Goal: Task Accomplishment & Management: Manage account settings

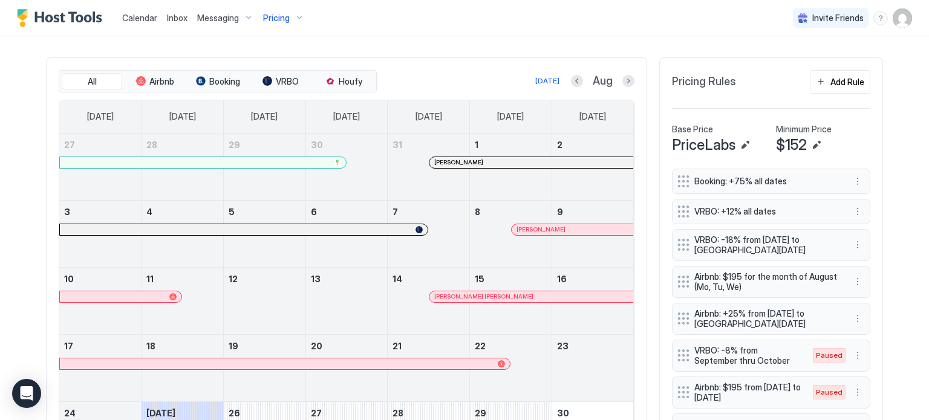
scroll to position [363, 0]
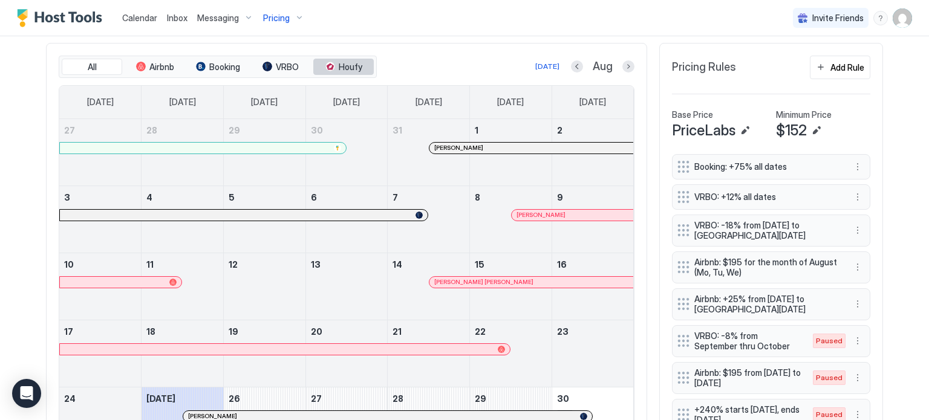
click at [349, 64] on span "Houfy" at bounding box center [351, 67] width 24 height 11
click at [622, 62] on button "Next month" at bounding box center [628, 66] width 12 height 12
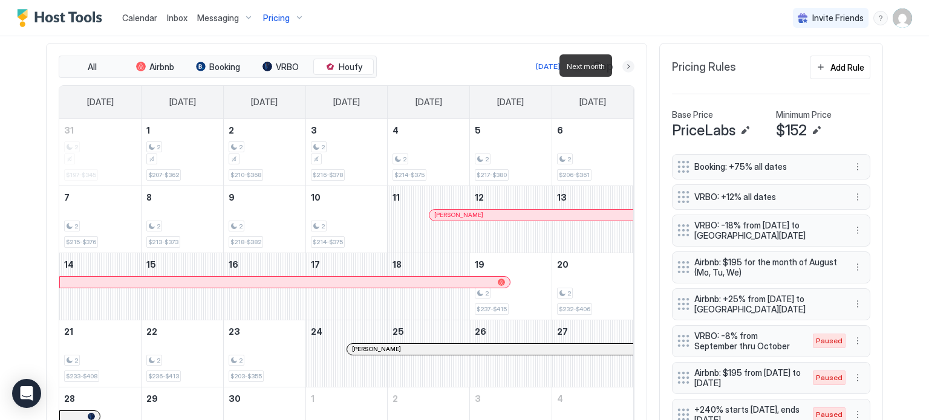
click at [622, 62] on button "Next month" at bounding box center [628, 66] width 12 height 12
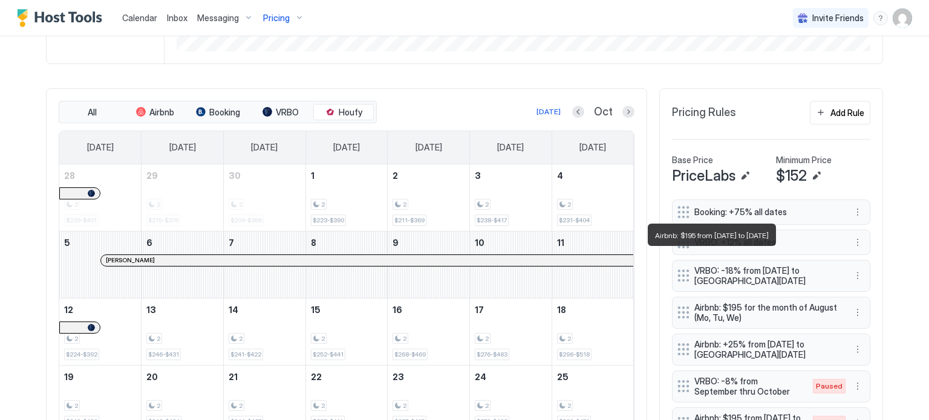
scroll to position [314, 0]
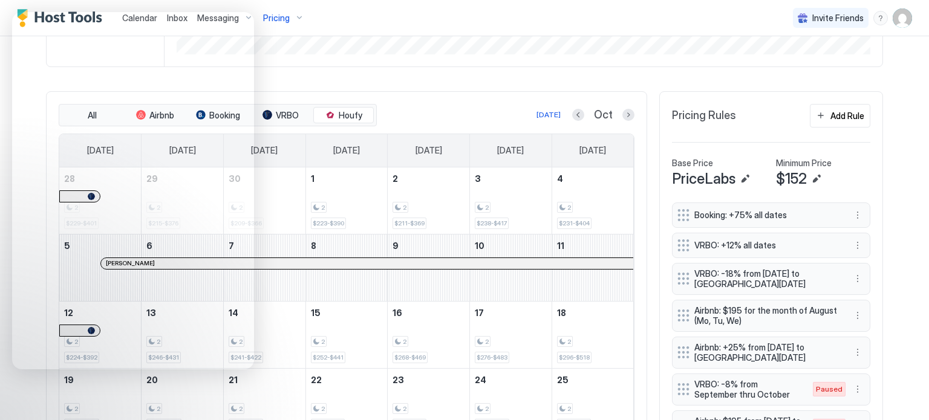
click at [478, 112] on div "Today Oct" at bounding box center [506, 115] width 255 height 15
click at [452, 96] on div "All Airbnb Booking VRBO Houfy Today Oct Sunday Monday Tuesday Wednesday Thursda…" at bounding box center [346, 303] width 601 height 425
click at [323, 85] on div "The Cove Synced 24 minutes ago Min Price $ 0 Max Price $ 1491 14 Days Occupancy…" at bounding box center [464, 222] width 837 height 942
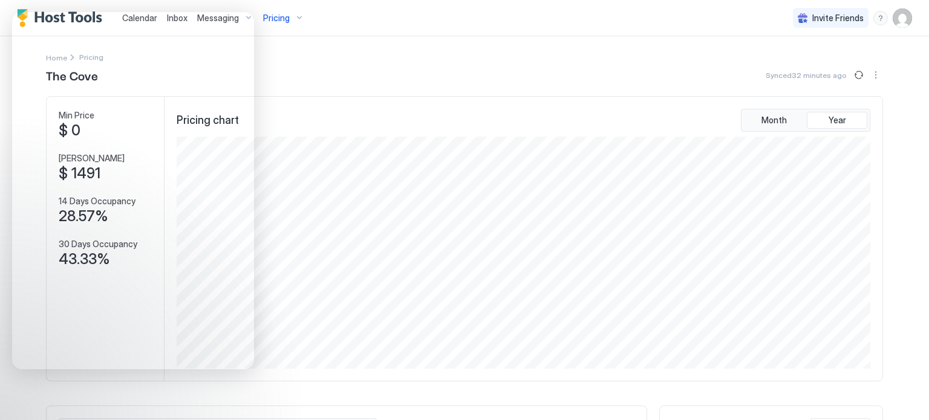
scroll to position [0, 0]
click at [427, 103] on div "Pricing chart Month Year" at bounding box center [523, 239] width 718 height 284
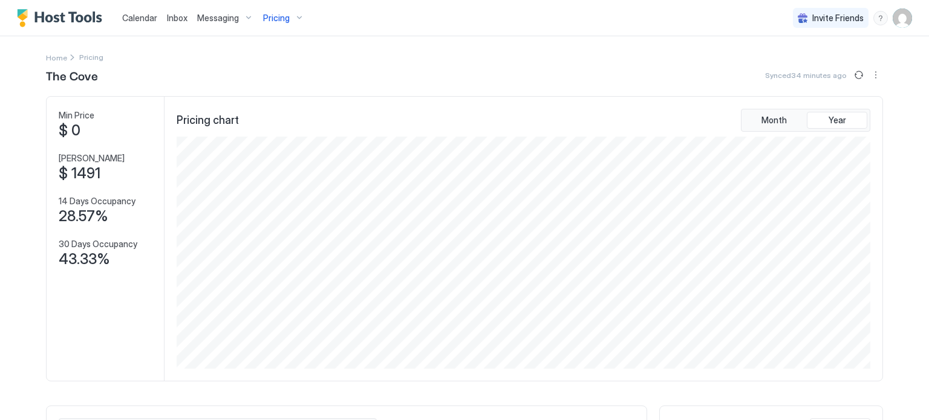
click at [290, 16] on div "Pricing" at bounding box center [283, 18] width 51 height 21
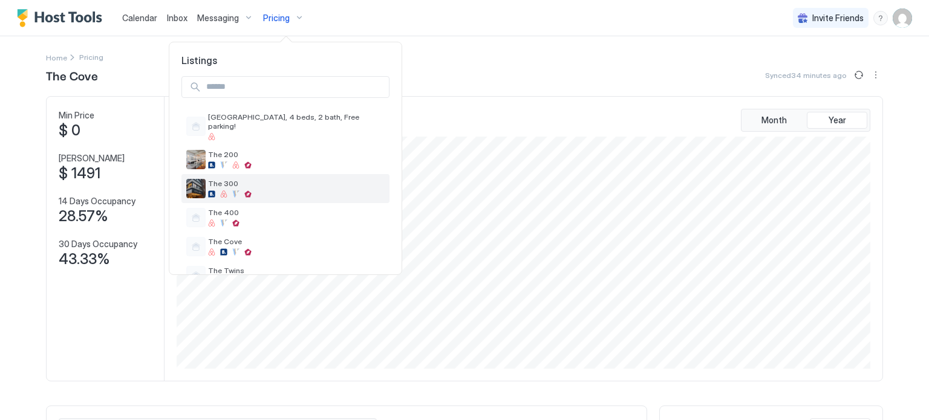
scroll to position [19, 0]
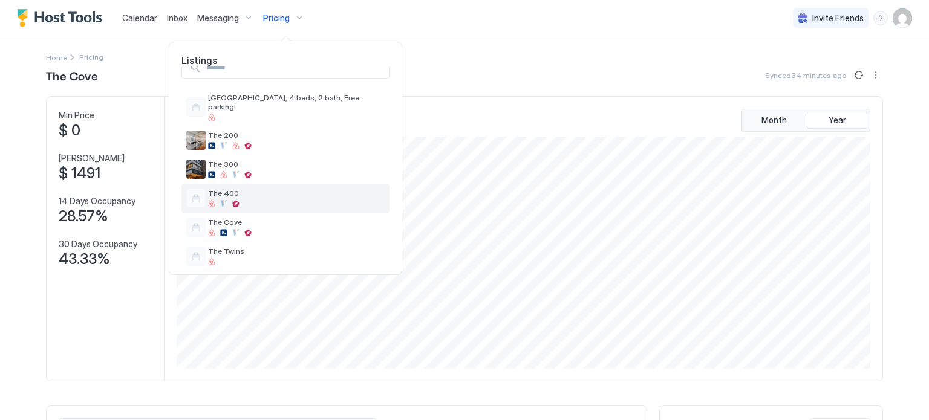
click at [259, 189] on span "The 400" at bounding box center [296, 193] width 177 height 9
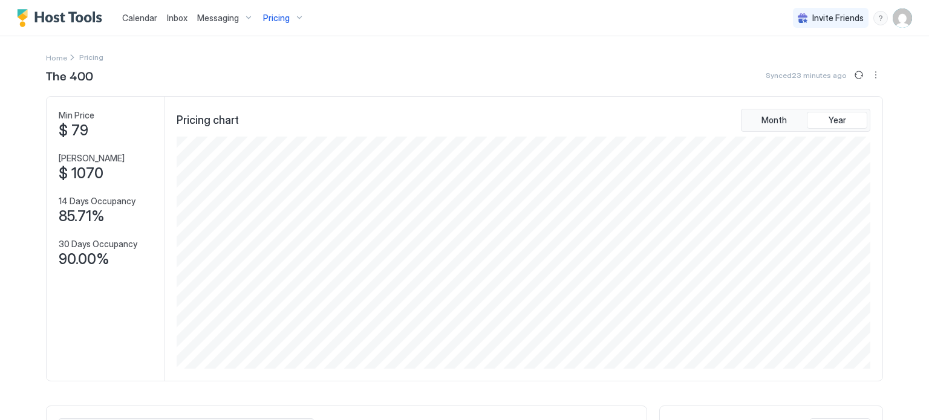
click at [888, 28] on div "Invite Friends FC" at bounding box center [852, 18] width 119 height 36
click at [892, 26] on img "User profile" at bounding box center [901, 17] width 19 height 19
click at [773, 61] on div "Settings" at bounding box center [826, 67] width 154 height 21
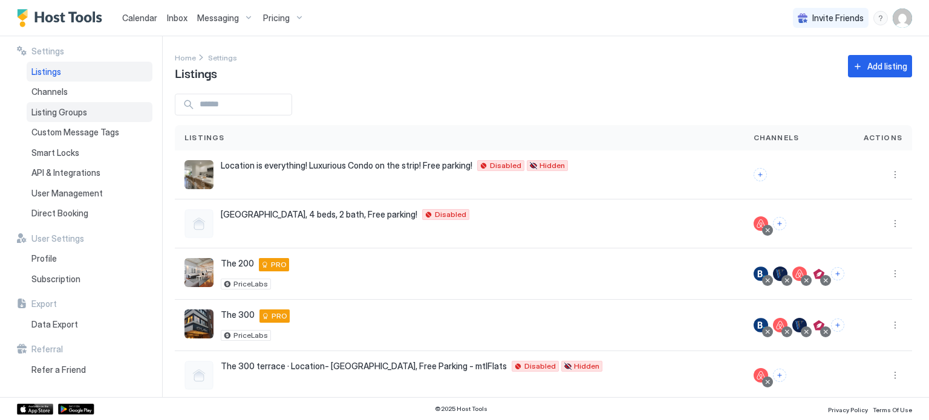
click at [41, 111] on span "Listing Groups" at bounding box center [59, 112] width 56 height 11
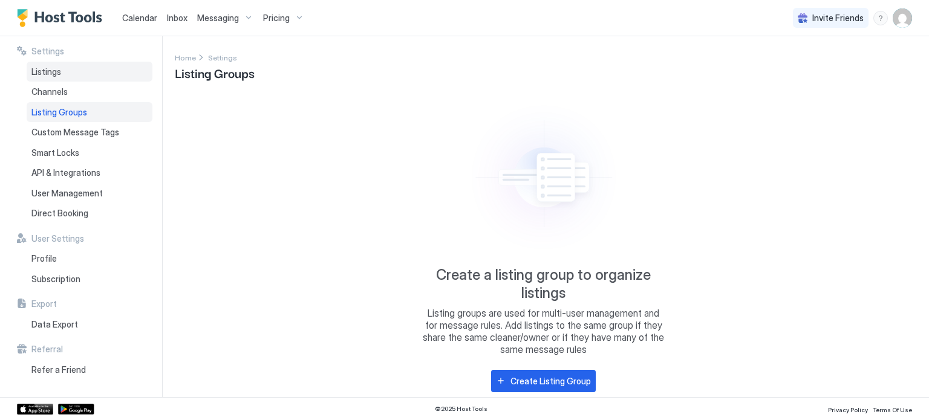
click at [41, 70] on span "Listings" at bounding box center [46, 72] width 30 height 11
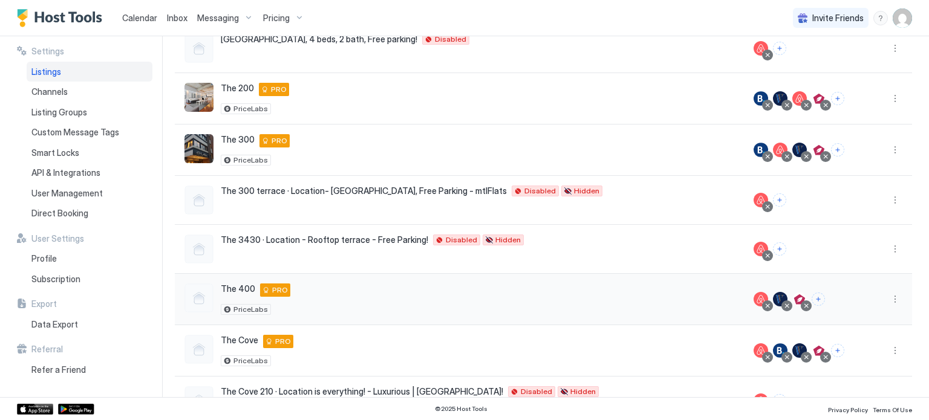
scroll to position [181, 0]
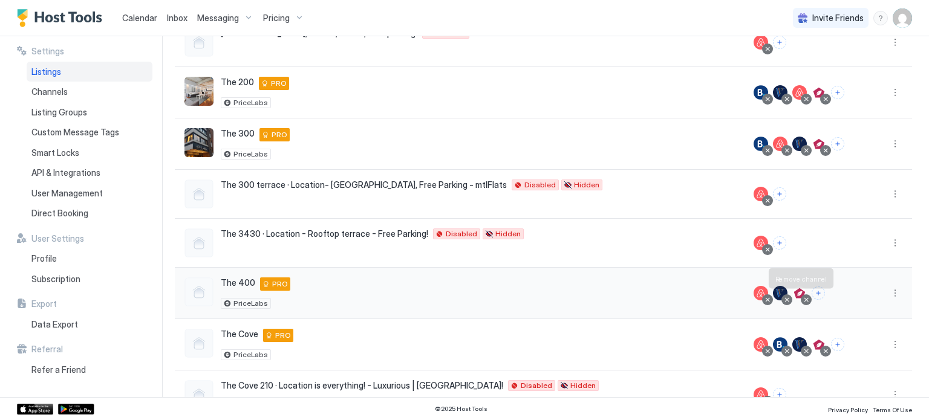
click at [803, 300] on div at bounding box center [806, 300] width 6 height 6
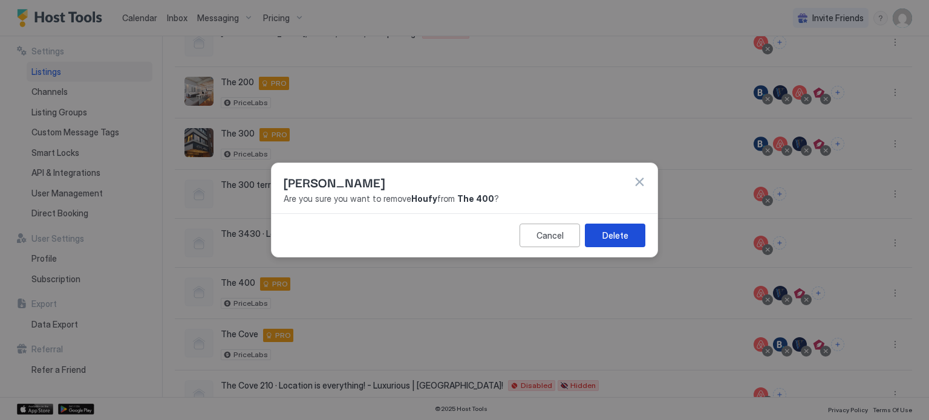
click at [622, 236] on div "Delete" at bounding box center [615, 235] width 26 height 13
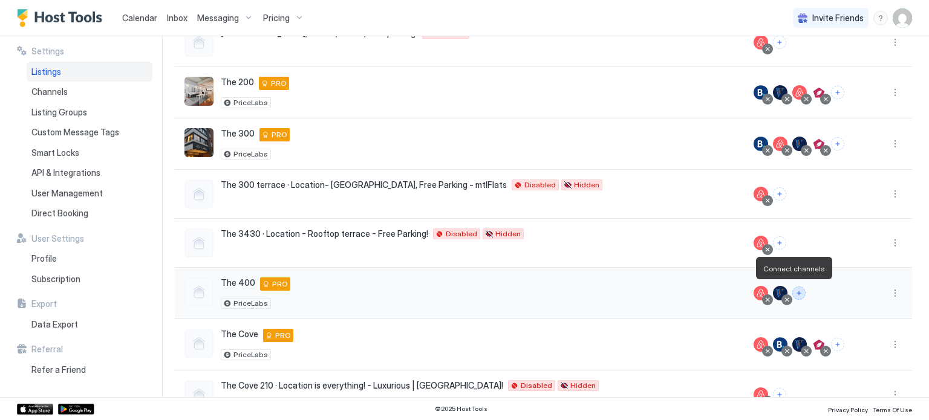
click at [792, 291] on button "Connect channels" at bounding box center [798, 293] width 13 height 13
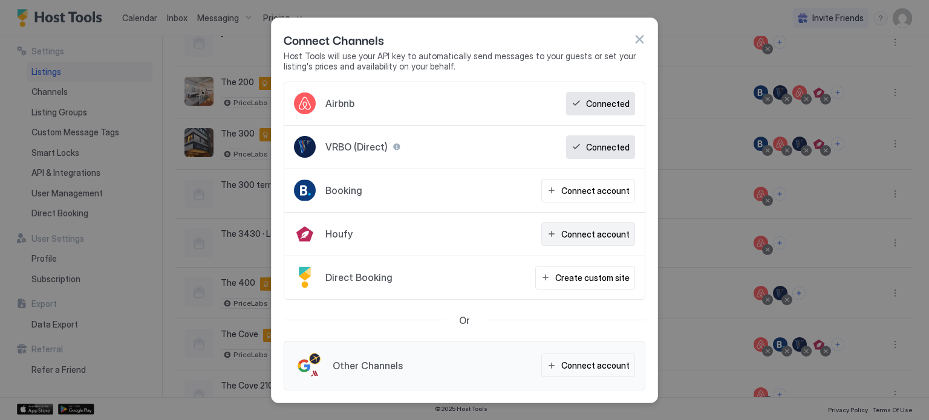
click at [576, 229] on div "Connect account" at bounding box center [595, 234] width 68 height 13
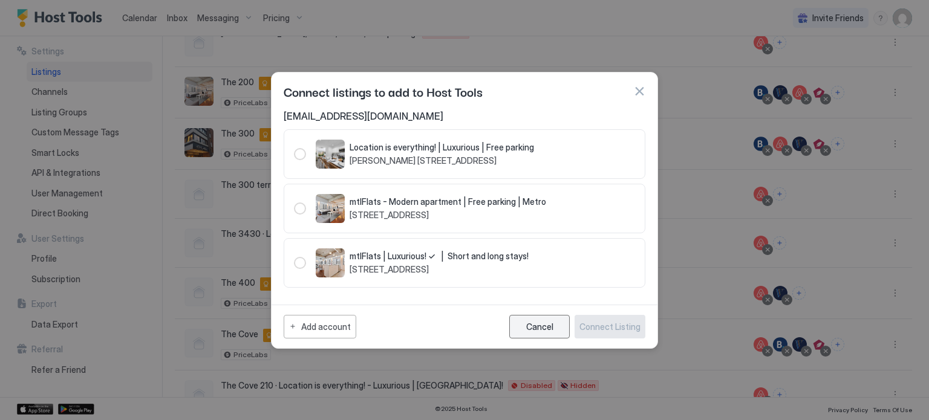
click at [532, 319] on button "Cancel" at bounding box center [539, 327] width 60 height 24
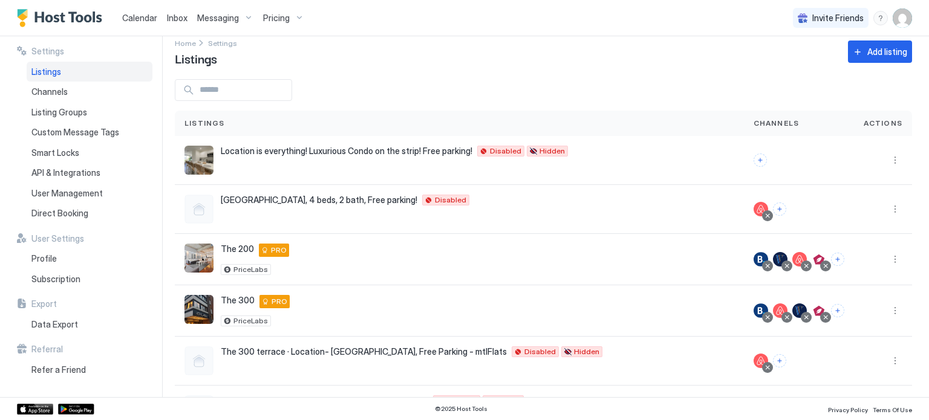
scroll to position [0, 0]
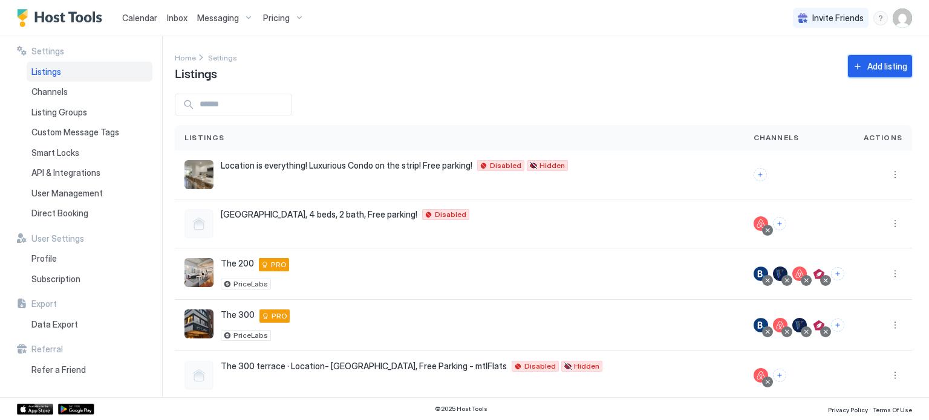
click at [880, 59] on button "Add listing" at bounding box center [880, 66] width 64 height 22
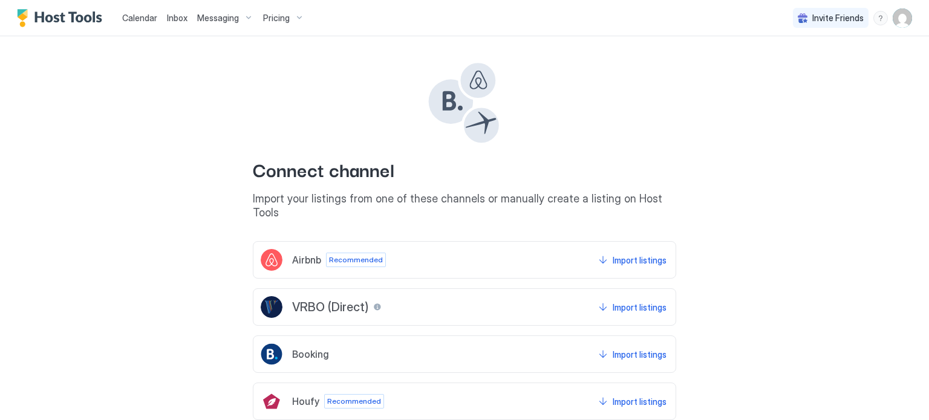
click at [892, 19] on img "User profile" at bounding box center [901, 17] width 19 height 19
click at [790, 60] on div "Settings" at bounding box center [826, 67] width 154 height 21
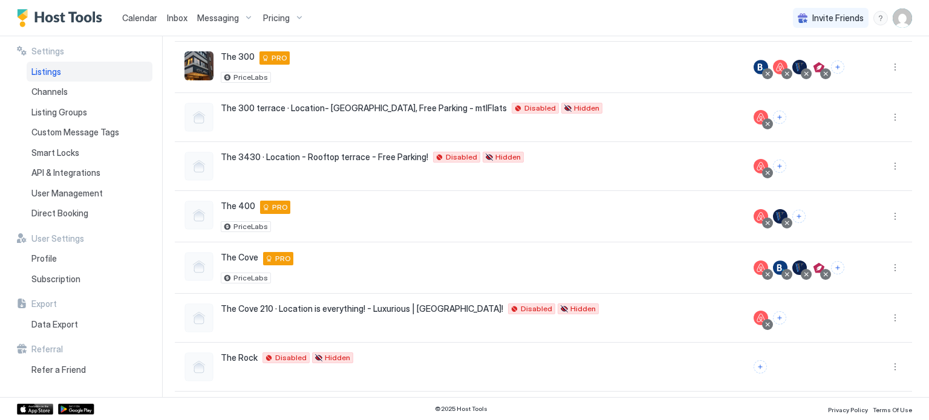
scroll to position [293, 0]
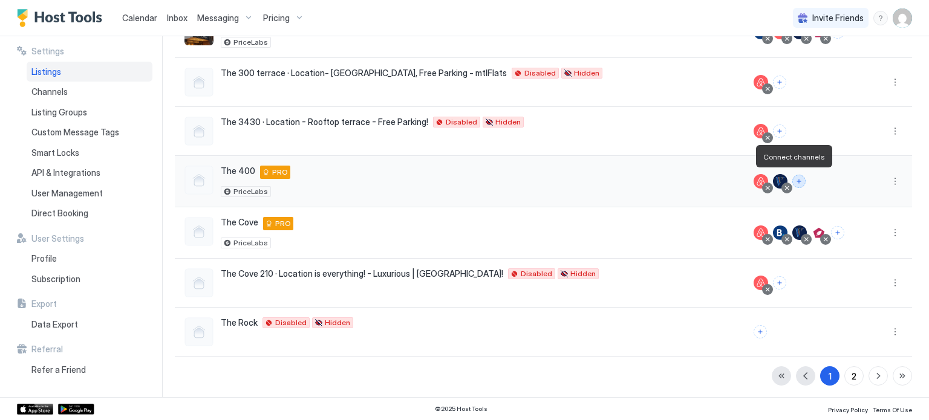
click at [792, 178] on button "Connect channels" at bounding box center [798, 181] width 13 height 13
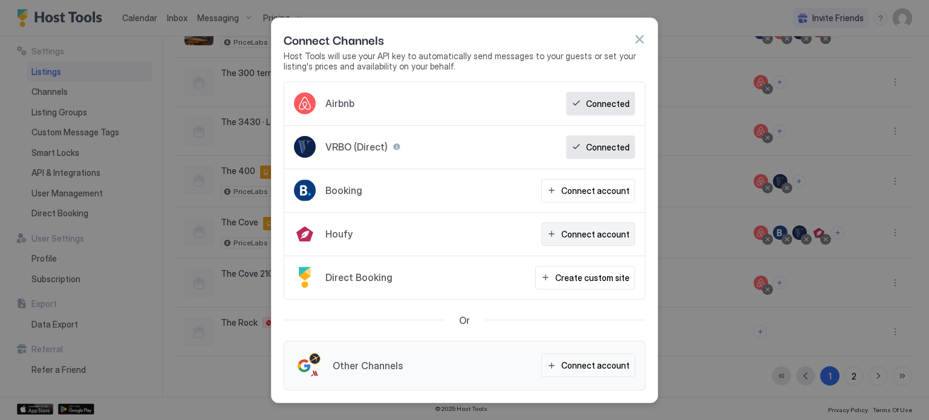
click at [578, 237] on div "Connect account" at bounding box center [595, 234] width 68 height 13
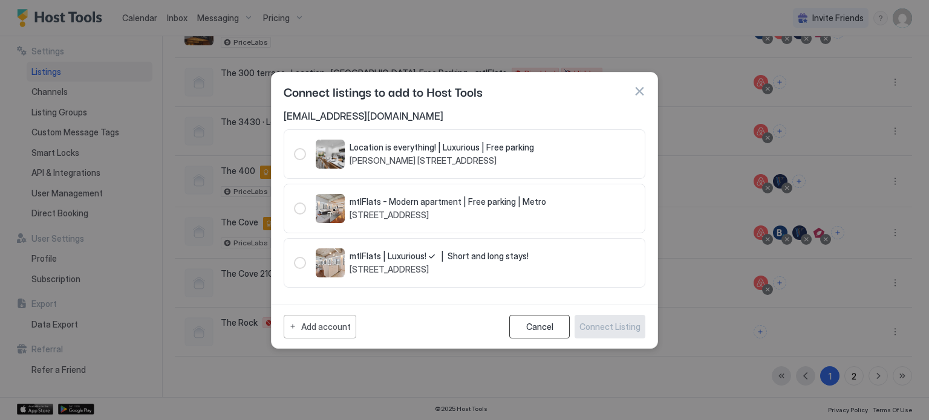
click at [545, 322] on div "Cancel" at bounding box center [539, 327] width 27 height 10
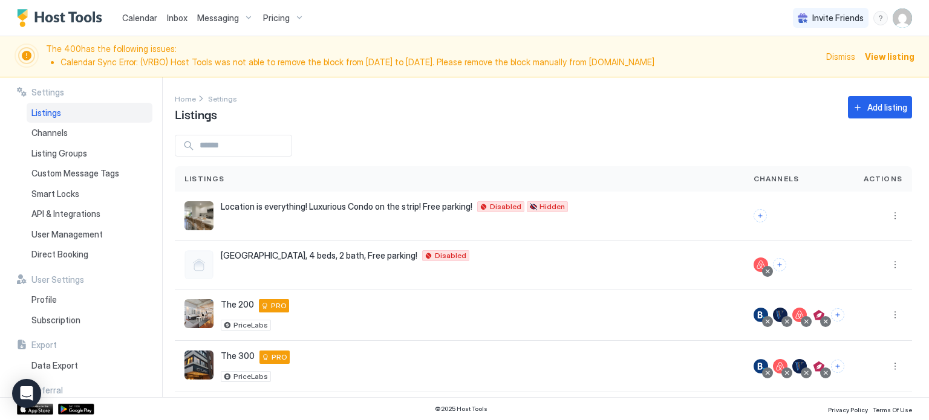
click at [305, 187] on div "Listings" at bounding box center [459, 178] width 569 height 25
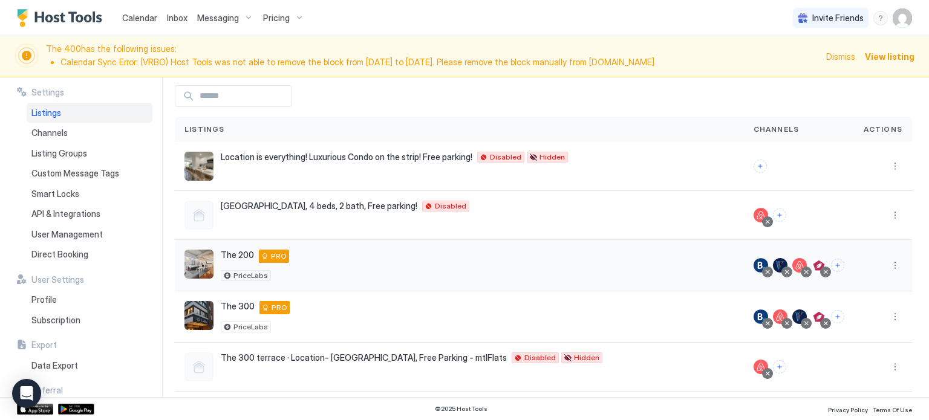
scroll to position [53, 0]
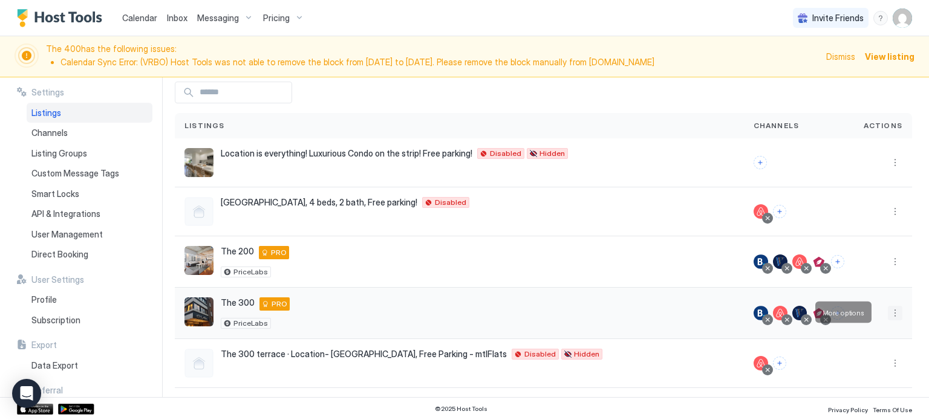
click at [888, 311] on button "More options" at bounding box center [895, 313] width 15 height 15
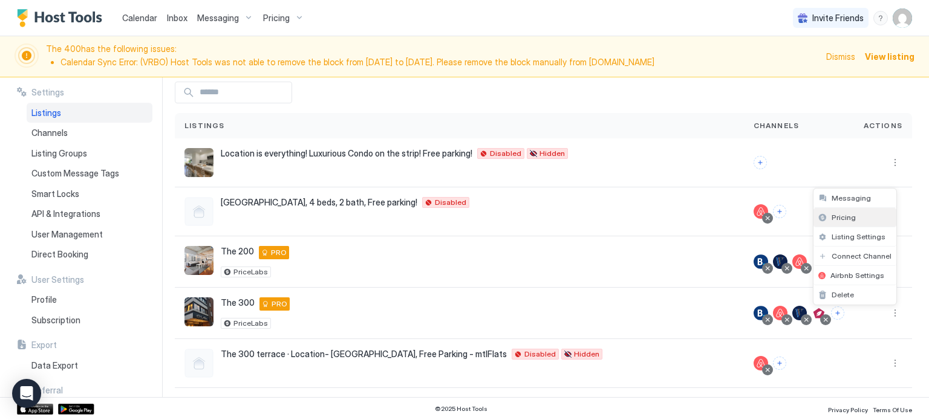
click at [851, 212] on div "Pricing" at bounding box center [854, 217] width 83 height 19
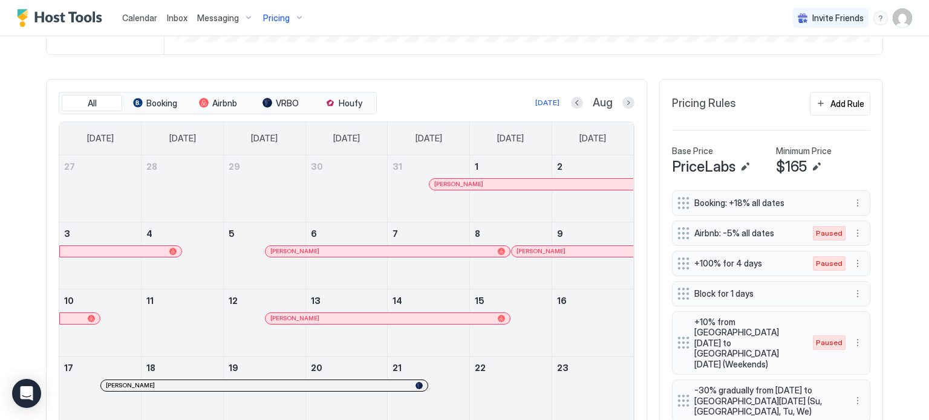
scroll to position [368, 0]
click at [339, 106] on span "Houfy" at bounding box center [351, 103] width 24 height 11
click at [622, 98] on button "Next month" at bounding box center [628, 103] width 12 height 12
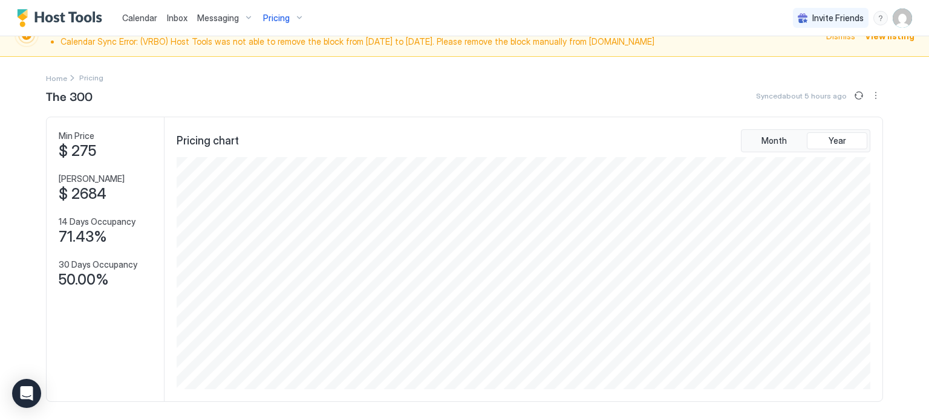
scroll to position [0, 0]
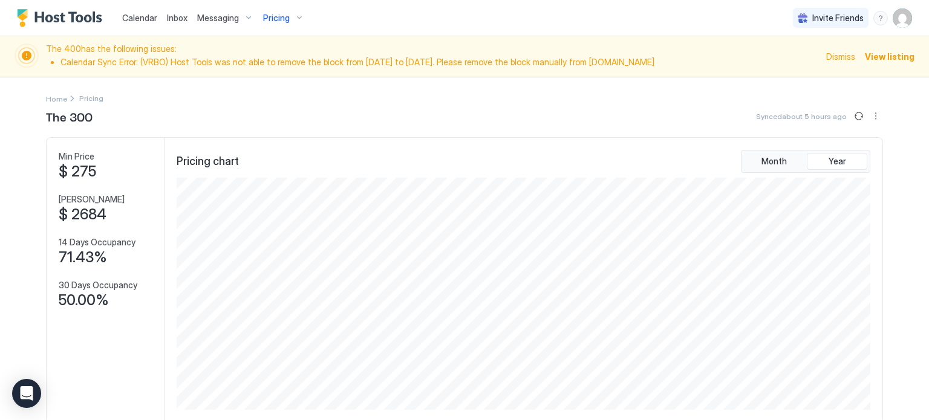
click at [279, 16] on span "Pricing" at bounding box center [276, 18] width 27 height 11
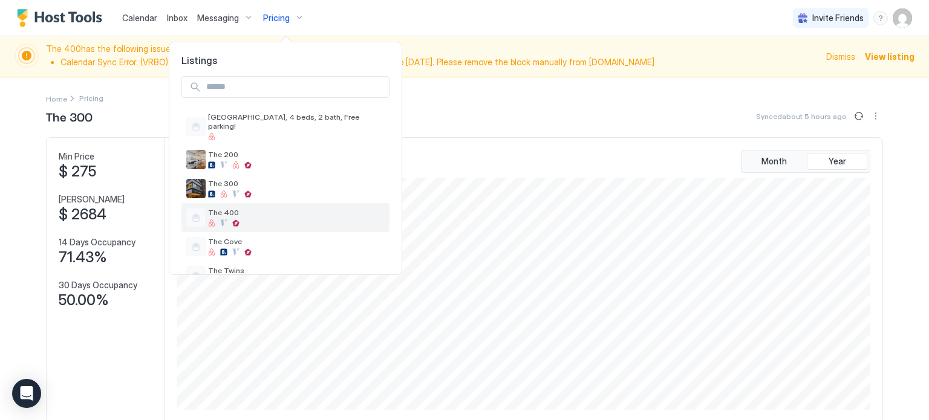
click at [262, 208] on span "The 400" at bounding box center [296, 212] width 177 height 9
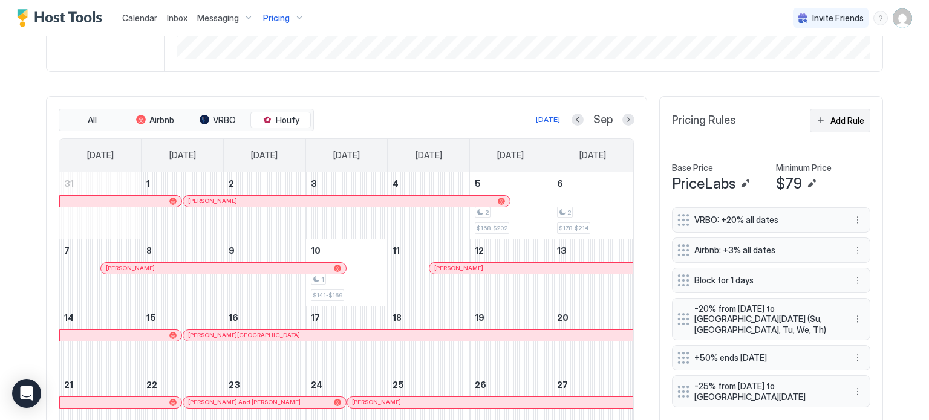
scroll to position [349, 0]
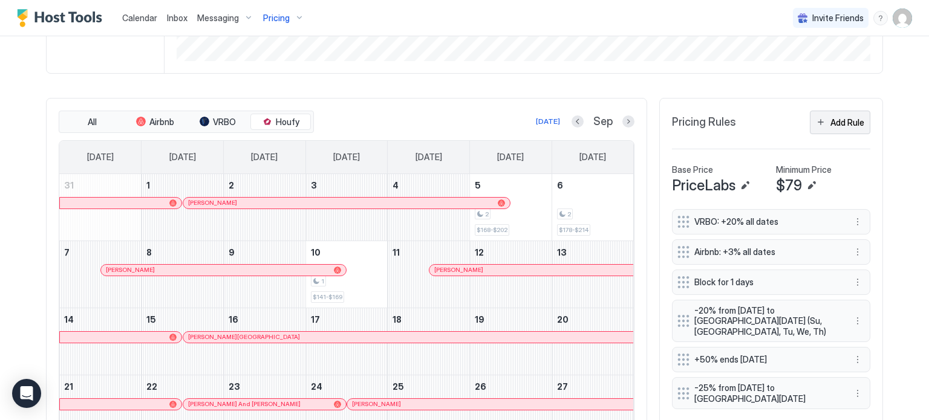
click at [839, 111] on button "Add Rule" at bounding box center [840, 123] width 60 height 24
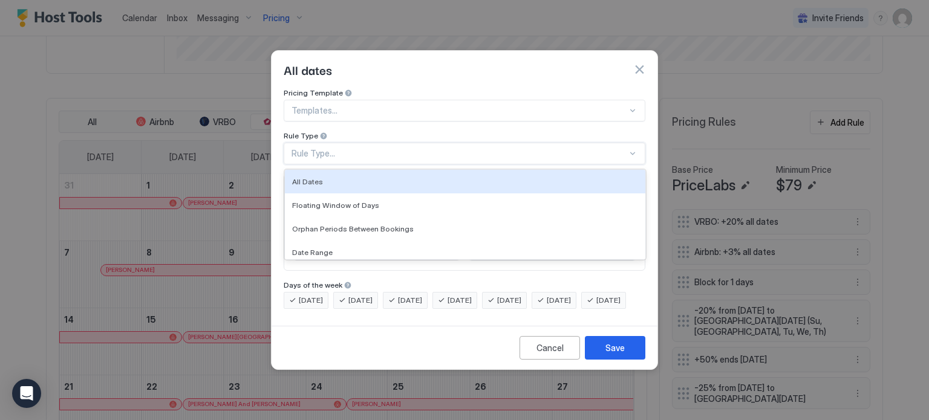
click at [342, 143] on div "Rule Type..." at bounding box center [465, 154] width 362 height 22
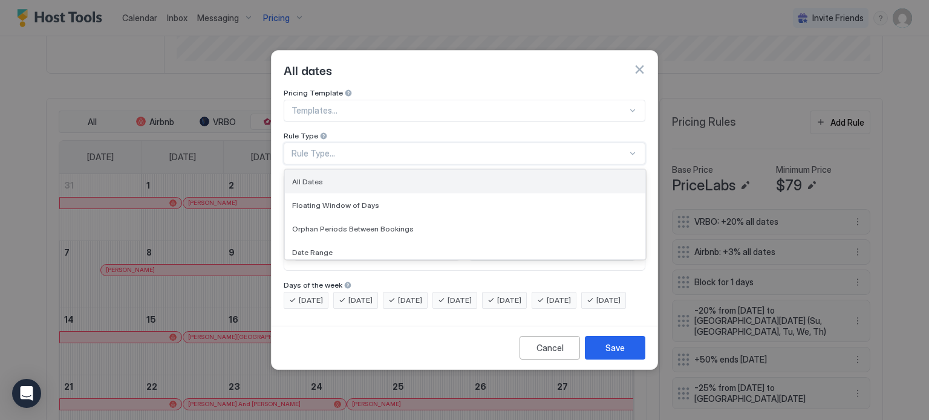
click at [339, 177] on div "All Dates" at bounding box center [465, 182] width 360 height 24
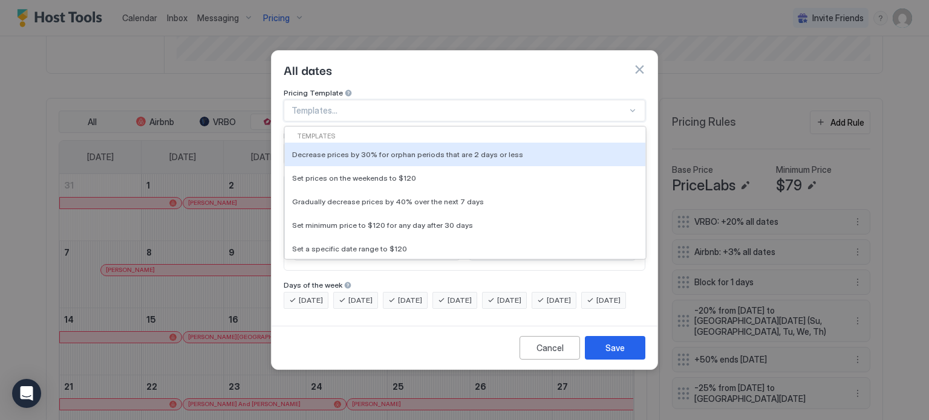
click at [317, 107] on div "Templates..." at bounding box center [465, 111] width 362 height 22
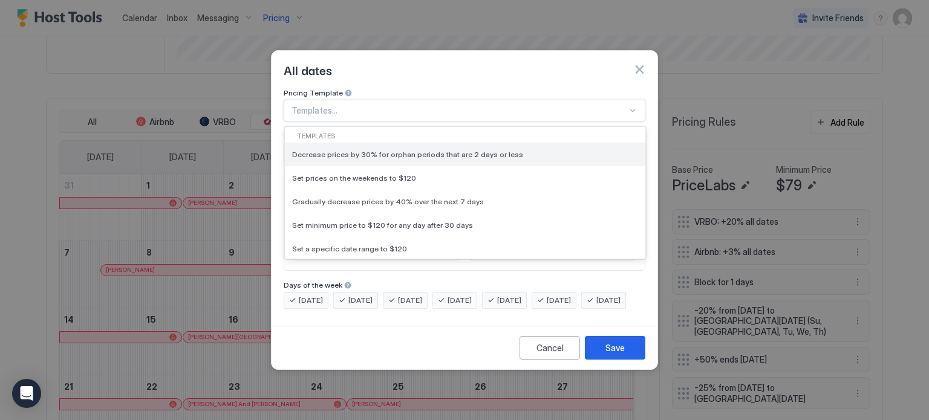
click at [314, 150] on span "Decrease prices by 30% for orphan periods that are 2 days or less" at bounding box center [407, 154] width 231 height 9
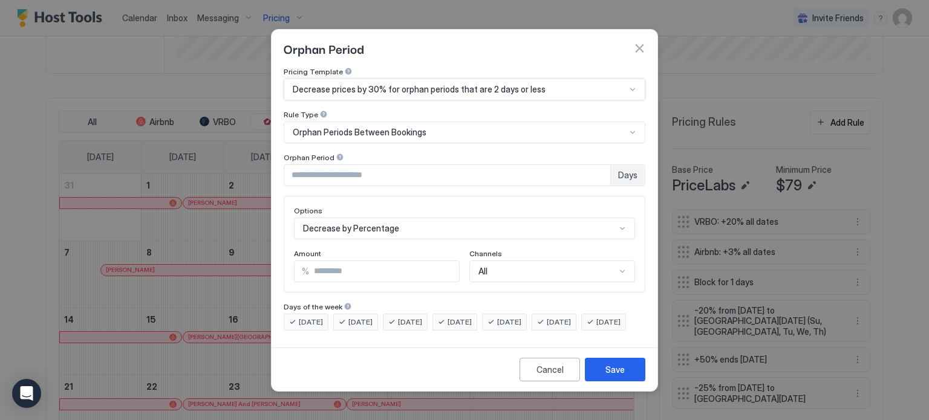
click at [362, 268] on input "**" at bounding box center [384, 271] width 150 height 21
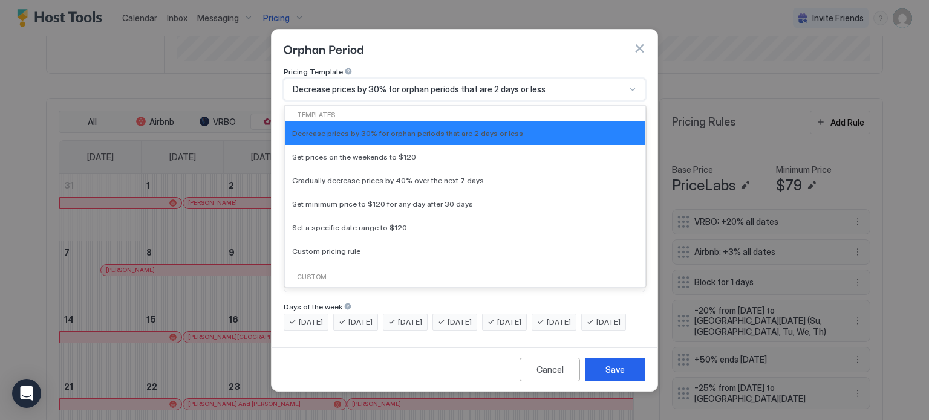
click at [421, 84] on span "Decrease prices by 30% for orphan periods that are 2 days or less" at bounding box center [419, 89] width 253 height 11
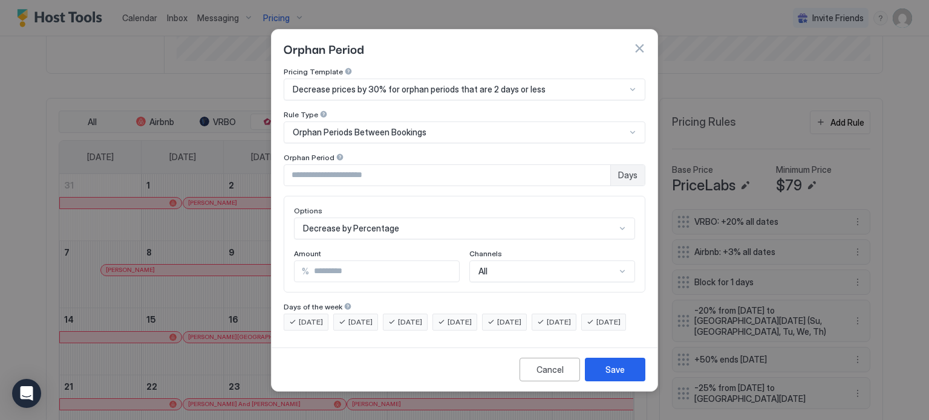
click at [421, 67] on div "Pricing Template" at bounding box center [465, 72] width 362 height 11
click at [381, 84] on span "Decrease prices by 30% for orphan periods that are 2 days or less" at bounding box center [419, 89] width 253 height 11
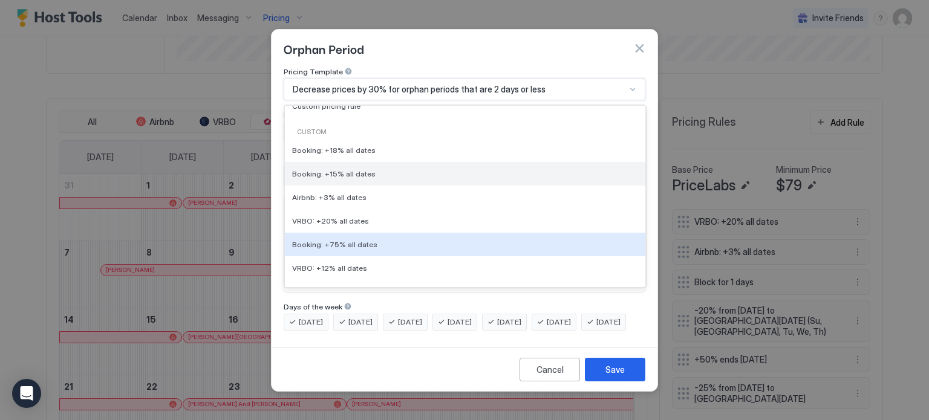
scroll to position [0, 0]
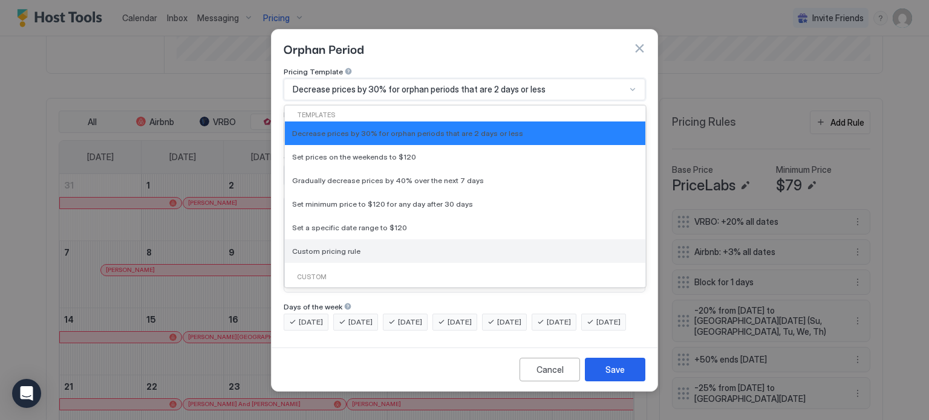
click at [328, 247] on span "Custom pricing rule" at bounding box center [326, 251] width 68 height 9
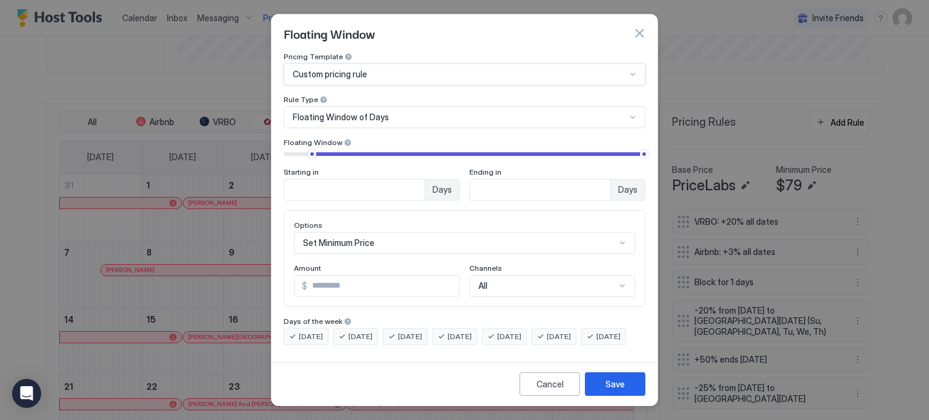
click at [329, 125] on div "Pricing Template option Custom pricing rule, selected. Custom pricing rule Rule…" at bounding box center [465, 126] width 362 height 149
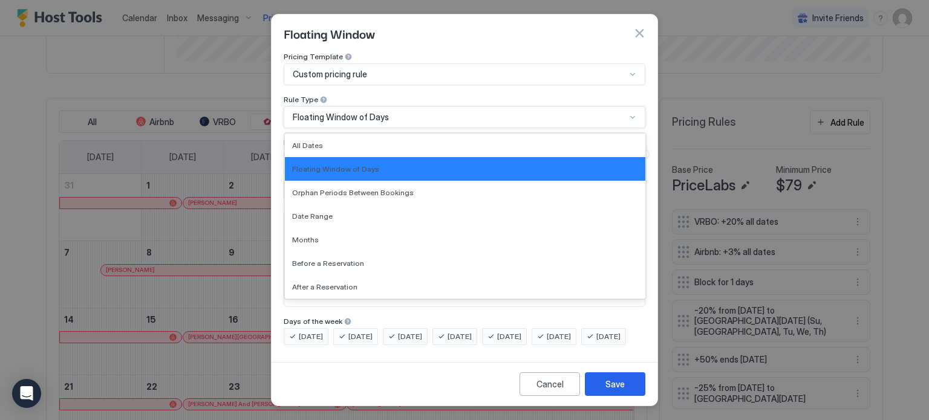
click at [330, 117] on span "Floating Window of Days" at bounding box center [341, 117] width 96 height 11
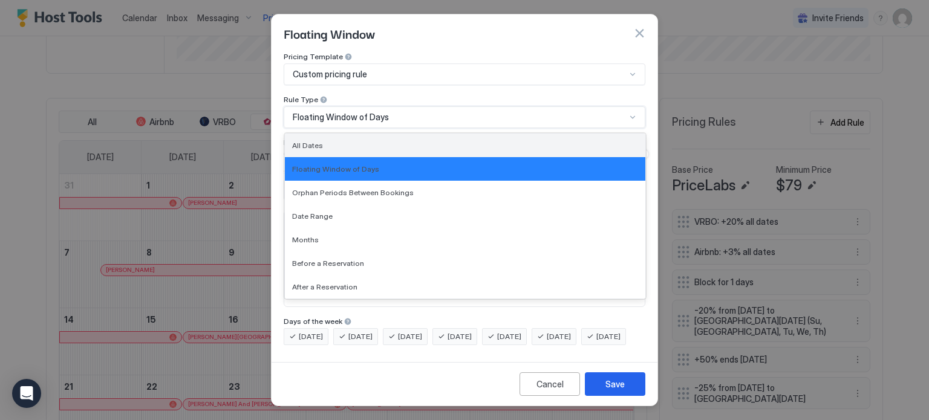
click at [320, 135] on div "All Dates" at bounding box center [465, 146] width 360 height 24
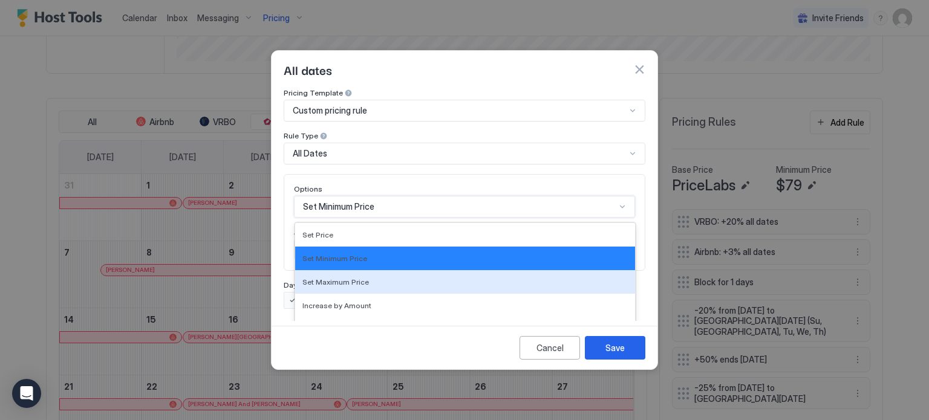
scroll to position [63, 0]
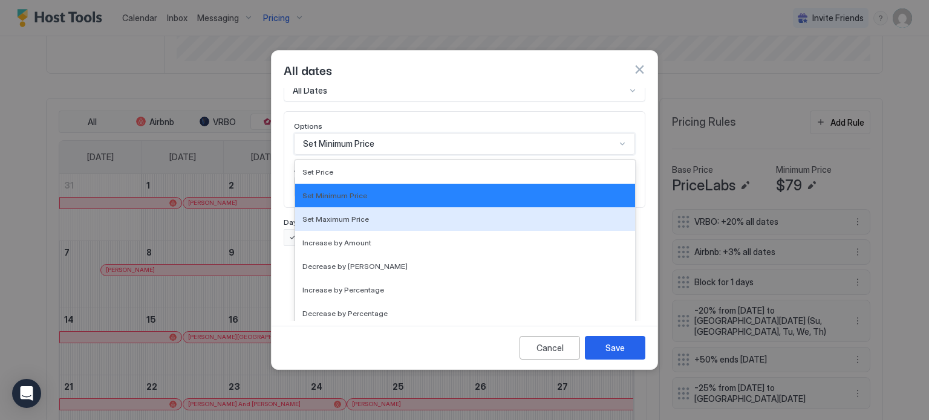
click at [332, 155] on div "17 results available. Use Up and Down to choose options, press Enter to select …" at bounding box center [464, 144] width 341 height 22
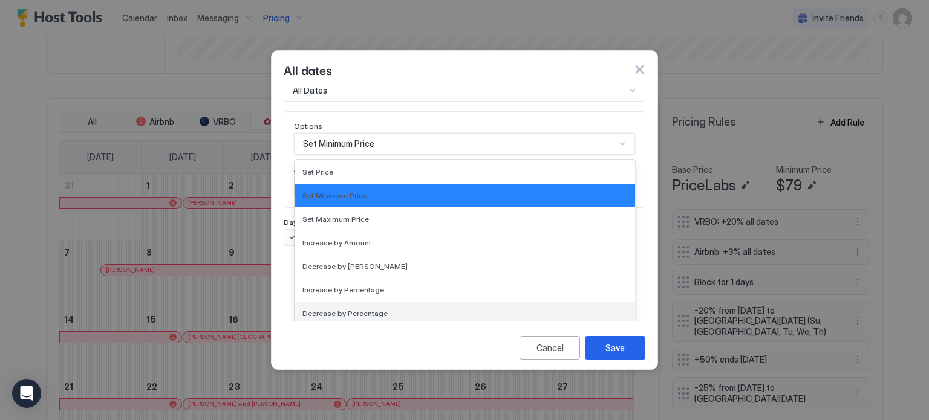
click at [340, 309] on span "Decrease by Percentage" at bounding box center [344, 313] width 85 height 9
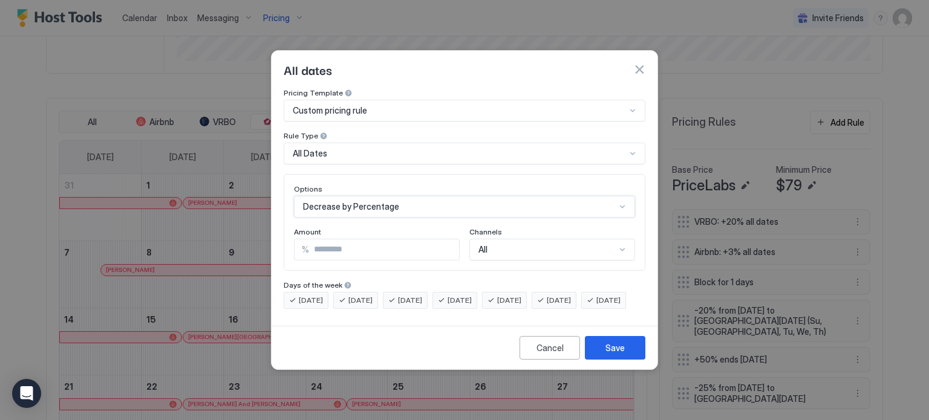
scroll to position [0, 0]
click at [312, 241] on input "***" at bounding box center [384, 249] width 150 height 21
type input "*"
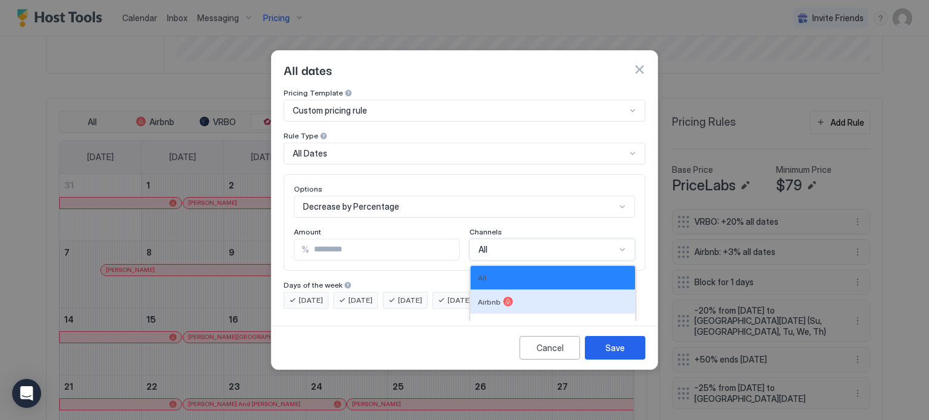
click at [511, 241] on div "5 results available. Use Up and Down to choose options, press Enter to select t…" at bounding box center [552, 250] width 166 height 22
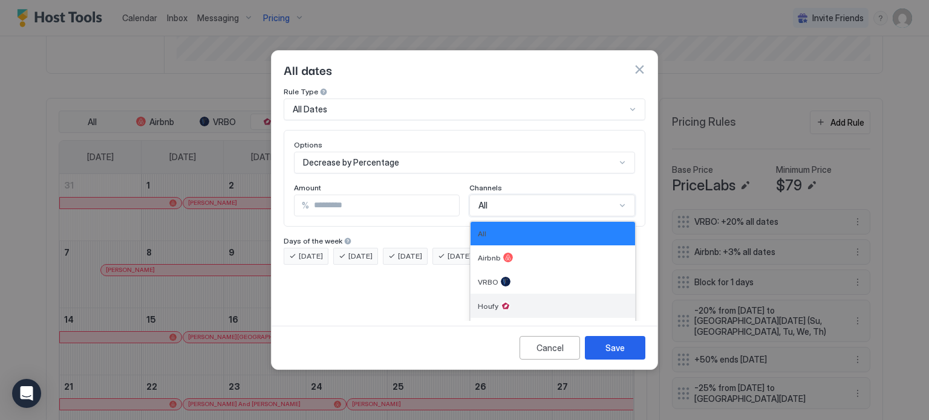
click at [501, 302] on div "Houfy" at bounding box center [552, 306] width 164 height 24
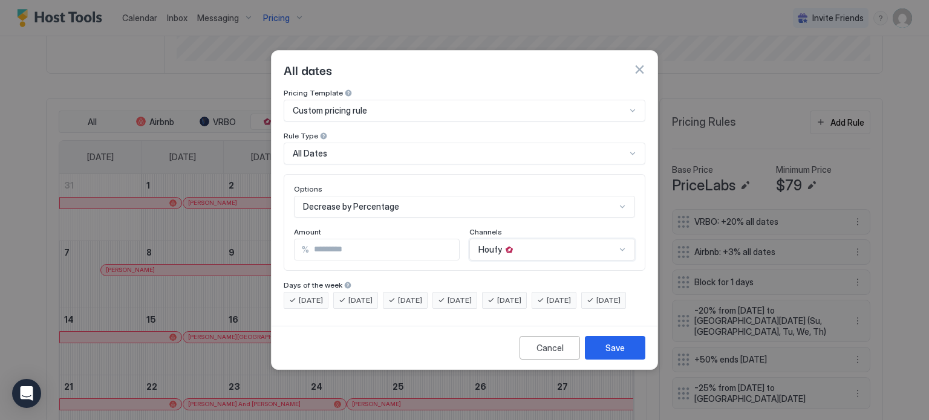
scroll to position [0, 0]
click at [597, 351] on button "Save" at bounding box center [615, 348] width 60 height 24
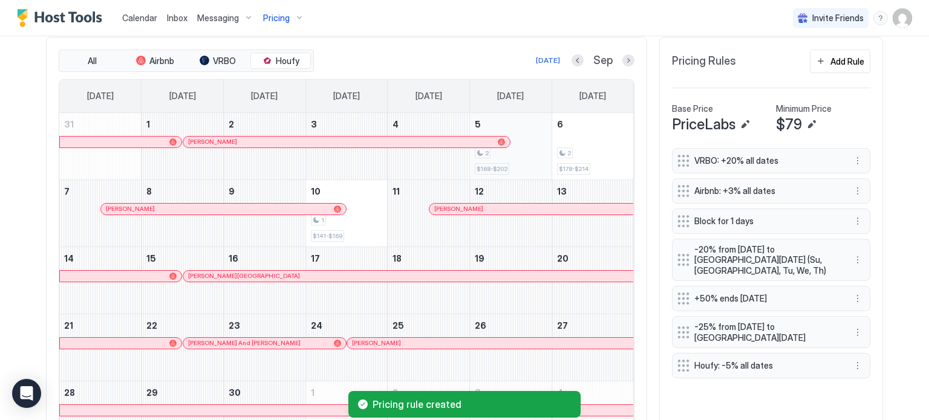
scroll to position [388, 0]
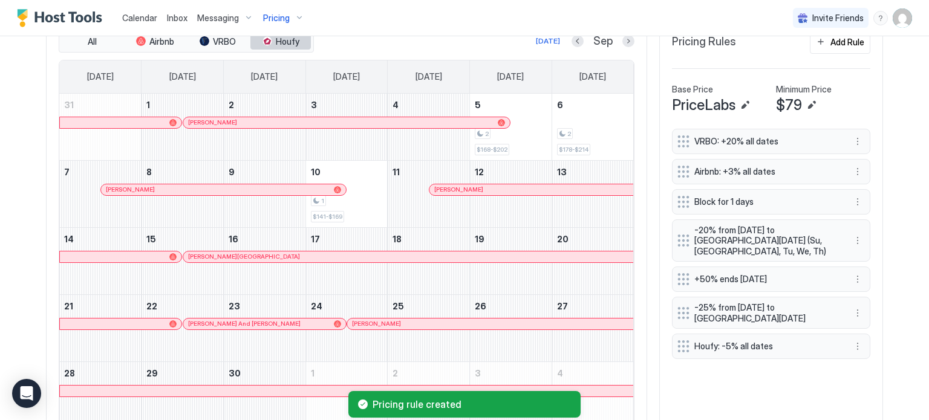
click at [285, 45] on button "Houfy" at bounding box center [280, 41] width 60 height 17
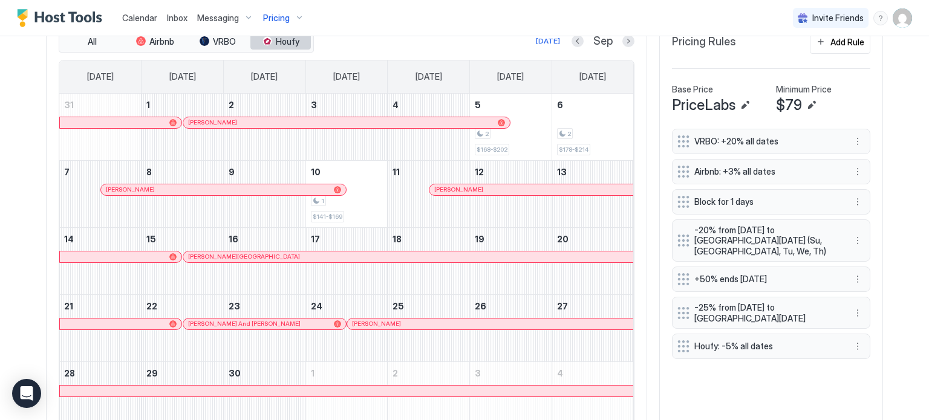
click at [295, 37] on button "Houfy" at bounding box center [280, 41] width 60 height 17
click at [498, 145] on div "2 $168" at bounding box center [511, 127] width 72 height 57
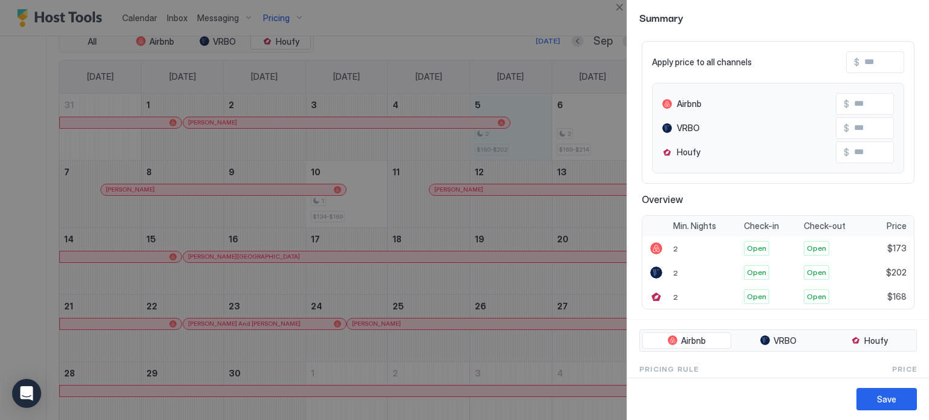
scroll to position [0, 0]
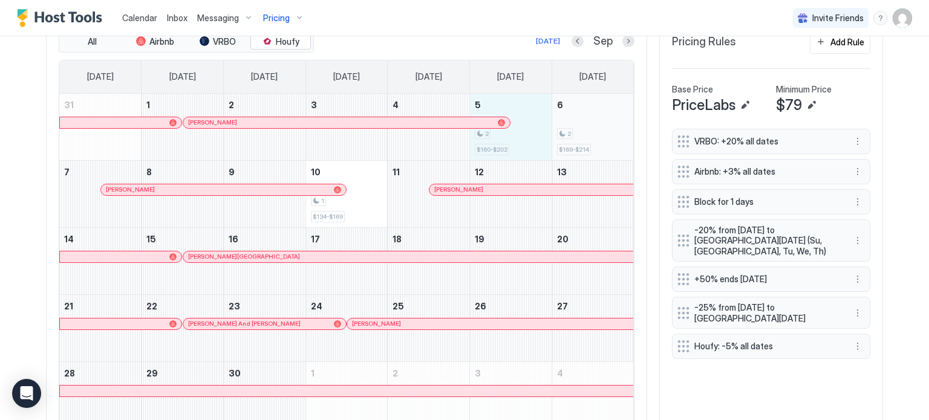
click at [579, 131] on div "2" at bounding box center [593, 133] width 72 height 11
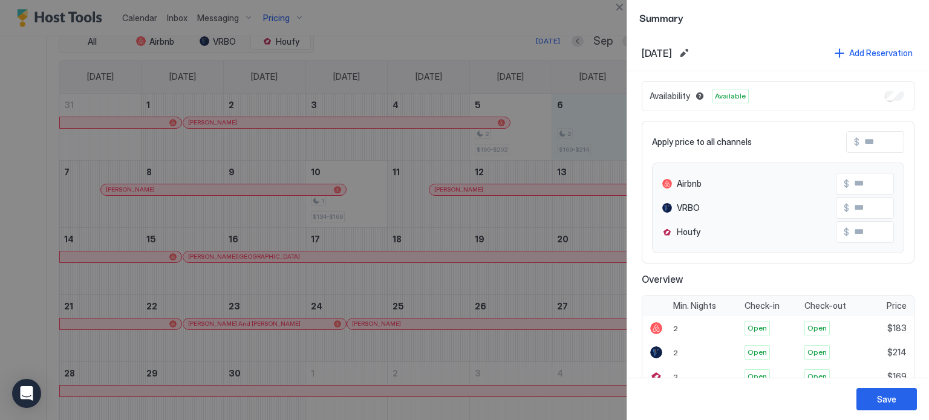
click at [502, 39] on div at bounding box center [464, 210] width 929 height 420
click at [618, 4] on button "Close" at bounding box center [619, 7] width 15 height 15
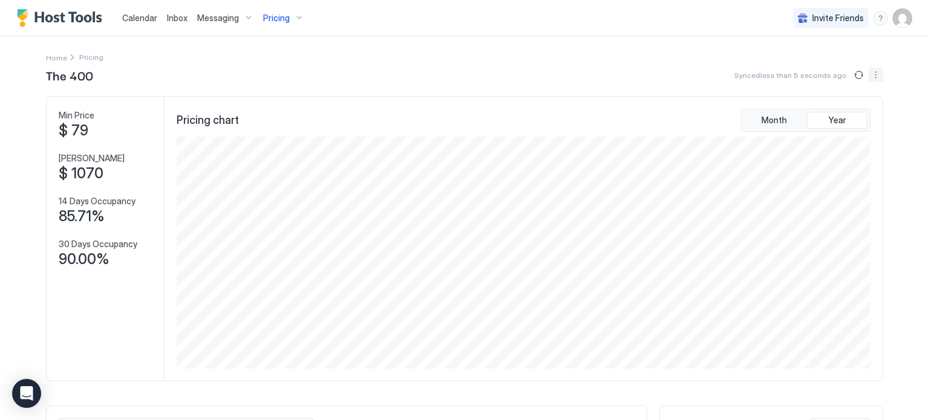
click at [870, 75] on button "More options" at bounding box center [875, 75] width 15 height 15
click at [892, 16] on div at bounding box center [464, 210] width 929 height 420
click at [892, 16] on img "User profile" at bounding box center [901, 17] width 19 height 19
click at [780, 64] on span "Settings" at bounding box center [784, 67] width 33 height 11
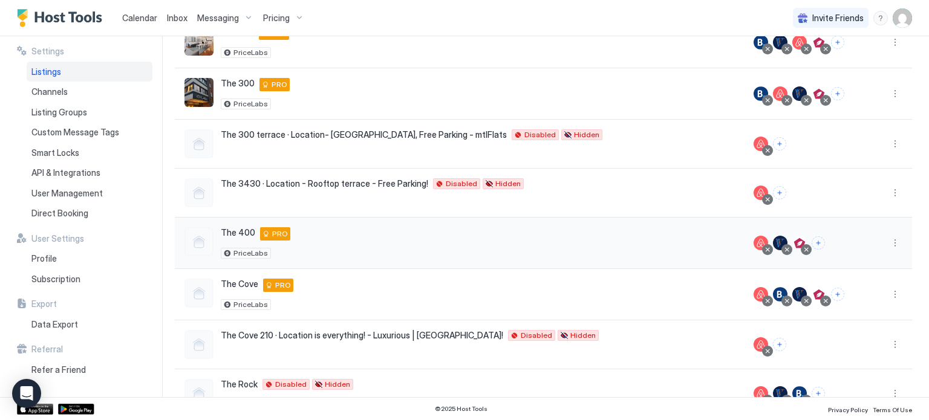
scroll to position [232, 0]
click at [803, 249] on div at bounding box center [806, 249] width 6 height 6
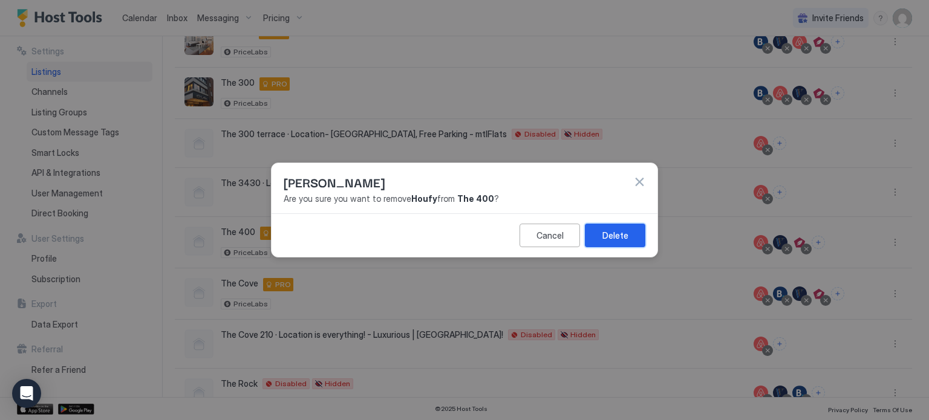
click at [619, 238] on div "Delete" at bounding box center [615, 235] width 26 height 13
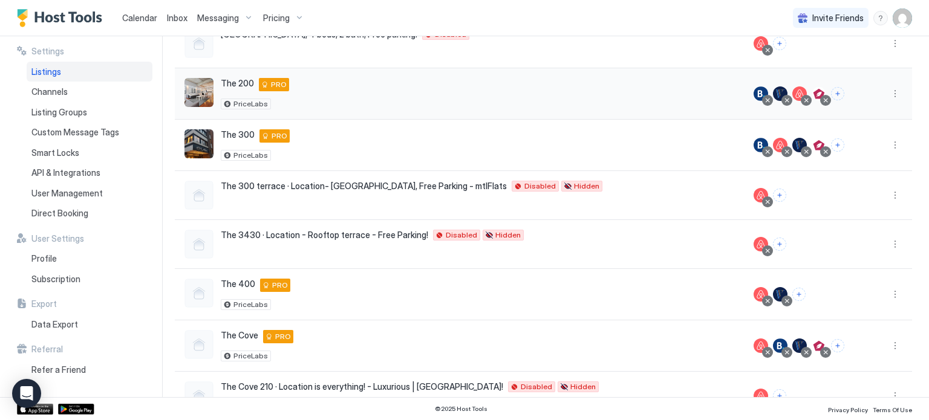
scroll to position [184, 0]
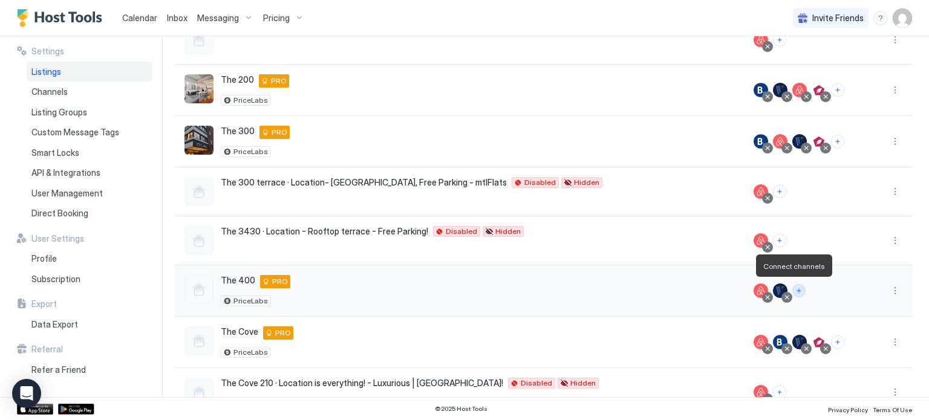
click at [792, 291] on button "Connect channels" at bounding box center [798, 290] width 13 height 13
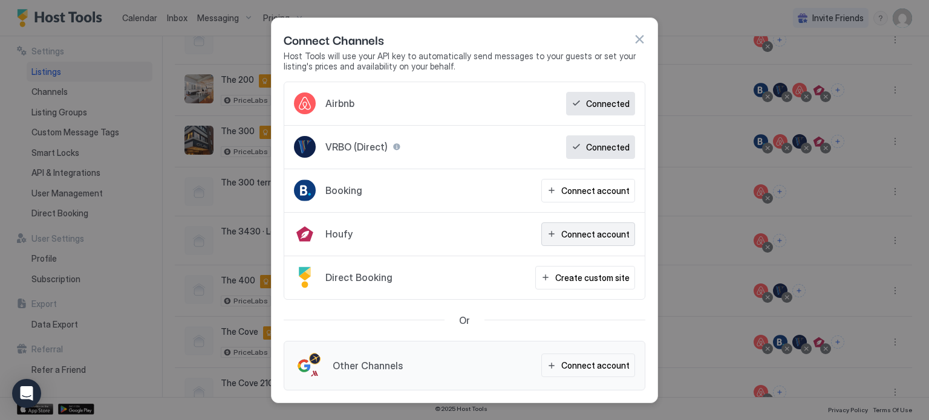
click at [571, 229] on div "Connect account" at bounding box center [595, 234] width 68 height 13
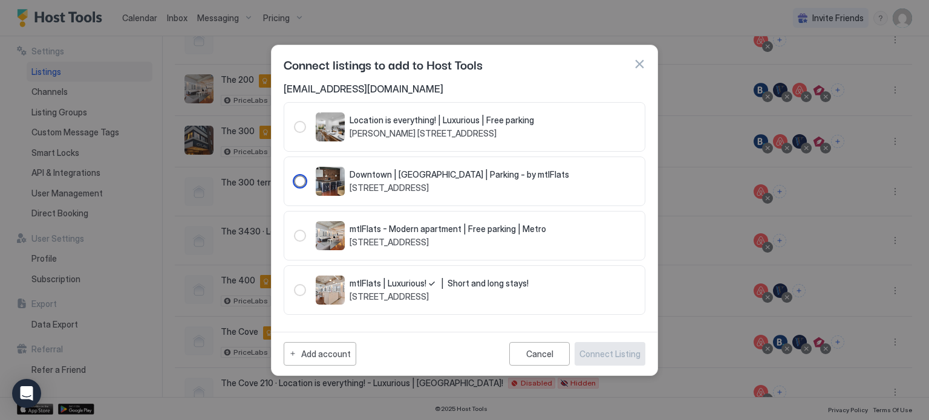
click at [295, 181] on div "104004" at bounding box center [300, 181] width 12 height 12
click at [614, 345] on button "Connect Listing" at bounding box center [609, 354] width 71 height 24
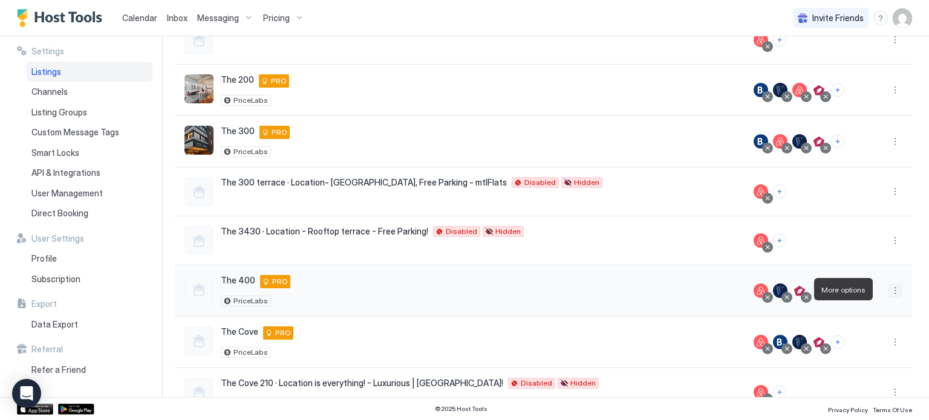
click at [888, 288] on button "More options" at bounding box center [895, 291] width 15 height 15
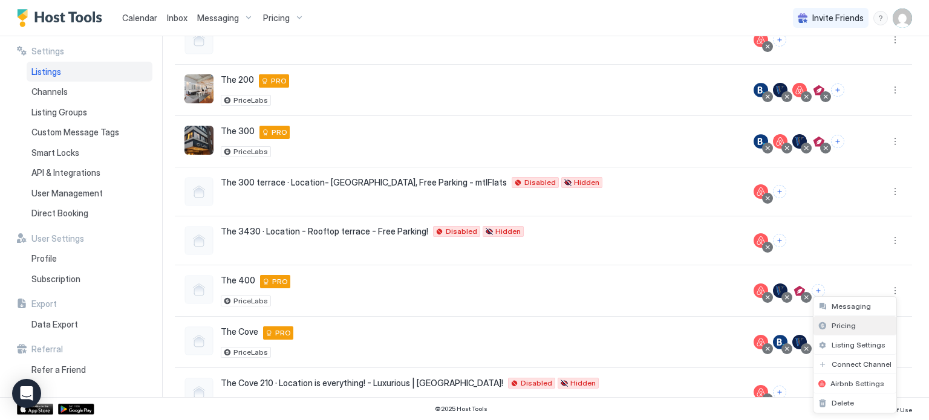
click at [834, 327] on span "Pricing" at bounding box center [843, 325] width 24 height 9
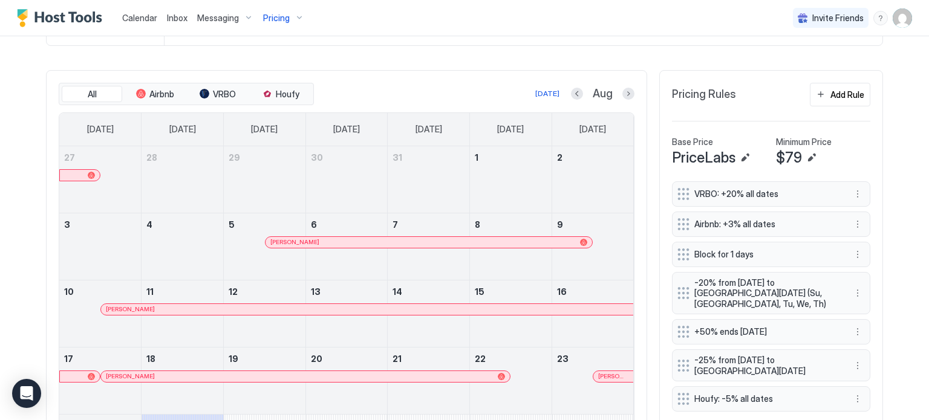
scroll to position [334, 0]
click at [297, 91] on button "Houfy" at bounding box center [280, 95] width 60 height 17
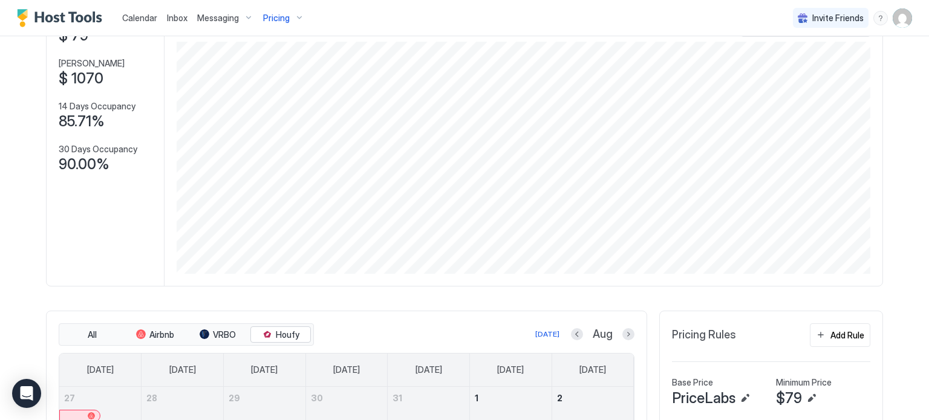
scroll to position [0, 0]
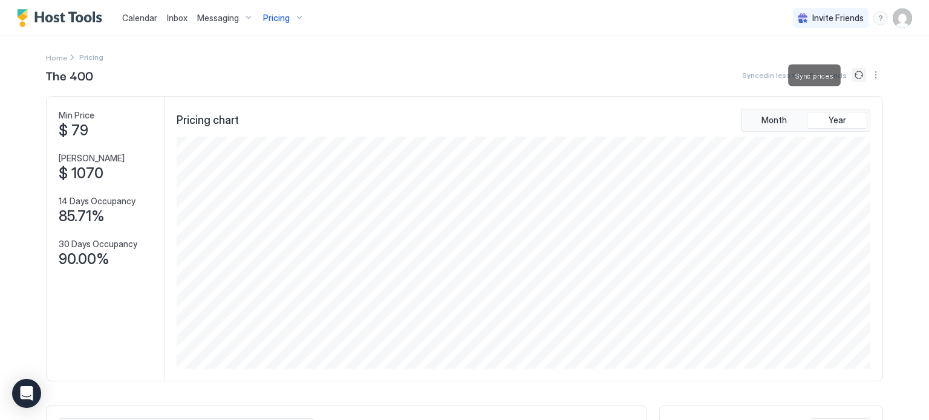
click at [851, 77] on button "Sync prices" at bounding box center [858, 75] width 15 height 15
click at [868, 73] on button "More options" at bounding box center [875, 75] width 15 height 15
click at [897, 26] on div at bounding box center [464, 210] width 929 height 420
click at [892, 19] on img "User profile" at bounding box center [901, 17] width 19 height 19
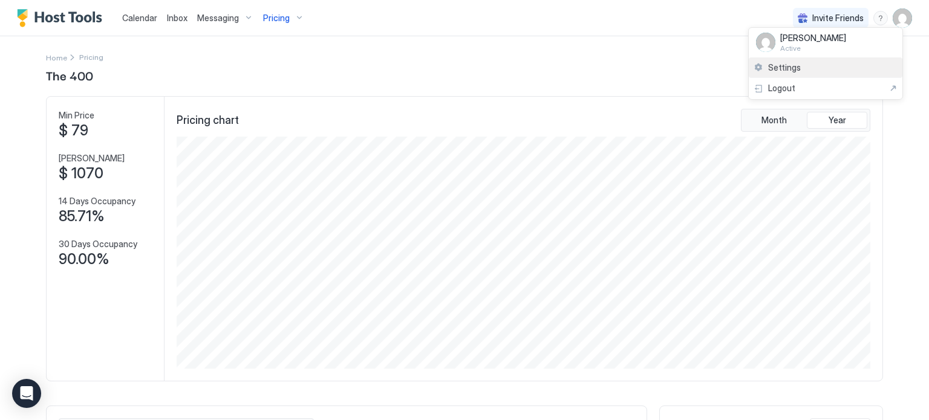
click at [795, 67] on span "Settings" at bounding box center [784, 67] width 33 height 11
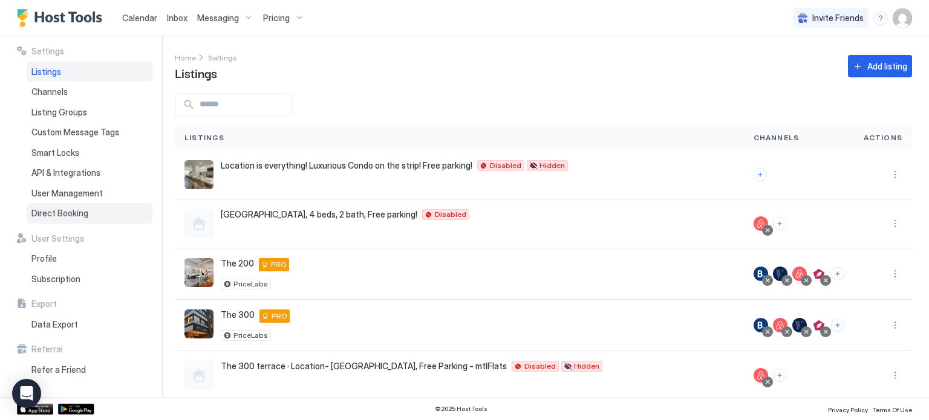
click at [49, 213] on span "Direct Booking" at bounding box center [59, 213] width 57 height 11
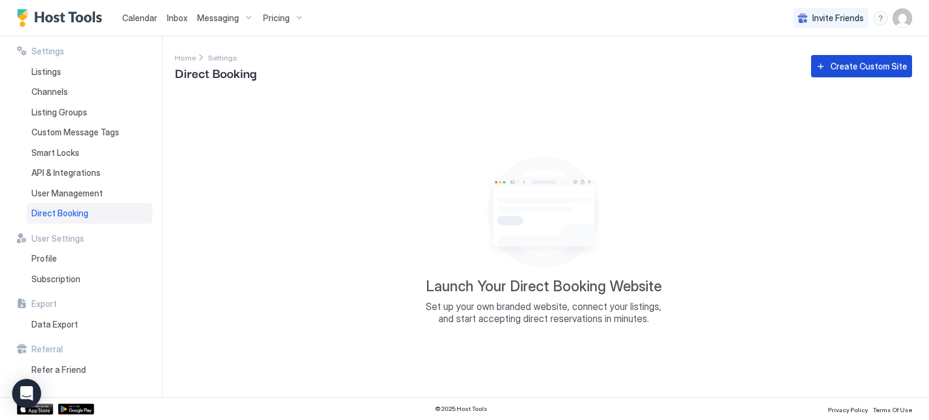
click at [831, 68] on button "Create Custom Site" at bounding box center [861, 66] width 101 height 22
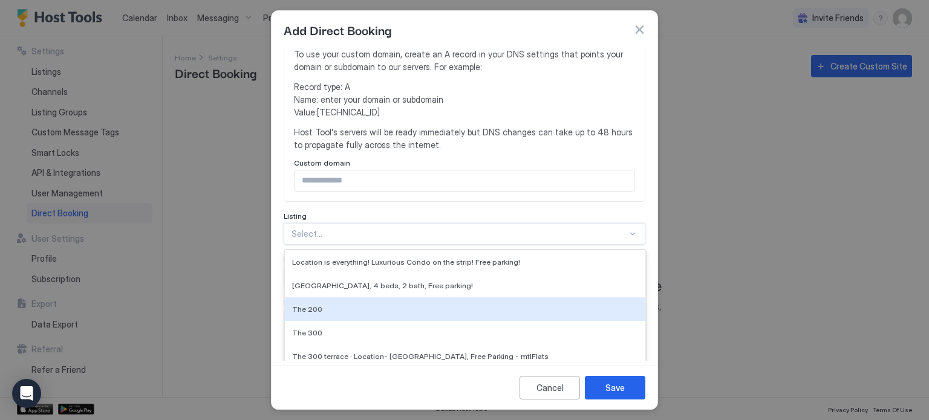
scroll to position [287, 0]
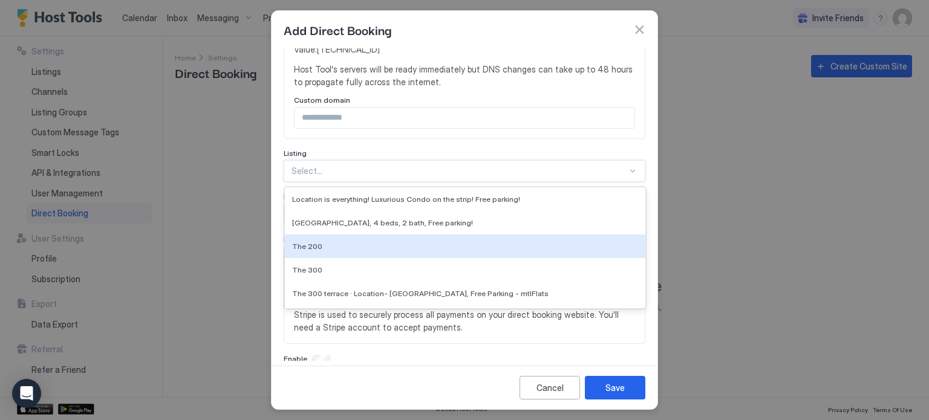
click at [354, 182] on div "11 results available. Use Up and Down to choose options, press Enter to select …" at bounding box center [465, 171] width 362 height 22
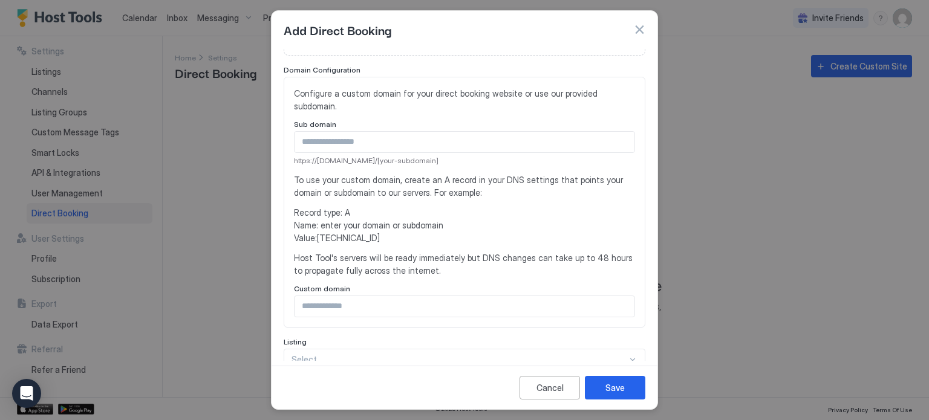
scroll to position [0, 0]
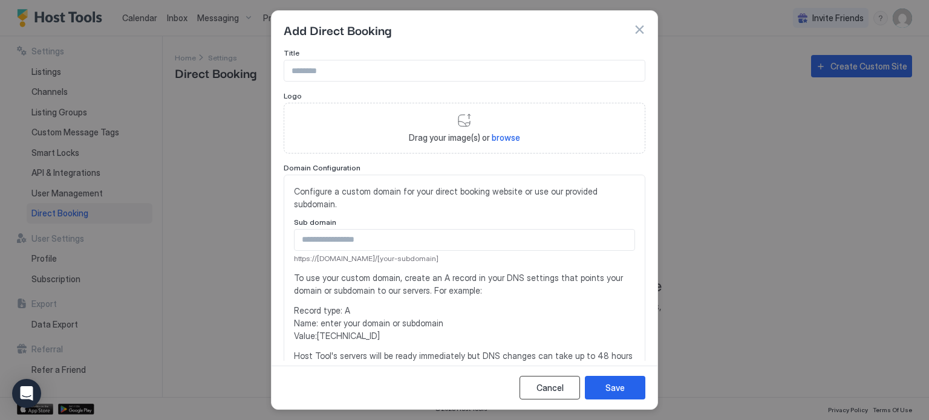
click at [549, 388] on div "Cancel" at bounding box center [549, 388] width 27 height 13
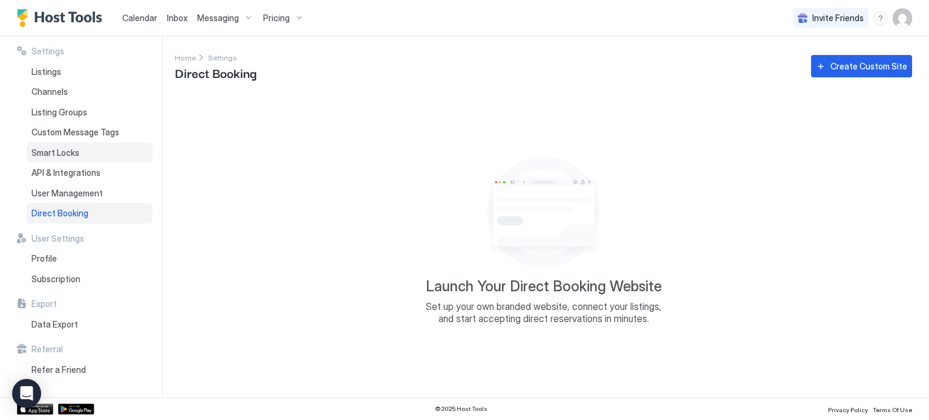
click at [151, 157] on div "Smart Locks" at bounding box center [90, 153] width 126 height 21
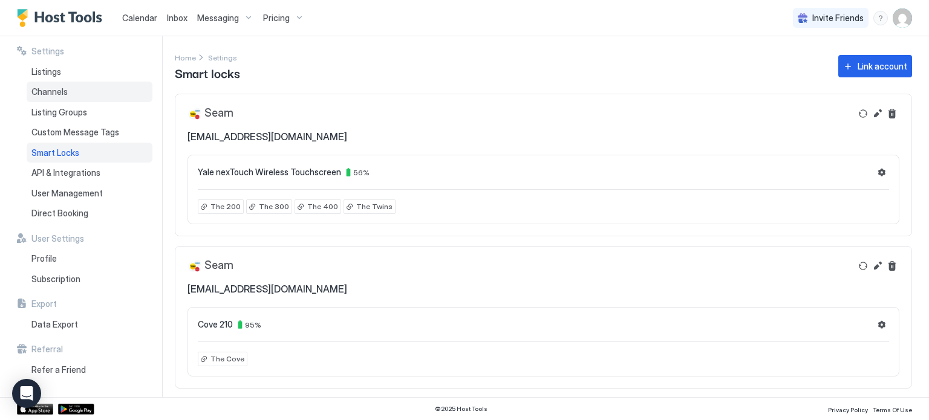
click at [92, 84] on div "Channels" at bounding box center [90, 92] width 126 height 21
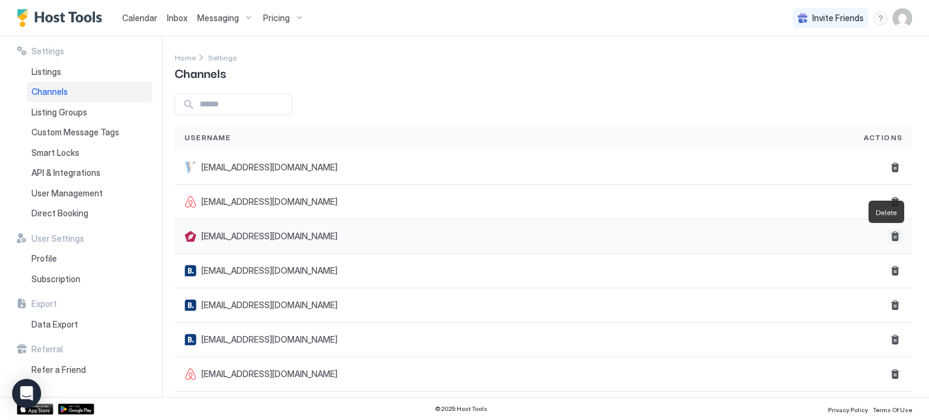
click at [888, 233] on button "Delete" at bounding box center [895, 236] width 15 height 15
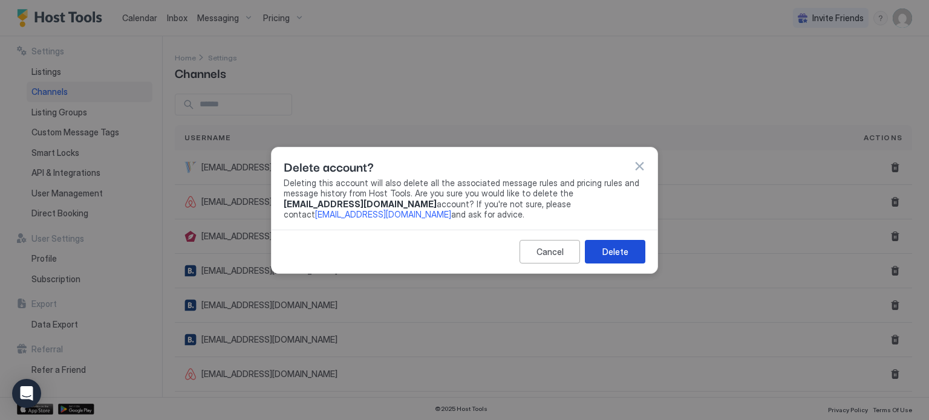
click at [610, 247] on div "Delete" at bounding box center [615, 251] width 26 height 13
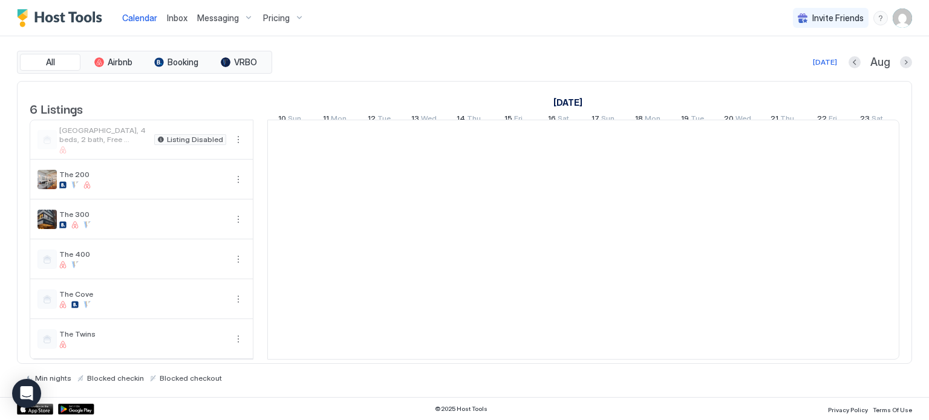
scroll to position [0, 672]
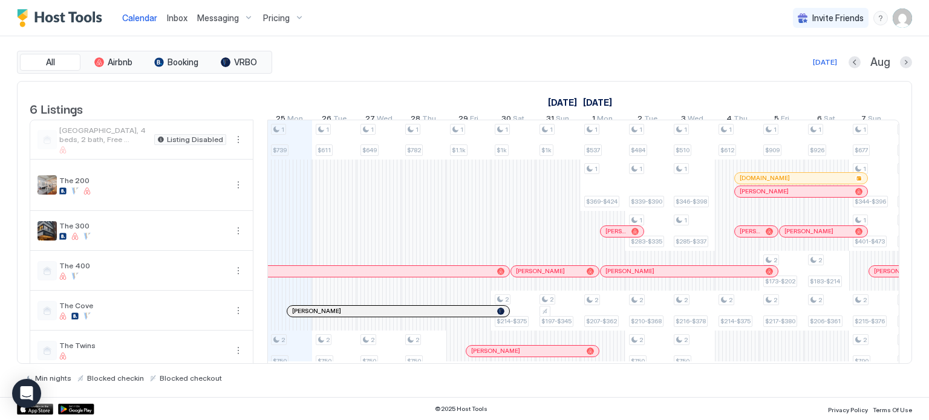
click at [274, 25] on div "Pricing" at bounding box center [283, 18] width 51 height 21
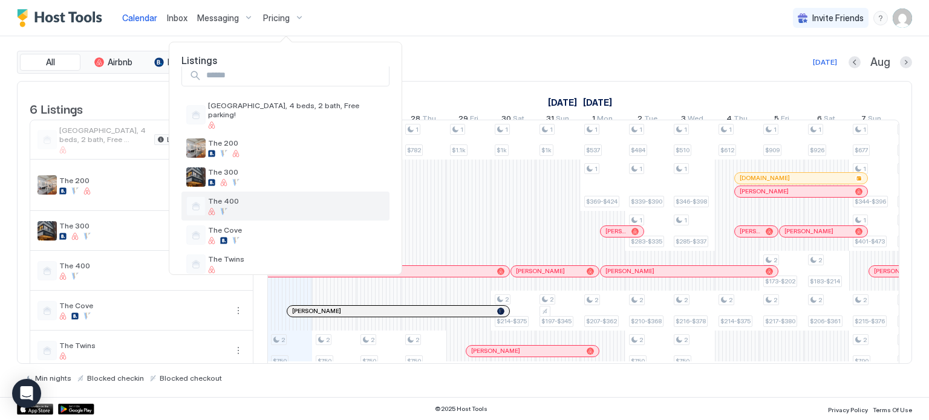
scroll to position [19, 0]
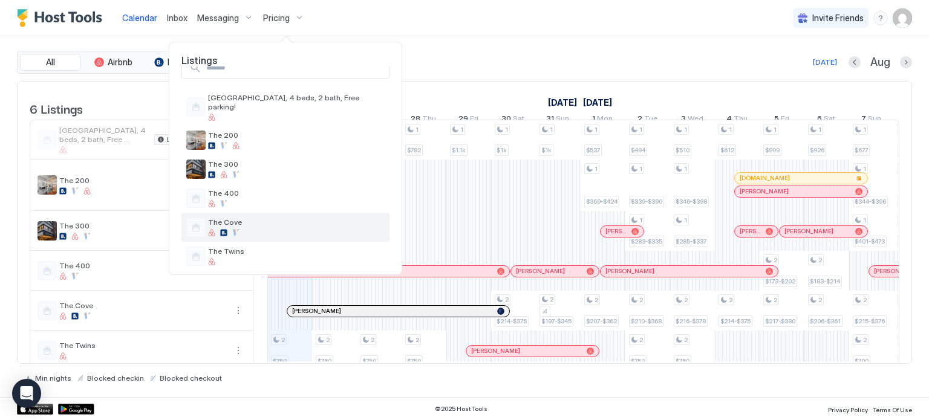
click at [249, 218] on span "The Cove" at bounding box center [296, 222] width 177 height 9
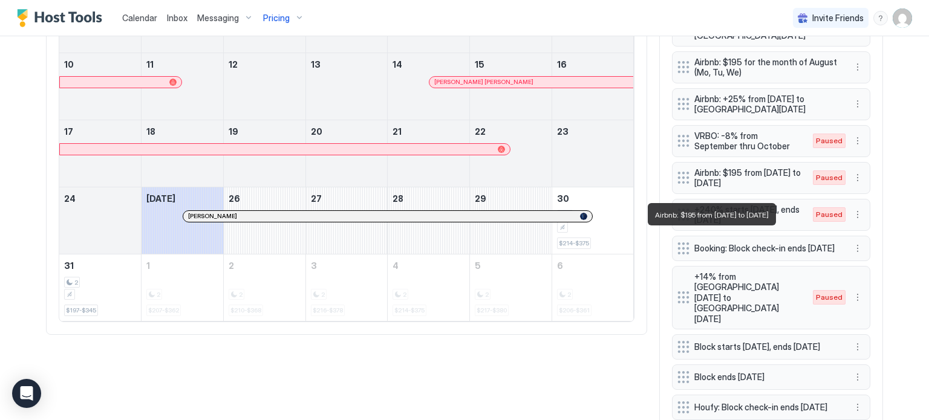
scroll to position [587, 0]
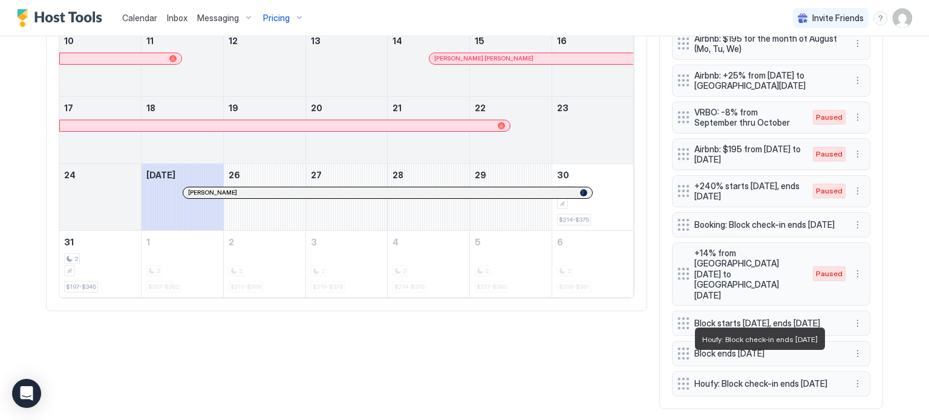
click at [747, 379] on span "Houfy: Block check-in ends [DATE]" at bounding box center [766, 384] width 144 height 11
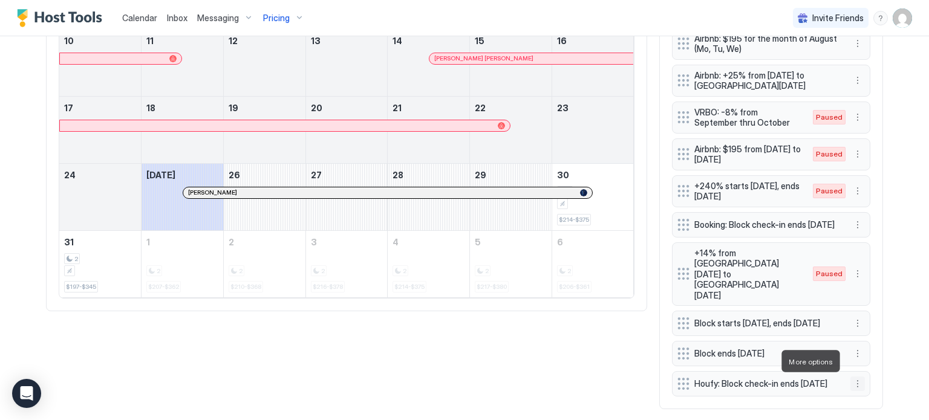
click at [854, 377] on button "More options" at bounding box center [857, 384] width 15 height 15
click at [856, 305] on div "Edit" at bounding box center [864, 305] width 27 height 9
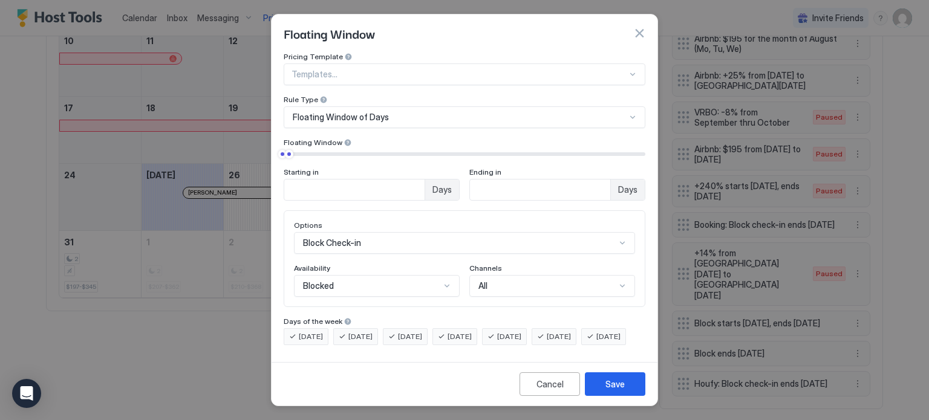
scroll to position [56, 0]
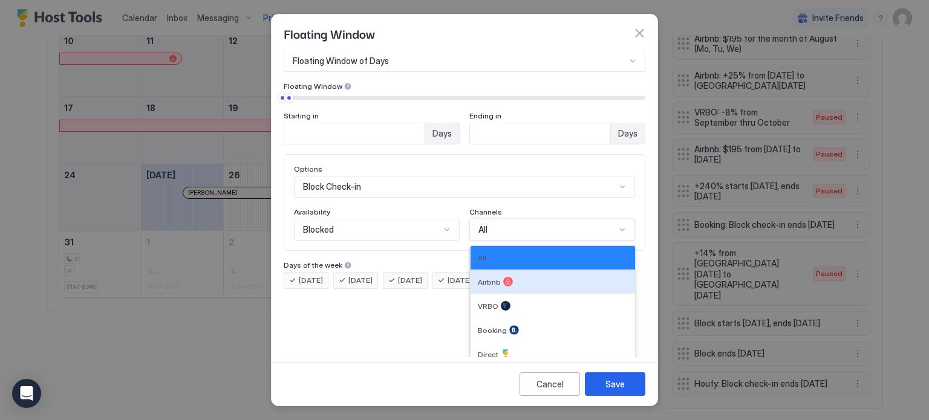
click at [476, 241] on div "5 results available. Use Up and Down to choose options, press Enter to select t…" at bounding box center [552, 230] width 166 height 22
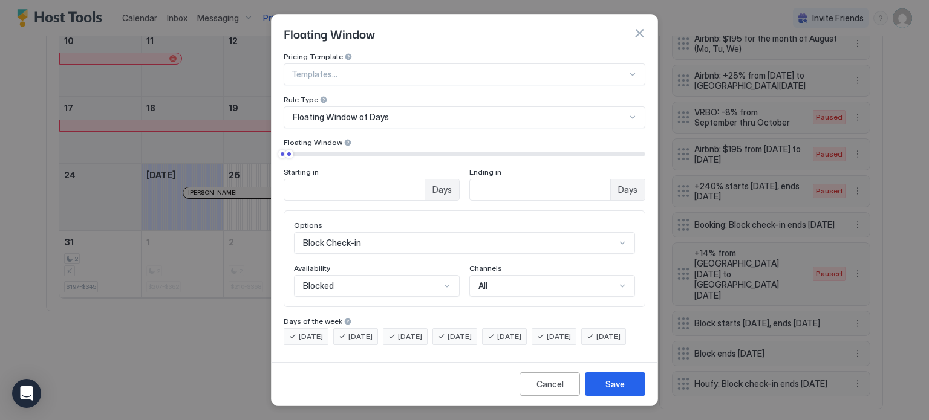
scroll to position [12, 0]
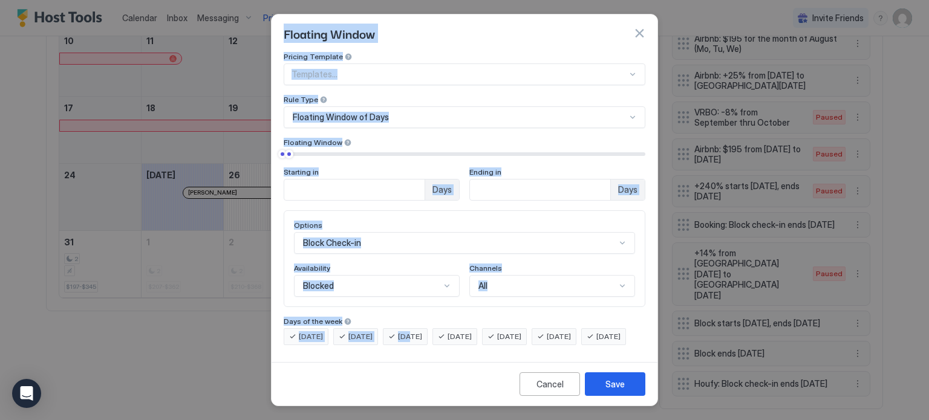
drag, startPoint x: 414, startPoint y: 336, endPoint x: 562, endPoint y: 411, distance: 166.0
click at [562, 411] on div "Floating Window Pricing Template Templates... Rule Type Floating Window of Days…" at bounding box center [464, 210] width 929 height 420
click at [551, 395] on button "Cancel" at bounding box center [549, 384] width 60 height 24
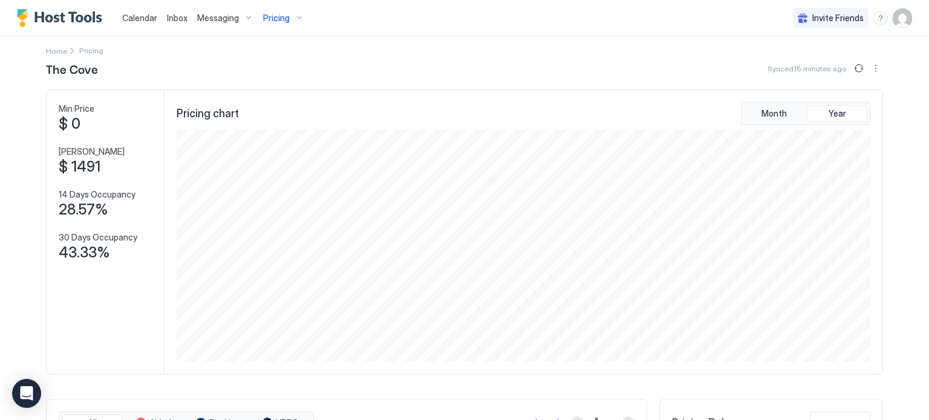
scroll to position [0, 0]
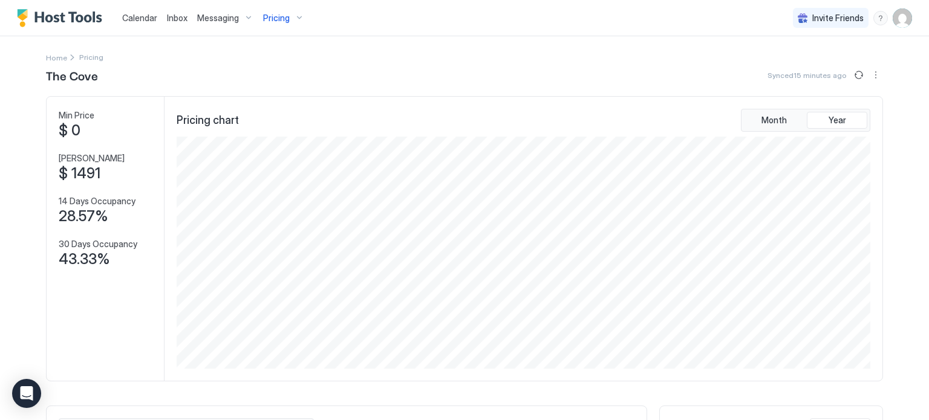
click at [892, 17] on img "User profile" at bounding box center [901, 17] width 19 height 19
click at [769, 62] on span "Settings" at bounding box center [784, 67] width 33 height 11
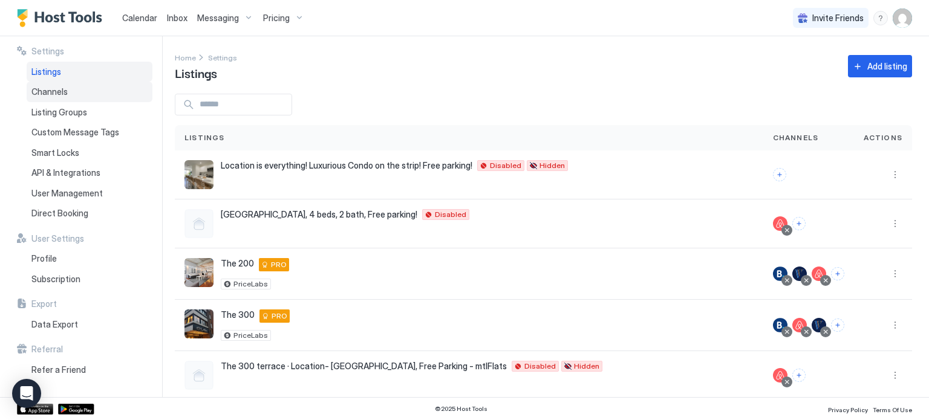
click at [85, 91] on div "Channels" at bounding box center [90, 92] width 126 height 21
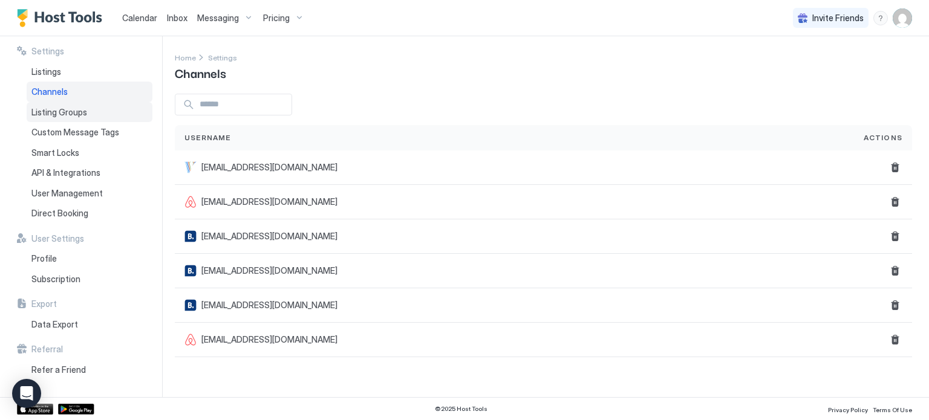
click at [72, 109] on span "Listing Groups" at bounding box center [59, 112] width 56 height 11
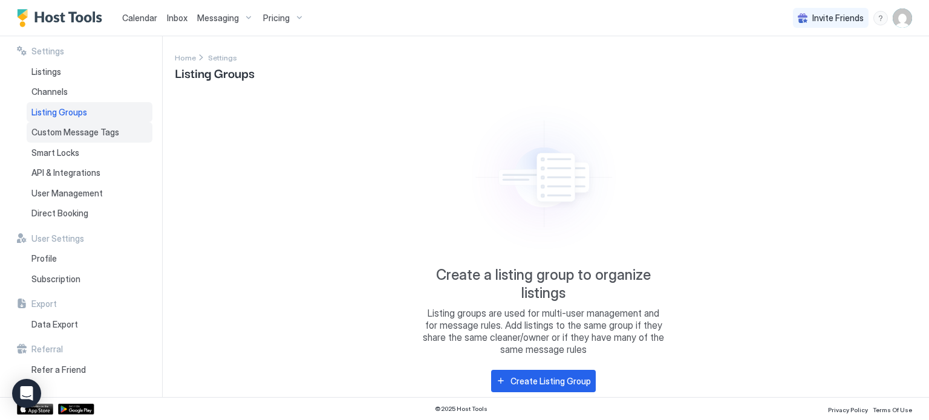
click at [85, 127] on span "Custom Message Tags" at bounding box center [75, 132] width 88 height 11
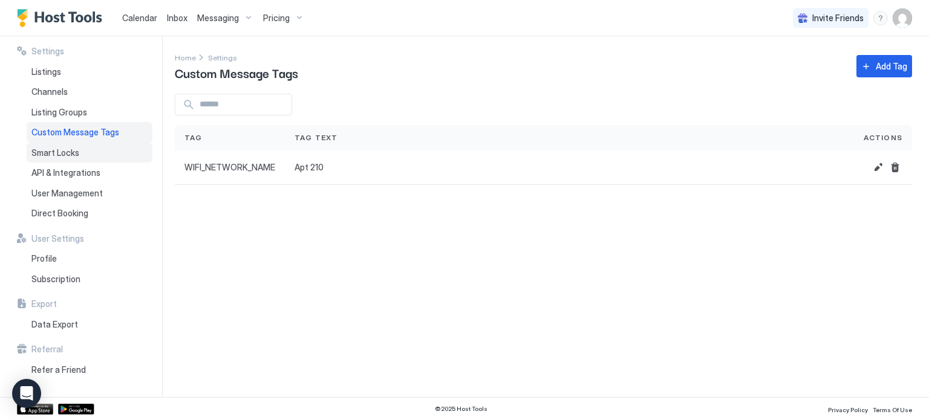
click at [82, 161] on div "Smart Locks" at bounding box center [90, 153] width 126 height 21
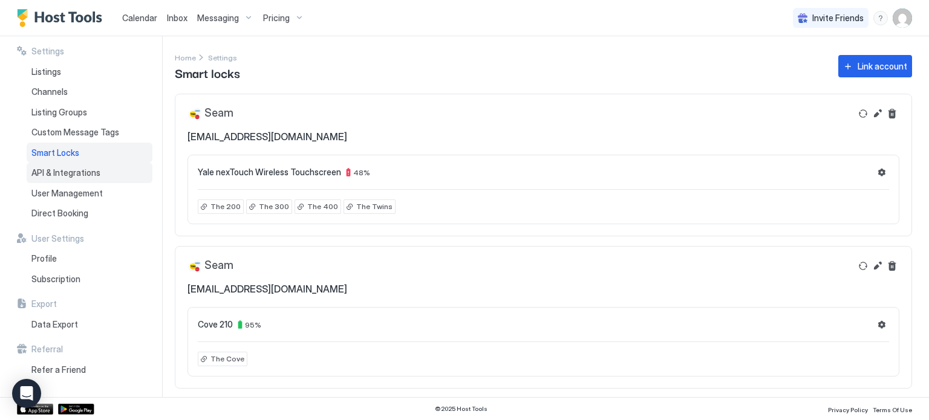
click at [80, 171] on span "API & Integrations" at bounding box center [65, 172] width 69 height 11
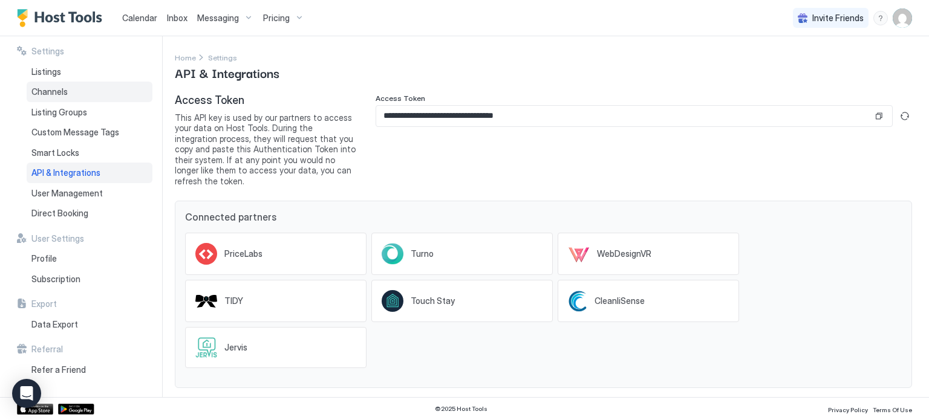
click at [47, 95] on span "Channels" at bounding box center [49, 91] width 36 height 11
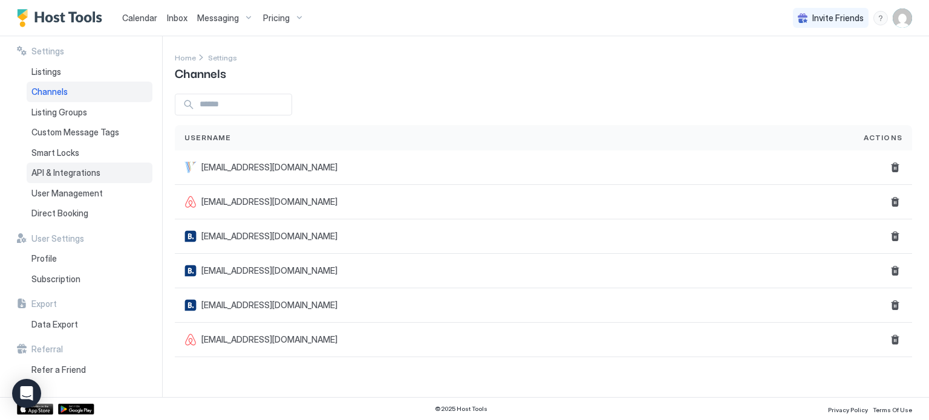
click at [60, 164] on div "API & Integrations" at bounding box center [90, 173] width 126 height 21
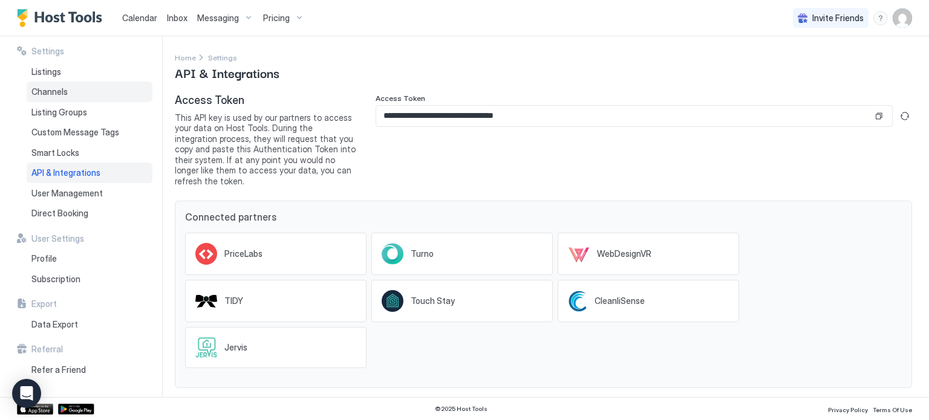
click at [60, 86] on span "Channels" at bounding box center [49, 91] width 36 height 11
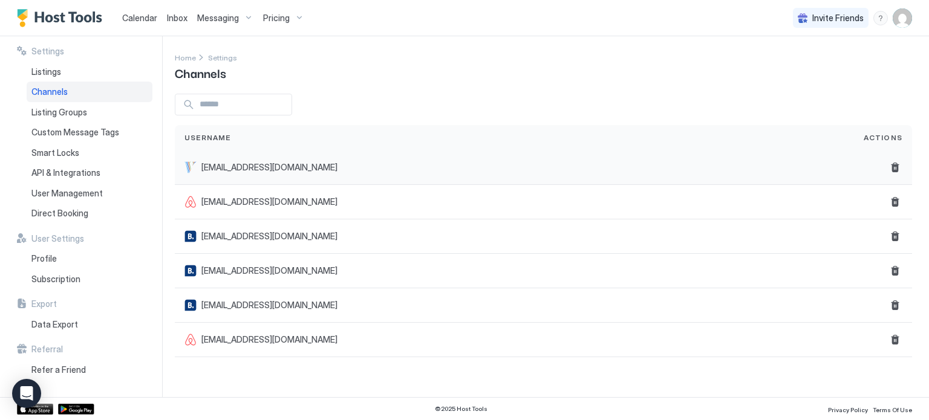
click at [229, 175] on div "[EMAIL_ADDRESS][DOMAIN_NAME]" at bounding box center [514, 168] width 679 height 34
click at [57, 113] on span "Listing Groups" at bounding box center [59, 112] width 56 height 11
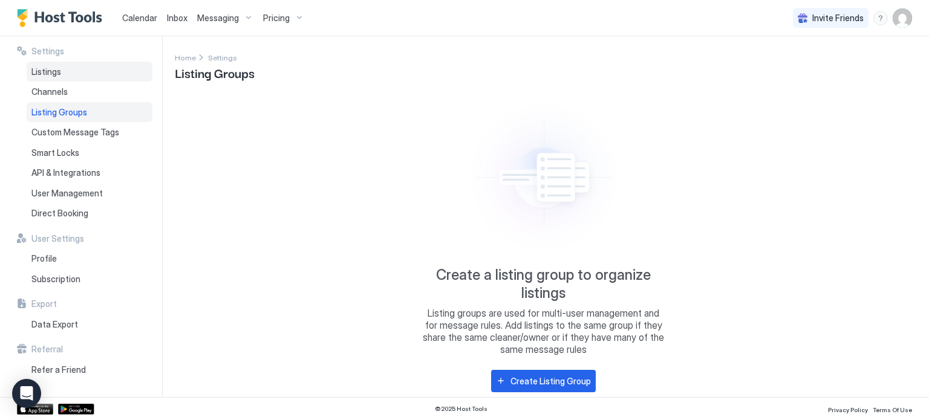
click at [48, 62] on div "Listings" at bounding box center [90, 72] width 126 height 21
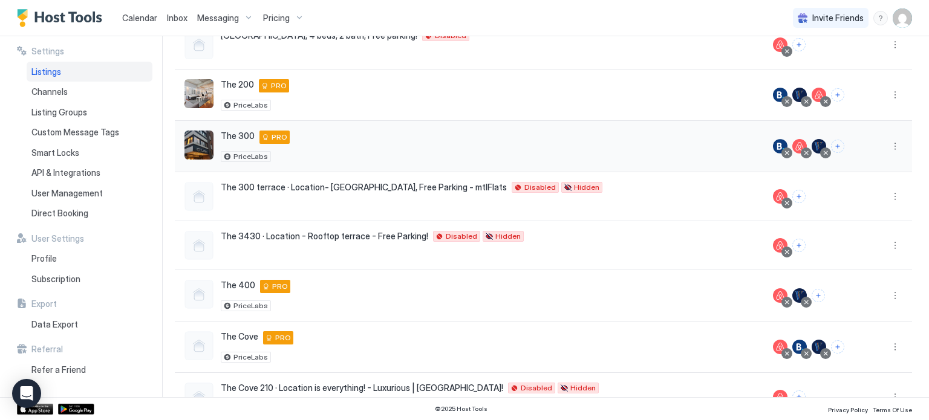
scroll to position [180, 0]
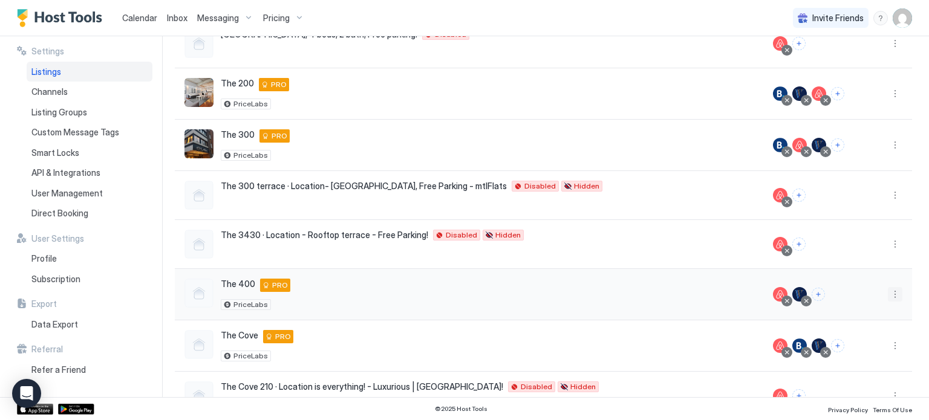
drag, startPoint x: 861, startPoint y: 301, endPoint x: 884, endPoint y: 294, distance: 23.9
click at [884, 294] on div at bounding box center [883, 294] width 58 height 51
click at [888, 294] on button "More options" at bounding box center [895, 294] width 15 height 15
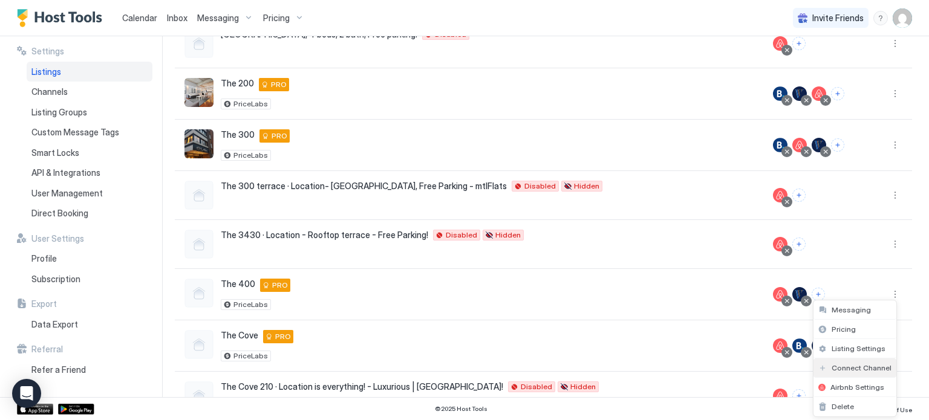
click at [842, 363] on span "Connect Channel" at bounding box center [861, 367] width 60 height 9
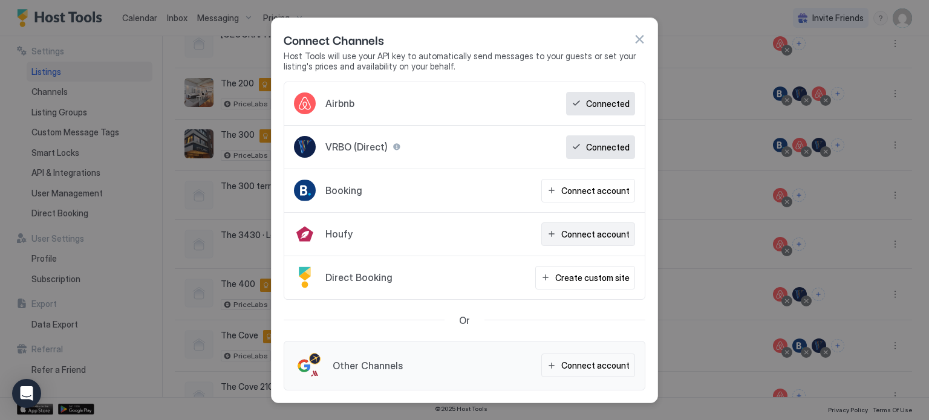
click at [564, 229] on button "Connect account" at bounding box center [588, 235] width 94 height 24
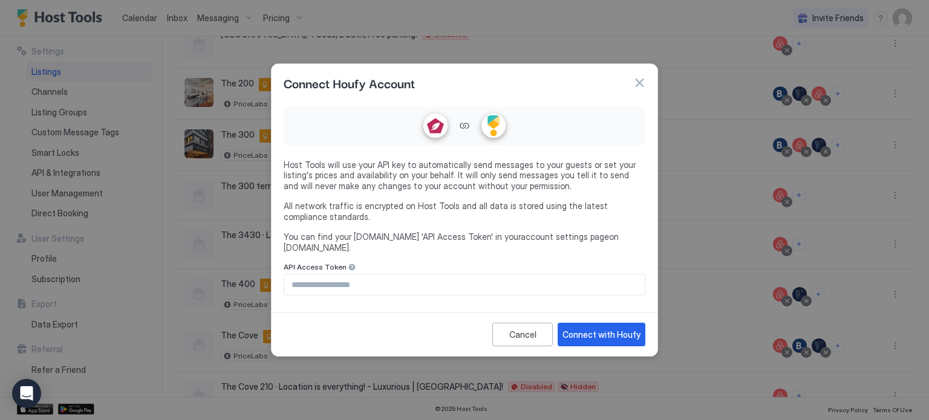
click at [521, 242] on link "account settings page" at bounding box center [565, 237] width 88 height 10
click at [491, 281] on input "Input Field" at bounding box center [464, 285] width 360 height 21
paste input "**********"
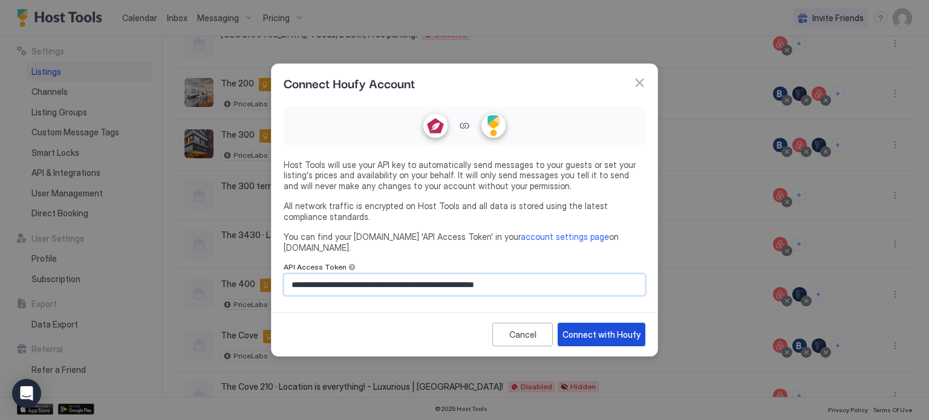
type input "**********"
click at [592, 331] on div "Connect with Houfy" at bounding box center [601, 334] width 78 height 13
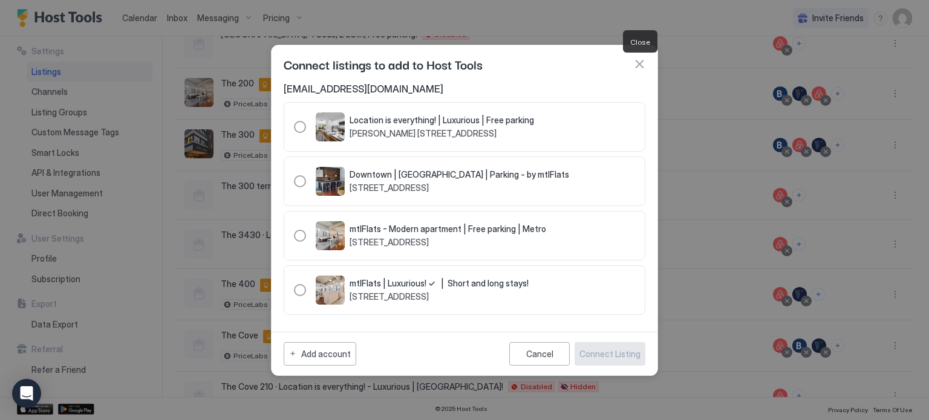
click at [639, 61] on button "button" at bounding box center [639, 64] width 12 height 12
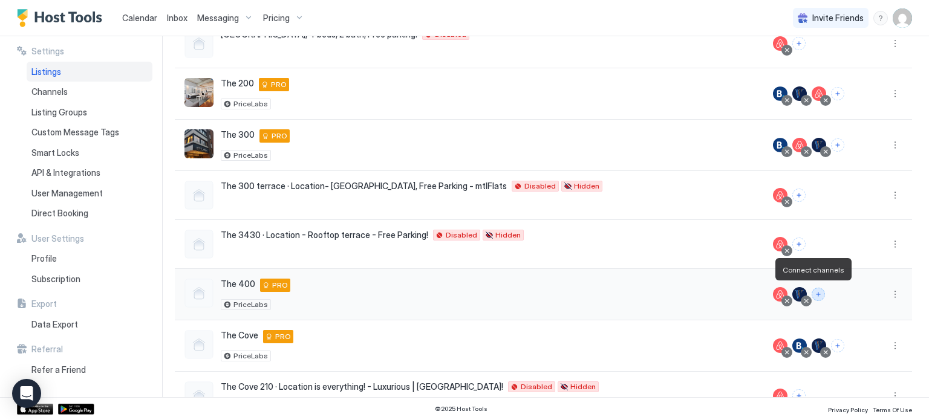
click at [811, 291] on button "Connect channels" at bounding box center [817, 294] width 13 height 13
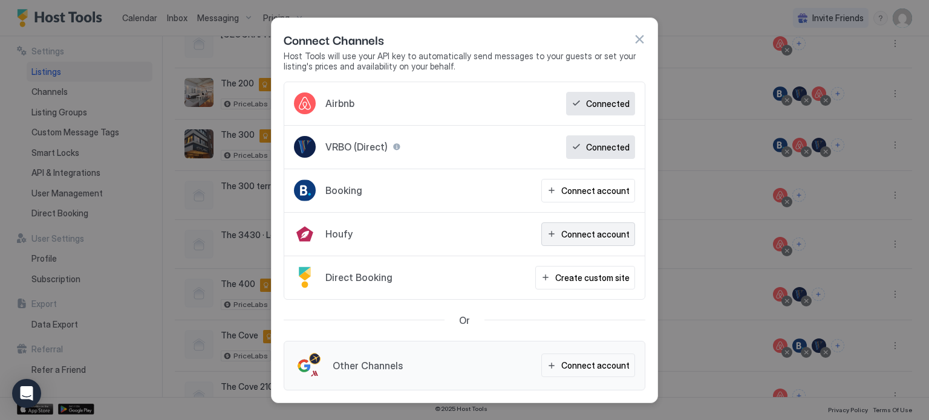
click at [568, 229] on div "Connect account" at bounding box center [595, 234] width 68 height 13
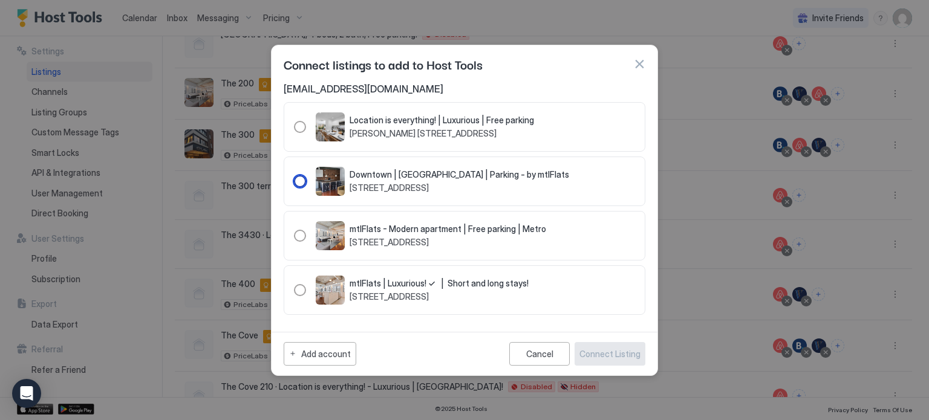
click at [304, 179] on div "104004" at bounding box center [300, 181] width 12 height 12
click at [599, 353] on div "Connect Listing" at bounding box center [609, 354] width 61 height 13
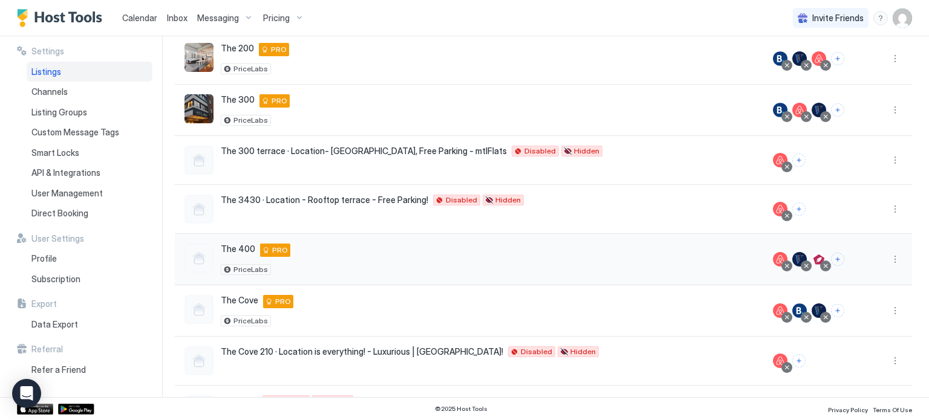
scroll to position [216, 0]
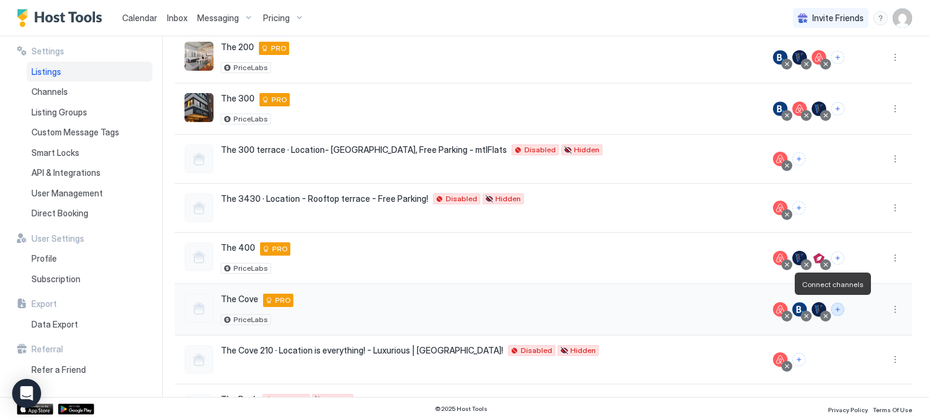
click at [831, 308] on button "Connect channels" at bounding box center [837, 309] width 13 height 13
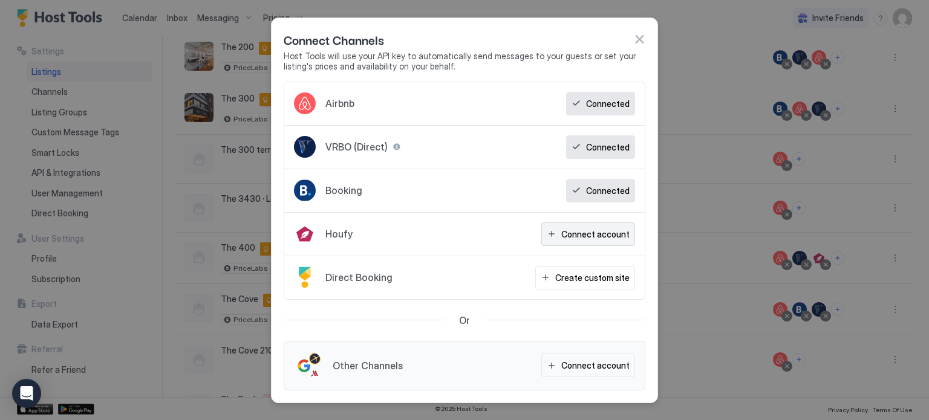
click at [578, 239] on div "Connect account" at bounding box center [595, 234] width 68 height 13
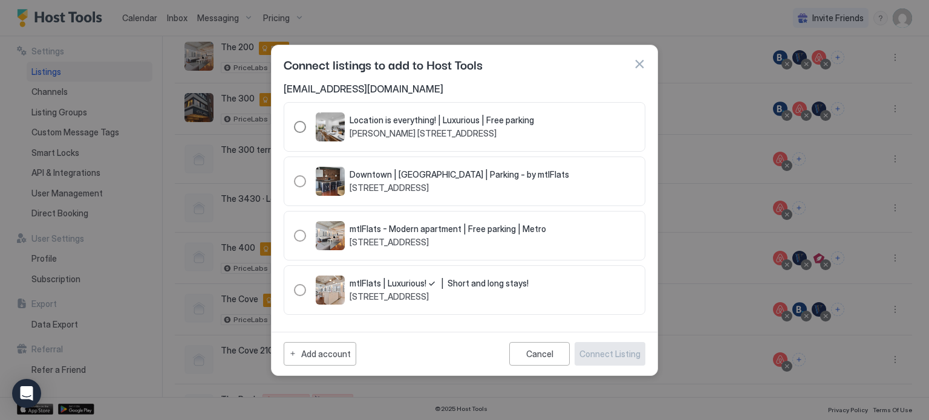
click at [297, 129] on div "103996" at bounding box center [300, 127] width 12 height 12
click at [605, 361] on button "Connect Listing" at bounding box center [609, 354] width 71 height 24
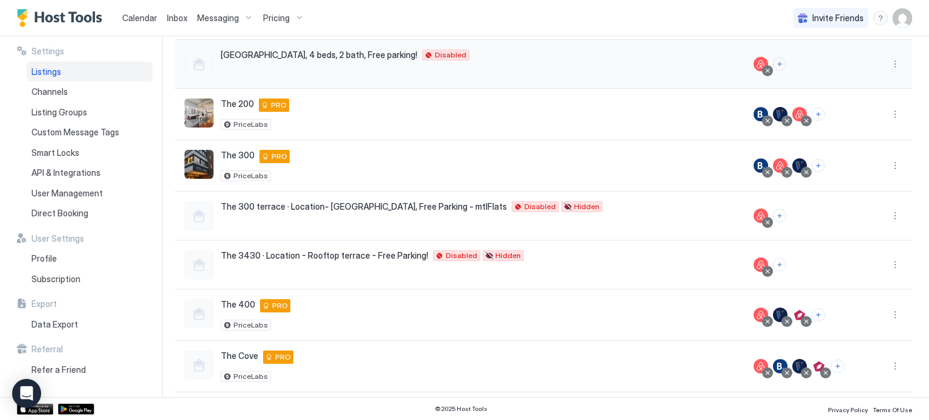
scroll to position [157, 0]
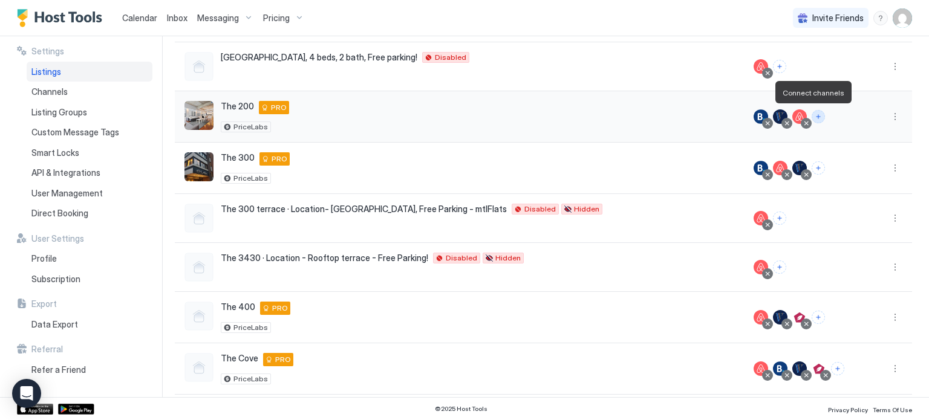
click at [811, 116] on button "Connect channels" at bounding box center [817, 116] width 13 height 13
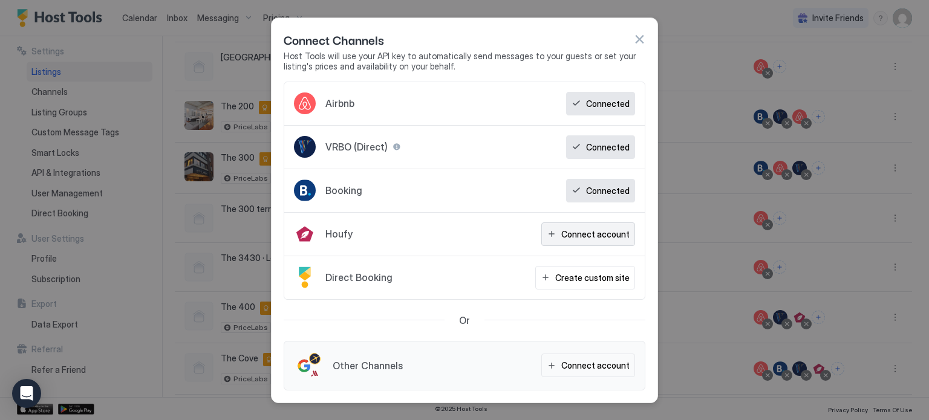
click at [572, 228] on div "Connect account" at bounding box center [595, 234] width 68 height 13
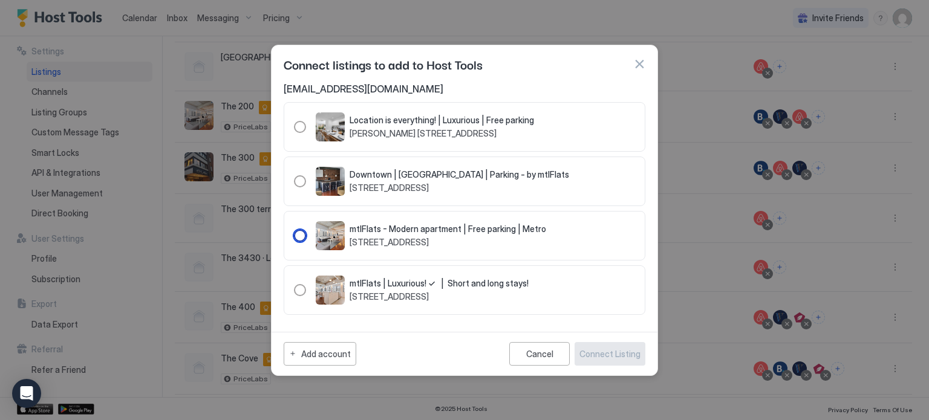
click at [299, 239] on div "104006" at bounding box center [300, 236] width 12 height 12
click at [602, 349] on div "Connect Listing" at bounding box center [609, 354] width 61 height 13
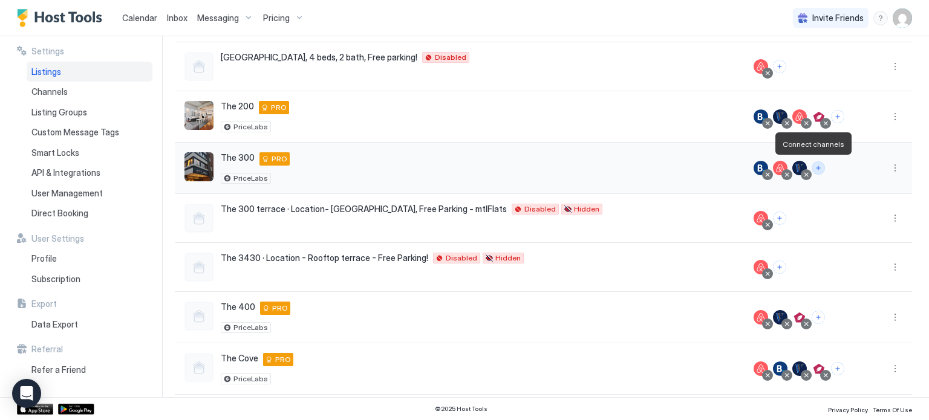
click at [816, 166] on button "Connect channels" at bounding box center [817, 167] width 13 height 13
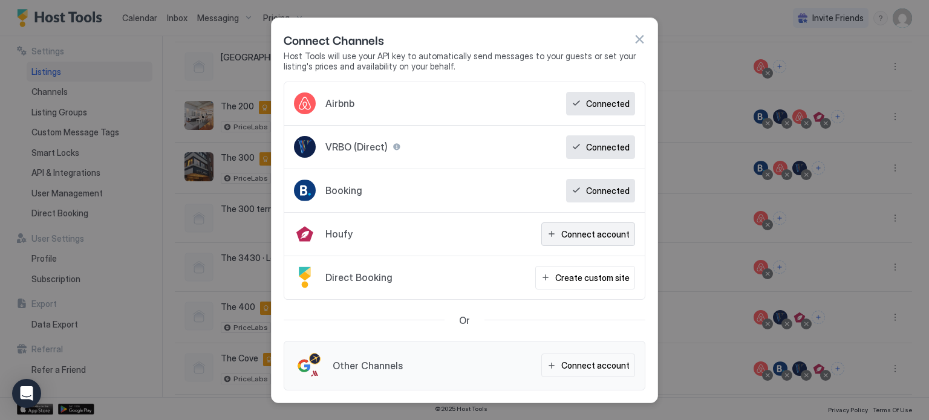
click at [580, 233] on div "Connect account" at bounding box center [595, 234] width 68 height 13
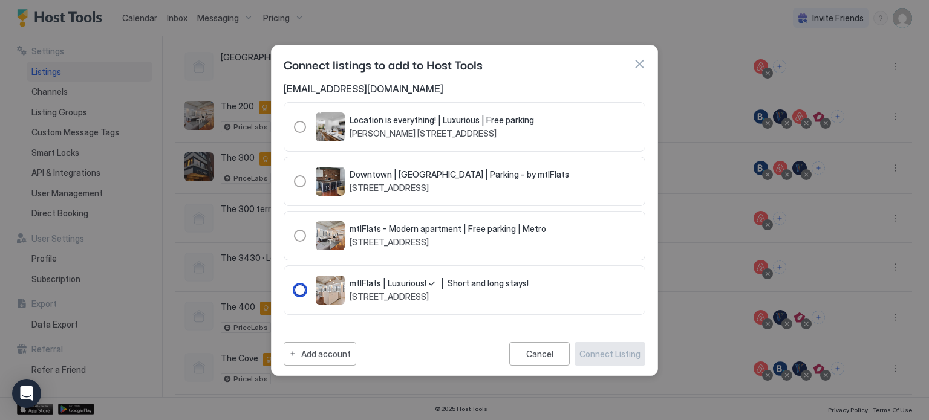
click at [406, 276] on div "mtlFlats | Luxurious! ✓ | Short and long stays! 3430 rue Saint-Denis Montreal, …" at bounding box center [422, 290] width 213 height 29
click at [605, 342] on button "Connect Listing" at bounding box center [609, 354] width 71 height 24
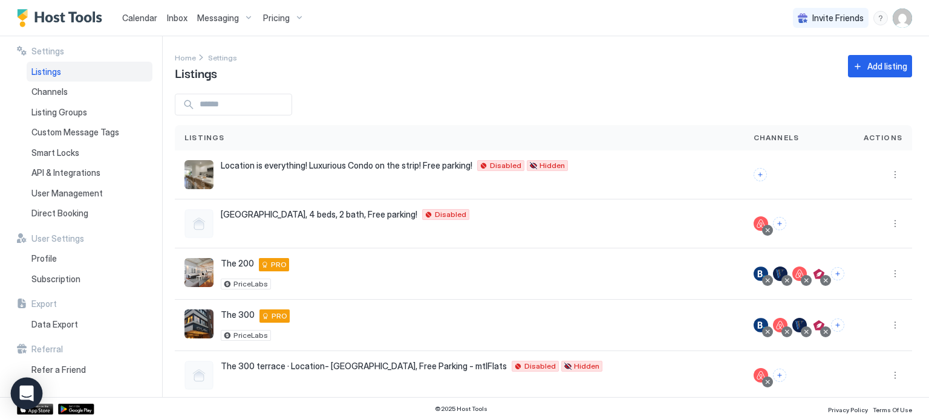
click at [21, 397] on icon "Open Intercom Messenger" at bounding box center [27, 394] width 16 height 16
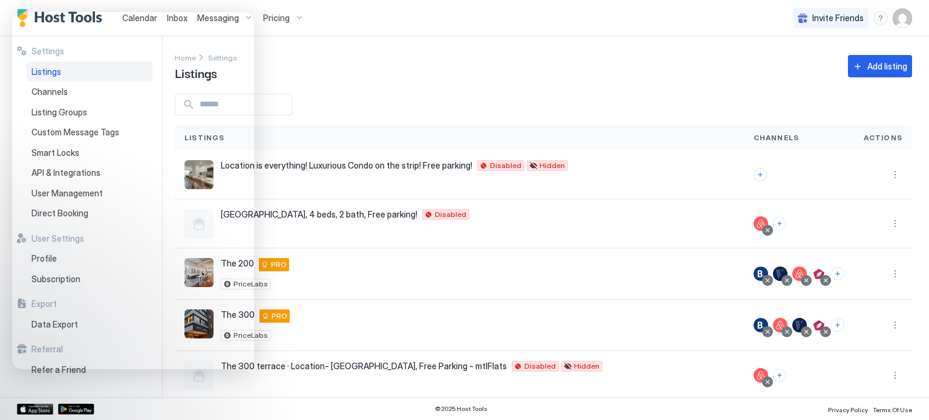
click at [372, 77] on div "Home Settings Listings Add listing" at bounding box center [543, 66] width 737 height 31
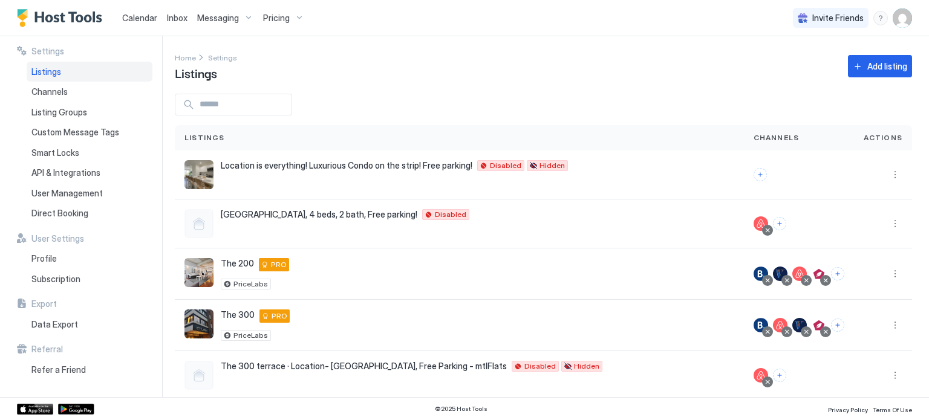
click at [291, 21] on div "Pricing" at bounding box center [283, 18] width 51 height 21
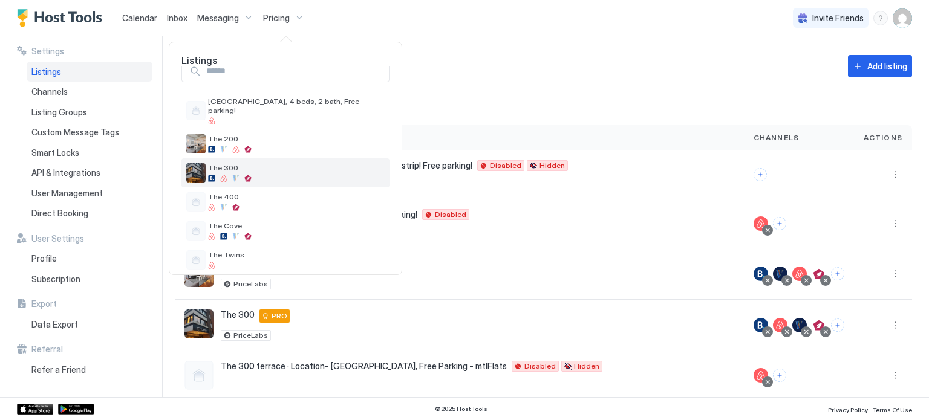
scroll to position [19, 0]
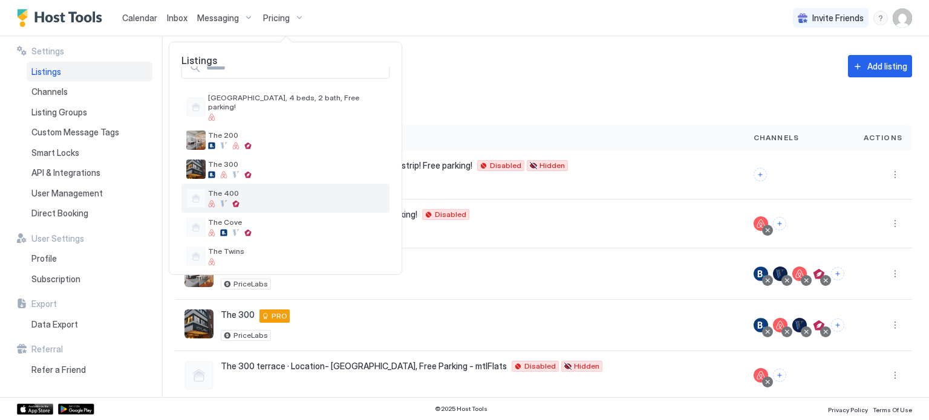
click at [259, 189] on span "The 400" at bounding box center [296, 193] width 177 height 9
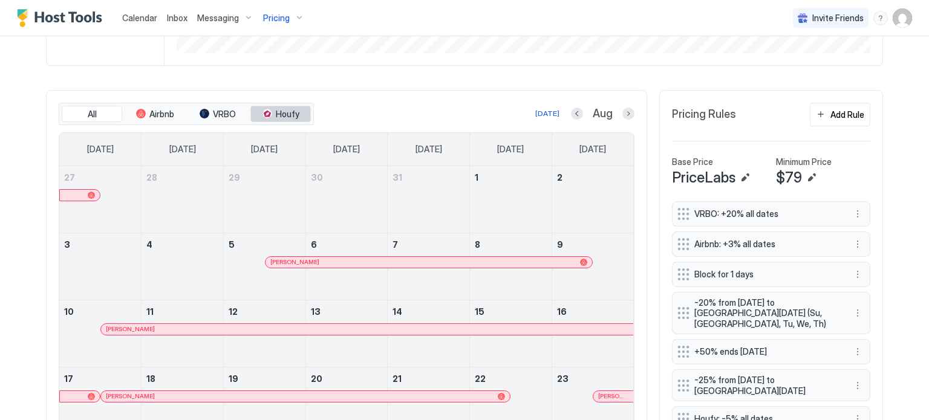
scroll to position [316, 0]
click at [289, 112] on span "Houfy" at bounding box center [288, 113] width 24 height 11
click at [622, 111] on button "Next month" at bounding box center [628, 113] width 12 height 12
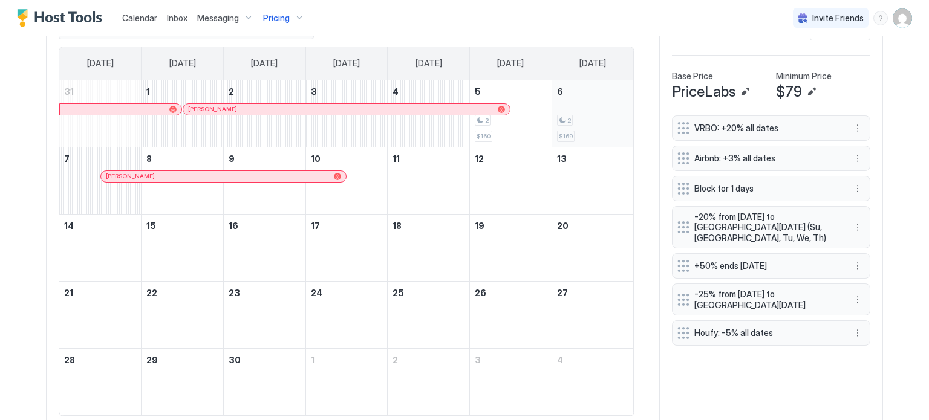
scroll to position [415, 0]
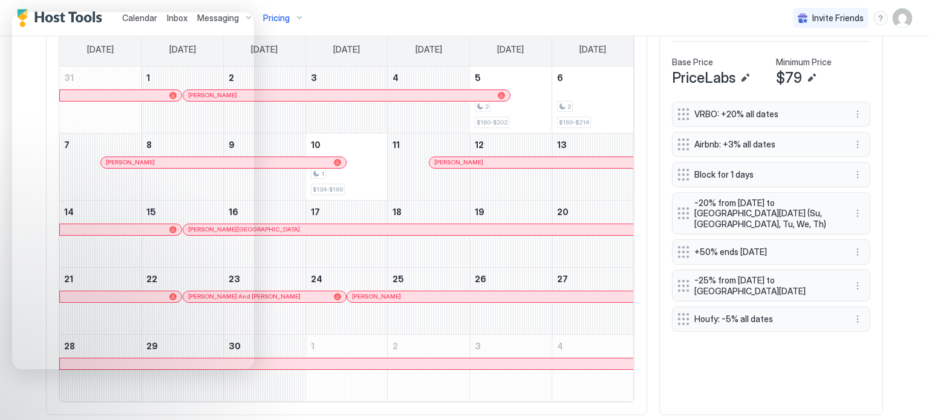
click at [419, 10] on div "Calendar Inbox Messaging Pricing Invite Friends FC" at bounding box center [464, 18] width 929 height 36
click at [293, 26] on div "Pricing" at bounding box center [283, 18] width 51 height 21
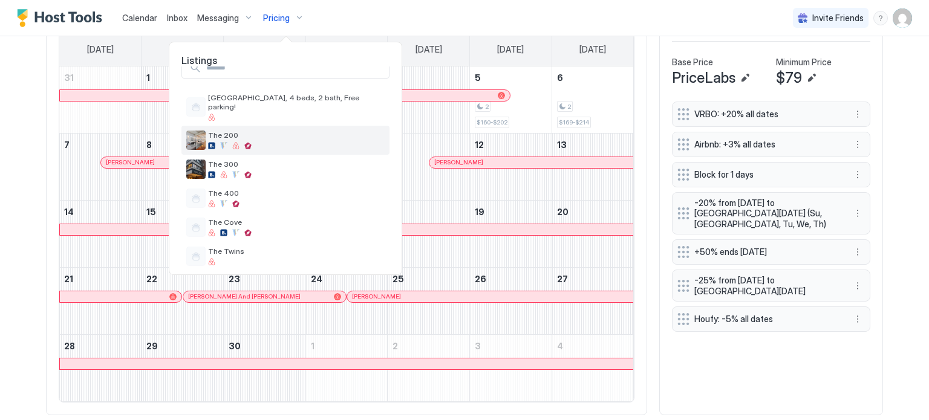
scroll to position [0, 0]
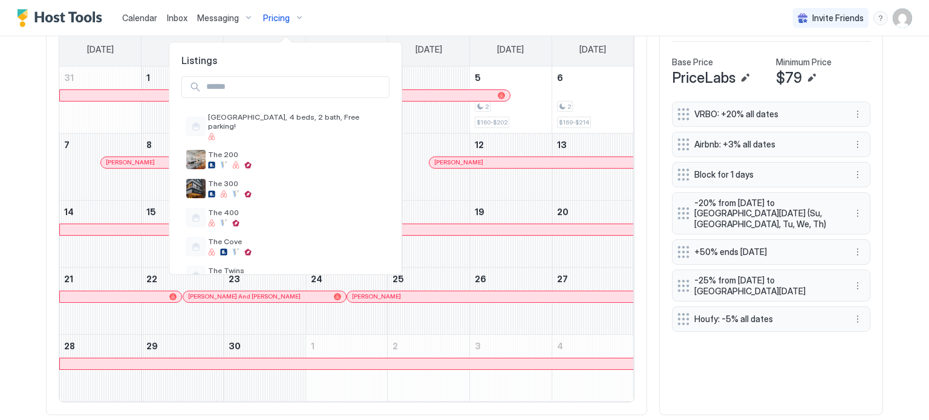
click at [333, 9] on div at bounding box center [464, 210] width 929 height 420
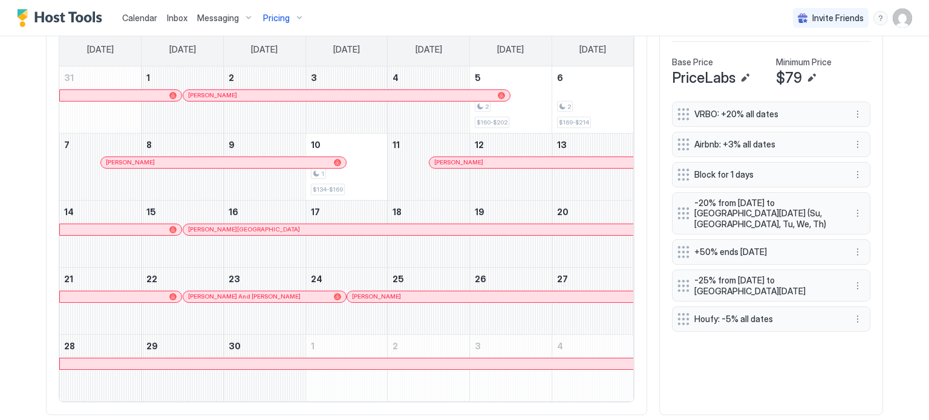
click at [899, 11] on img "User profile" at bounding box center [901, 17] width 19 height 19
click at [776, 70] on span "Settings" at bounding box center [784, 67] width 33 height 11
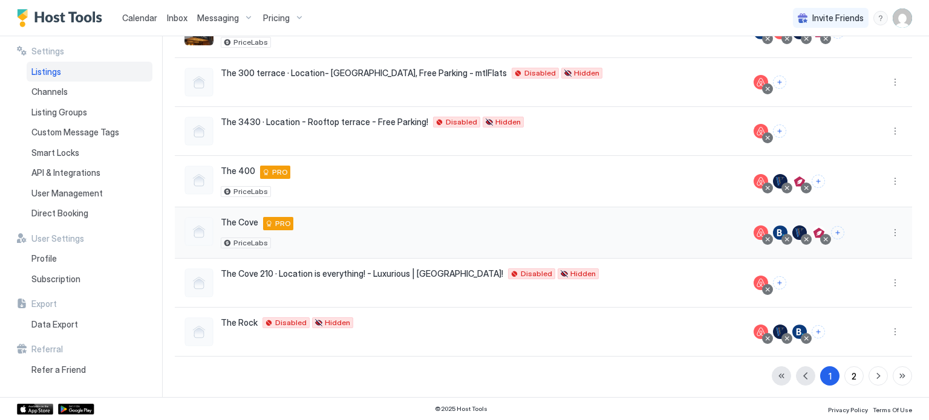
scroll to position [293, 0]
click at [814, 329] on button "Connect channels" at bounding box center [817, 332] width 13 height 13
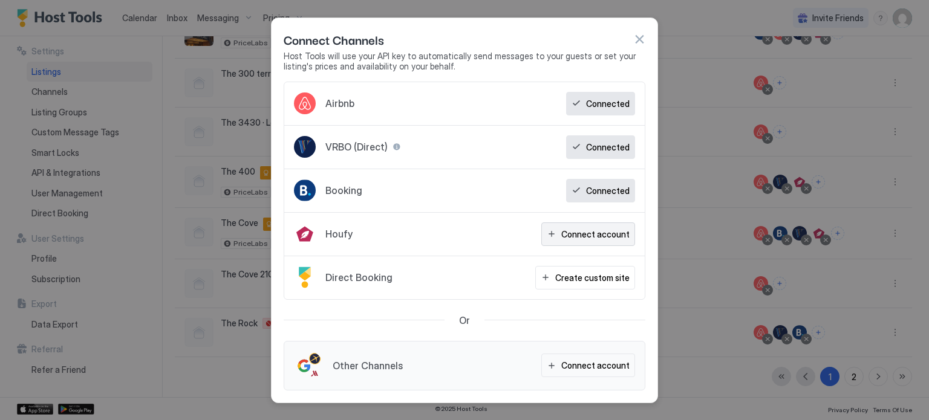
click at [588, 232] on div "Connect account" at bounding box center [595, 234] width 68 height 13
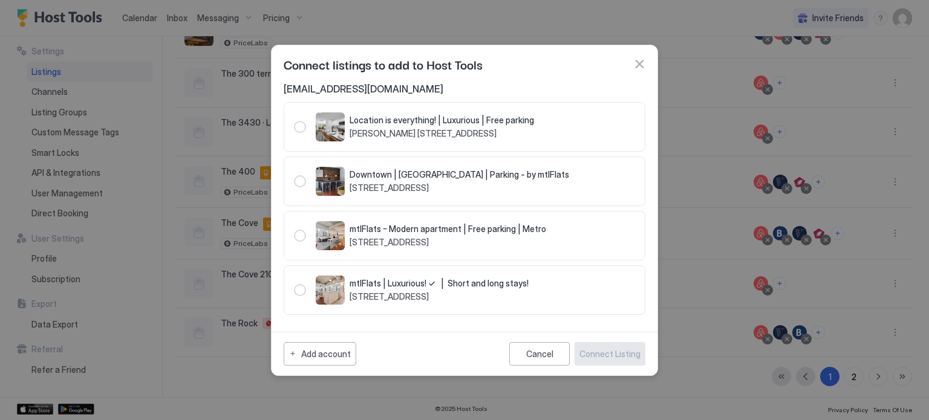
click at [641, 55] on div "Connect listings to add to Host Tools" at bounding box center [465, 64] width 362 height 18
click at [640, 67] on button "button" at bounding box center [639, 64] width 12 height 12
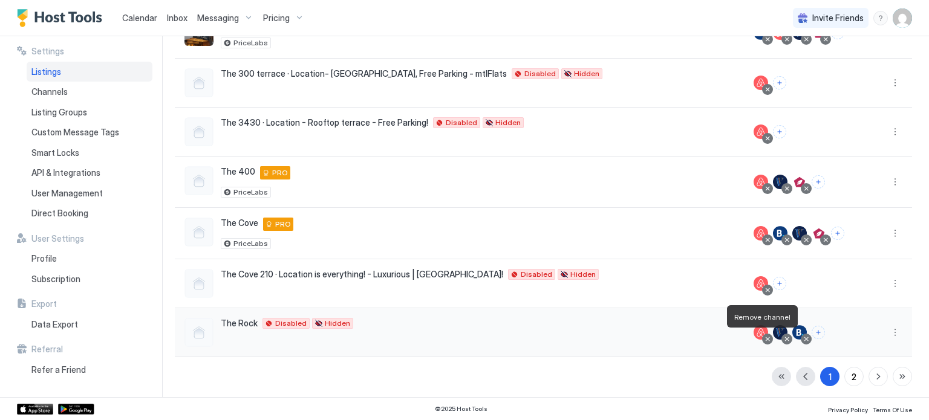
click at [764, 336] on div at bounding box center [767, 339] width 6 height 6
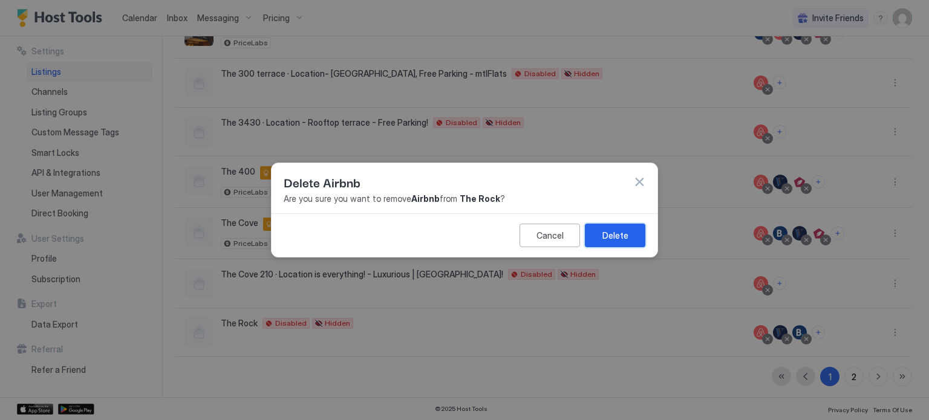
click at [624, 241] on div "Delete" at bounding box center [615, 235] width 26 height 13
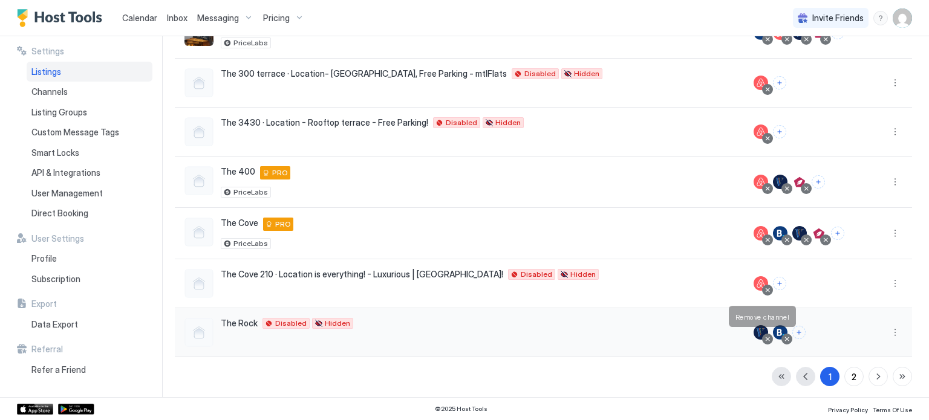
click at [764, 336] on div at bounding box center [767, 339] width 6 height 6
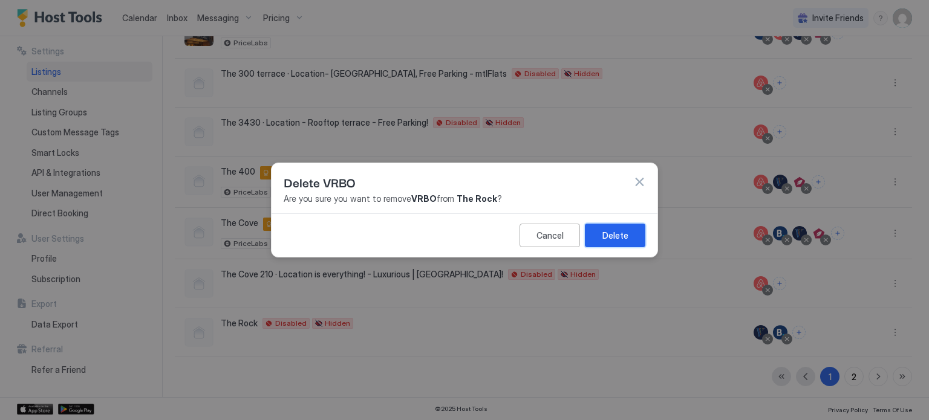
click at [619, 233] on div "Delete" at bounding box center [615, 235] width 26 height 13
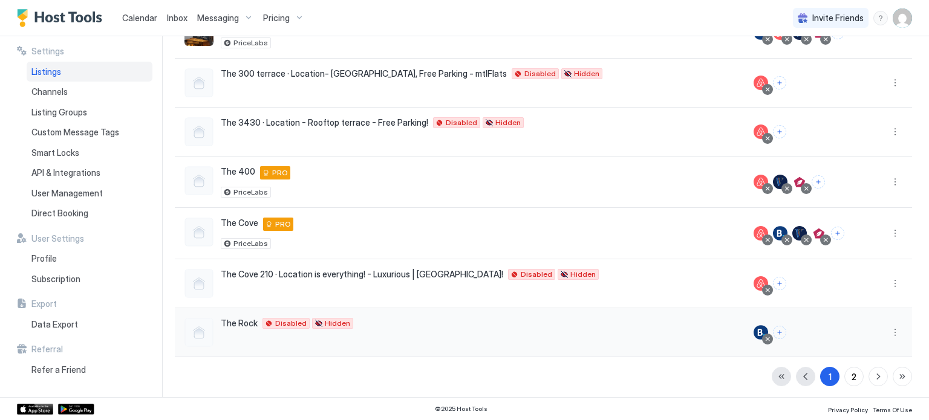
click at [762, 340] on div at bounding box center [767, 339] width 11 height 11
click at [764, 336] on div at bounding box center [767, 339] width 6 height 6
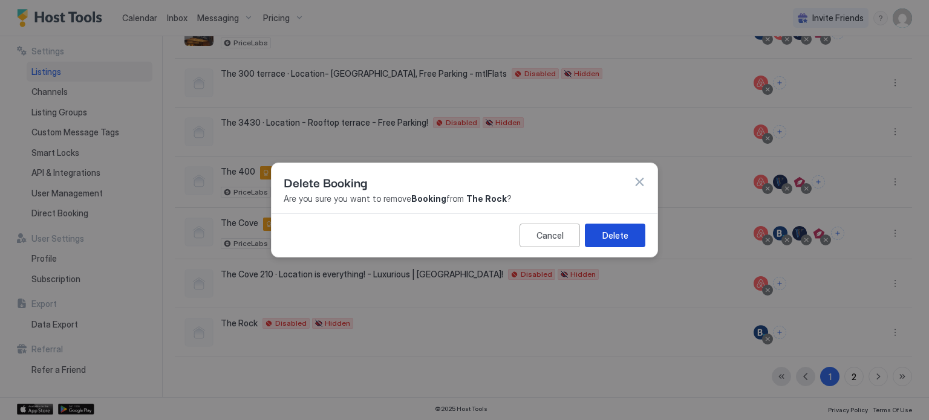
click at [622, 235] on div "Delete" at bounding box center [615, 235] width 26 height 13
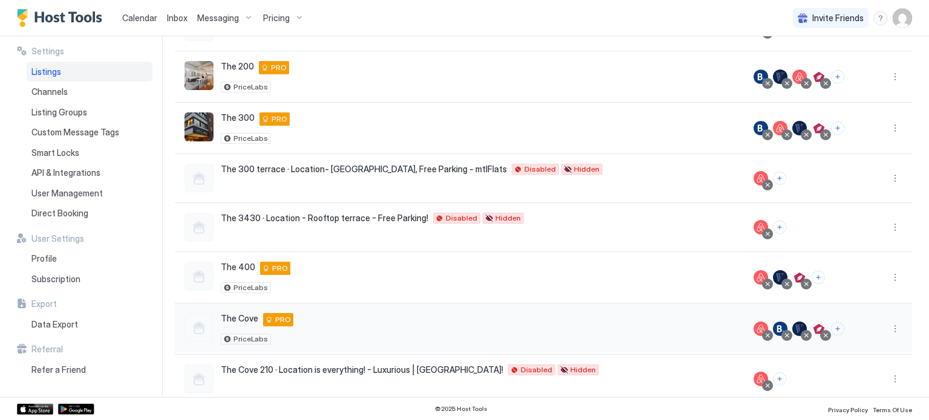
scroll to position [196, 0]
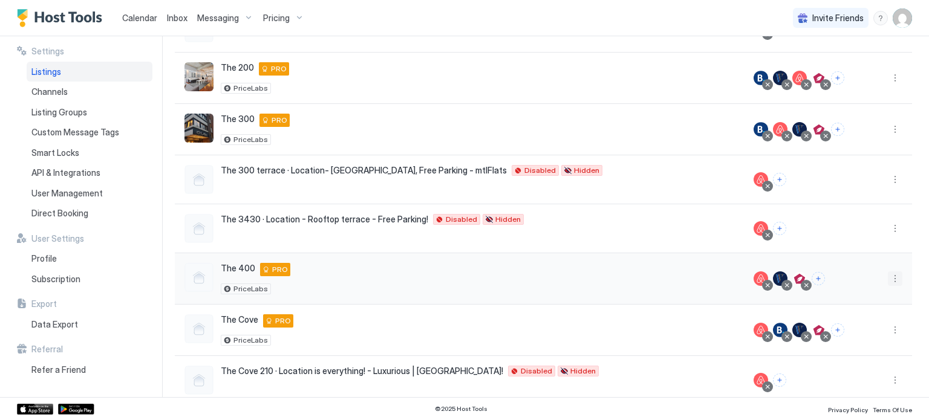
click at [888, 279] on button "More options" at bounding box center [895, 278] width 15 height 15
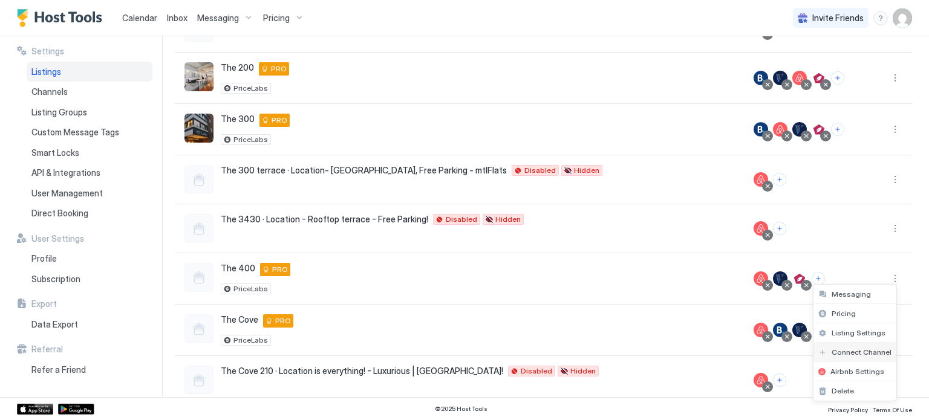
click at [830, 352] on div "Connect Channel" at bounding box center [854, 352] width 73 height 9
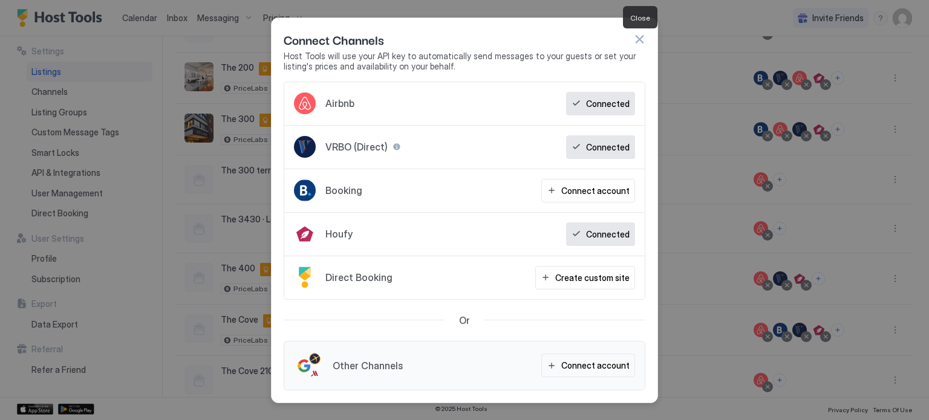
click at [635, 38] on button "button" at bounding box center [639, 39] width 12 height 12
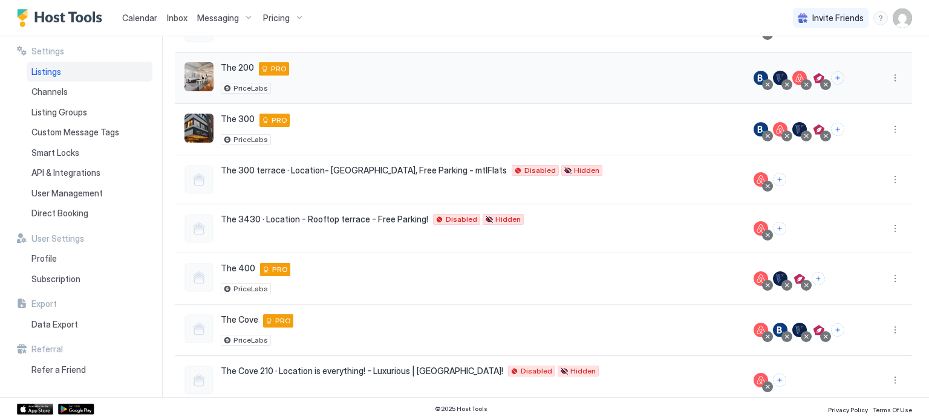
click at [443, 65] on div "The 200 3430 Rue Saint-Denis Suite 200 Montréal H2X 3L3 ca PRO PriceLabs" at bounding box center [459, 77] width 550 height 31
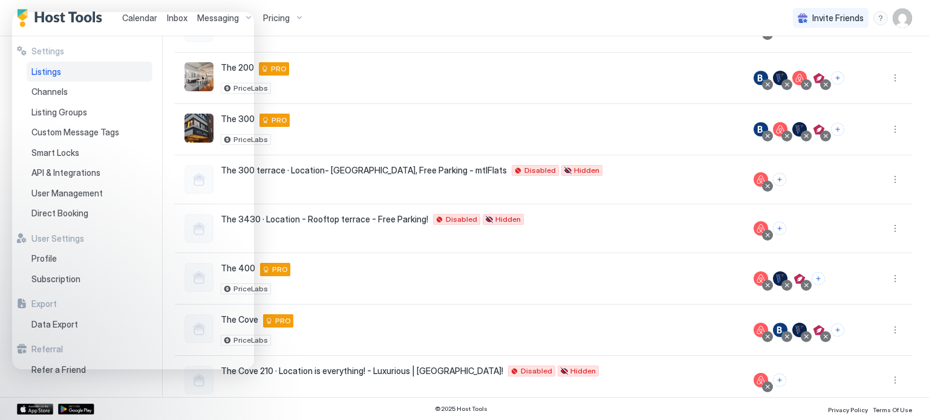
click at [478, 25] on div "Calendar Inbox Messaging Pricing Invite Friends FC" at bounding box center [464, 18] width 929 height 36
click at [442, 39] on div "Plateau - Downtown, 4 beds, 2 bath, Free parking! 3430 Rue Saint-Denis 200, Mon…" at bounding box center [459, 27] width 550 height 29
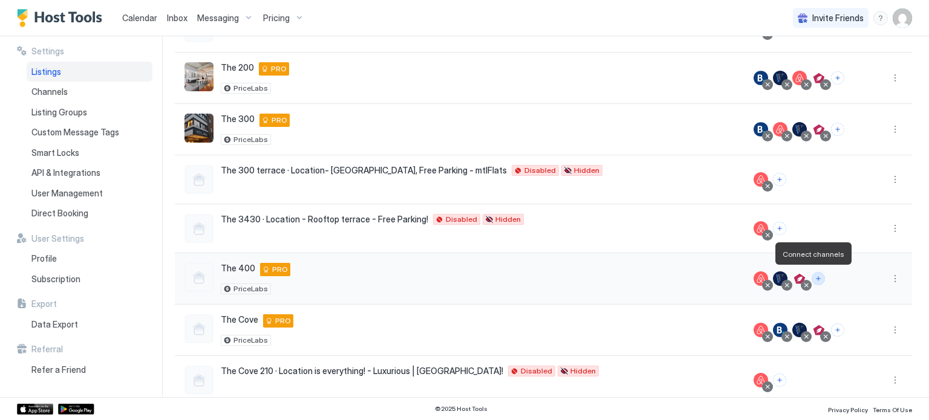
click at [811, 273] on button "Connect channels" at bounding box center [817, 278] width 13 height 13
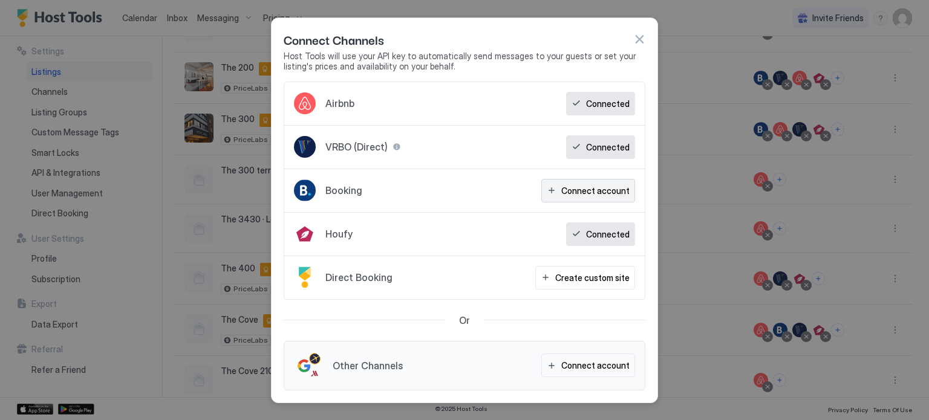
click at [600, 183] on button "Connect account" at bounding box center [588, 191] width 94 height 24
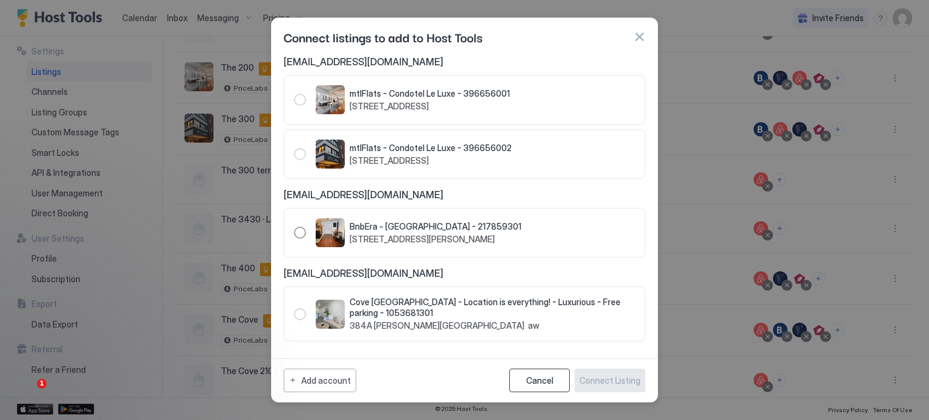
click at [545, 386] on button "Cancel" at bounding box center [539, 381] width 60 height 24
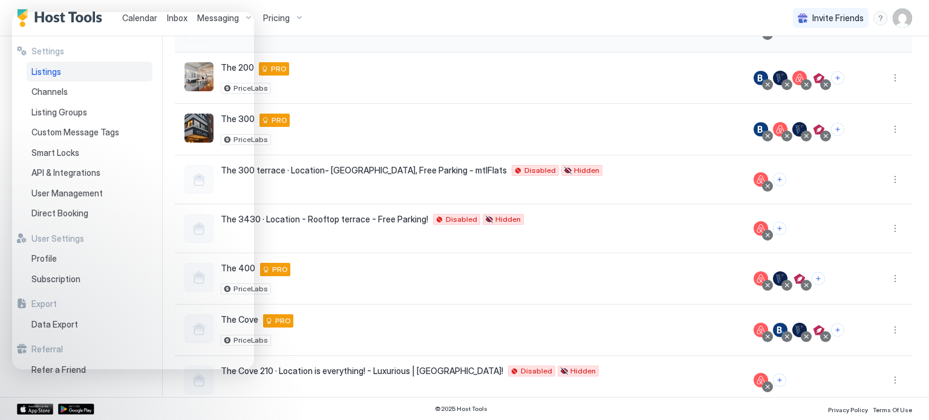
click at [368, 39] on div "Plateau - Downtown, 4 beds, 2 bath, Free parking! 3430 Rue Saint-Denis 200, Mon…" at bounding box center [459, 27] width 550 height 29
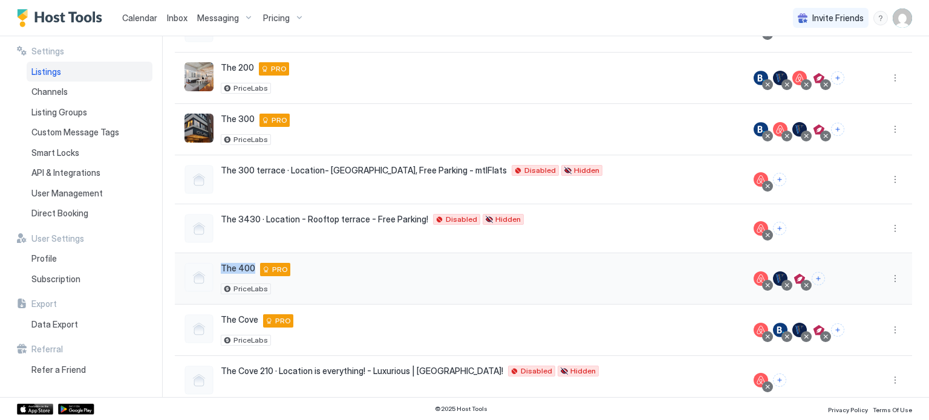
drag, startPoint x: 222, startPoint y: 265, endPoint x: 254, endPoint y: 267, distance: 32.1
click at [254, 267] on div "The 400 3430 Rue Saint-Denis 400, Montréal, QC H2X 3L3 CA PRO" at bounding box center [256, 269] width 70 height 13
copy span "The 400"
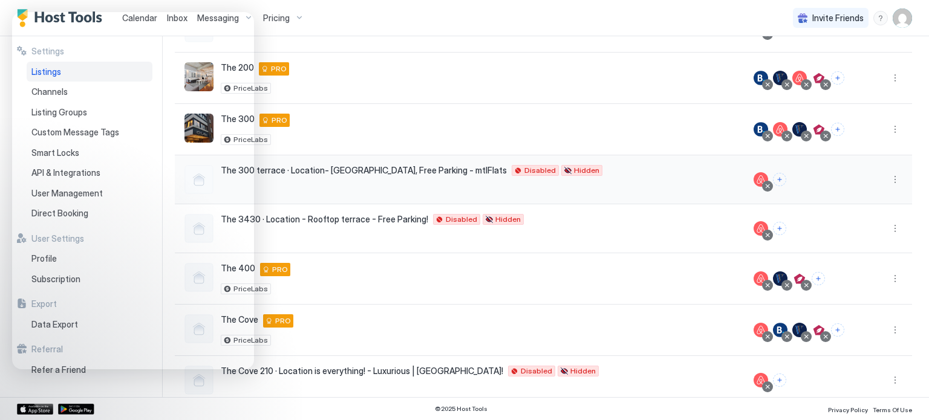
click at [325, 171] on span "The 300 terrace · Location- Rooftop terrace, Free Parking - mtlFlats" at bounding box center [364, 170] width 286 height 11
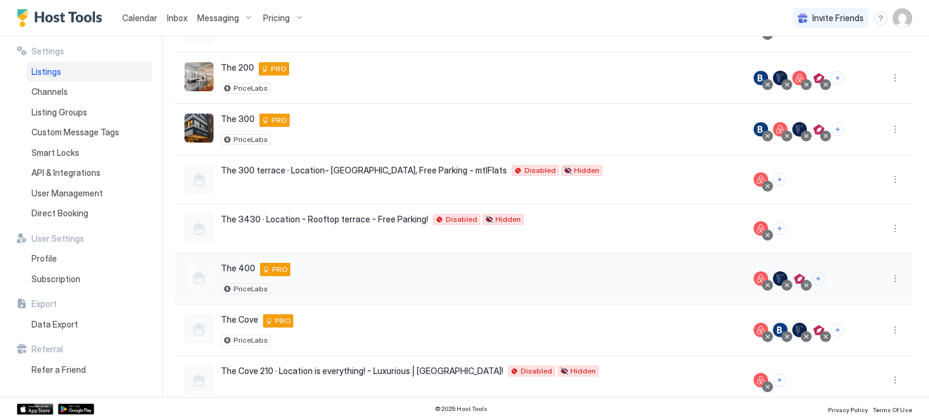
click at [889, 277] on div at bounding box center [883, 278] width 58 height 51
click at [889, 277] on button "More options" at bounding box center [895, 278] width 15 height 15
click at [839, 328] on span "Listing Settings" at bounding box center [858, 332] width 54 height 9
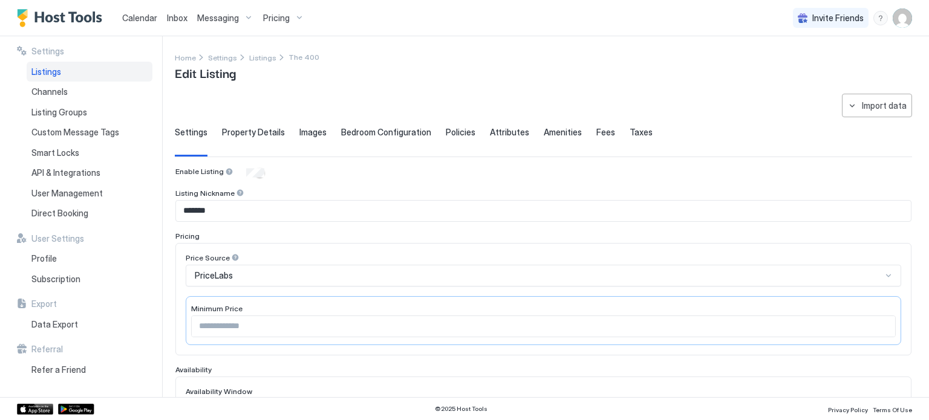
click at [259, 131] on span "Property Details" at bounding box center [253, 132] width 63 height 11
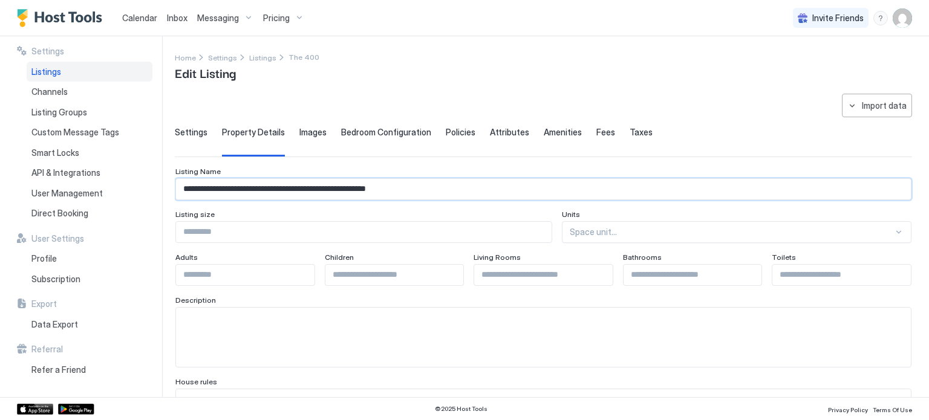
click at [302, 183] on input "**********" at bounding box center [543, 189] width 735 height 21
click at [259, 57] on span "Listings" at bounding box center [262, 57] width 27 height 9
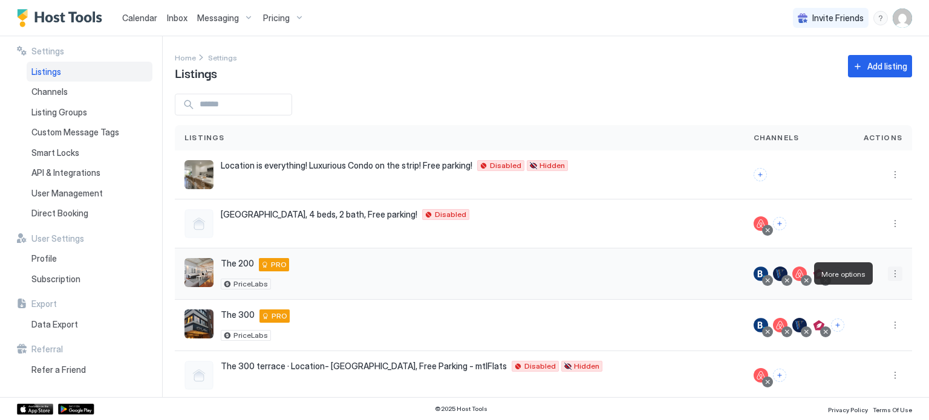
click at [888, 275] on button "More options" at bounding box center [895, 274] width 15 height 15
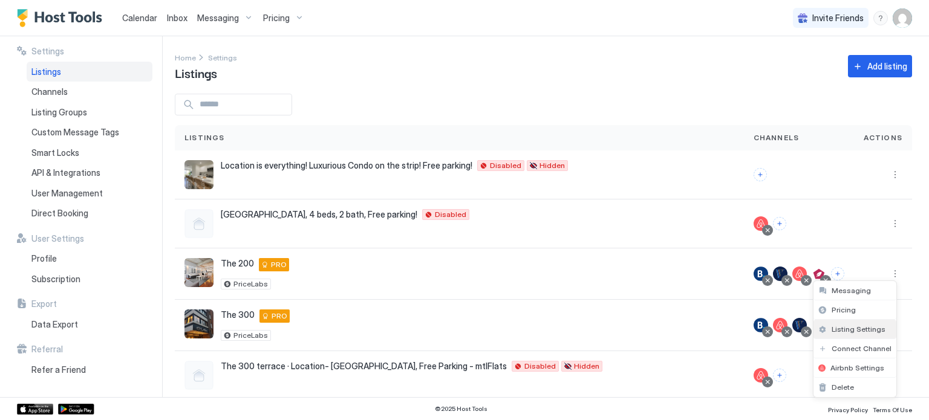
click at [840, 330] on span "Listing Settings" at bounding box center [858, 329] width 54 height 9
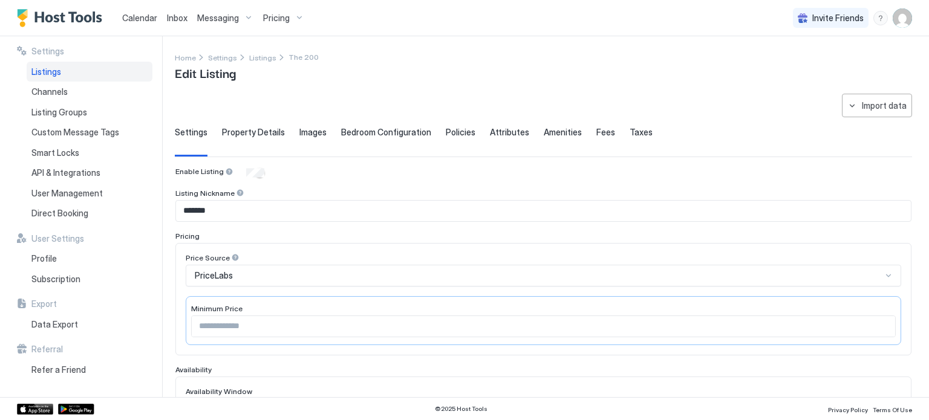
click at [256, 135] on span "Property Details" at bounding box center [253, 132] width 63 height 11
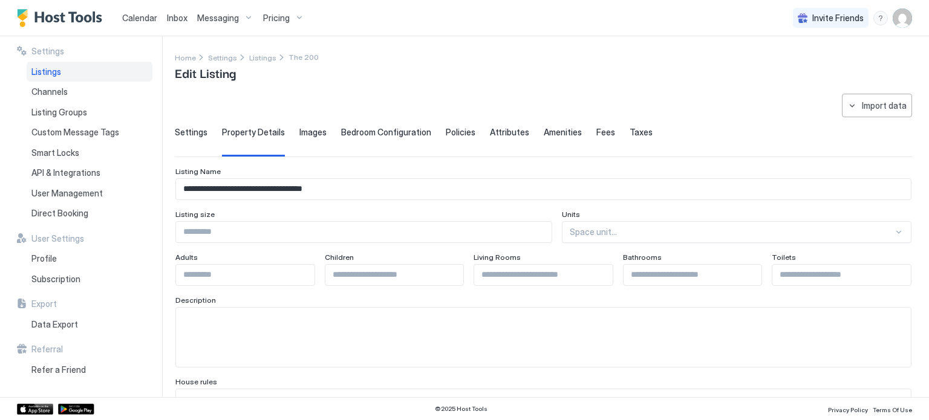
click at [461, 133] on span "Policies" at bounding box center [461, 132] width 30 height 11
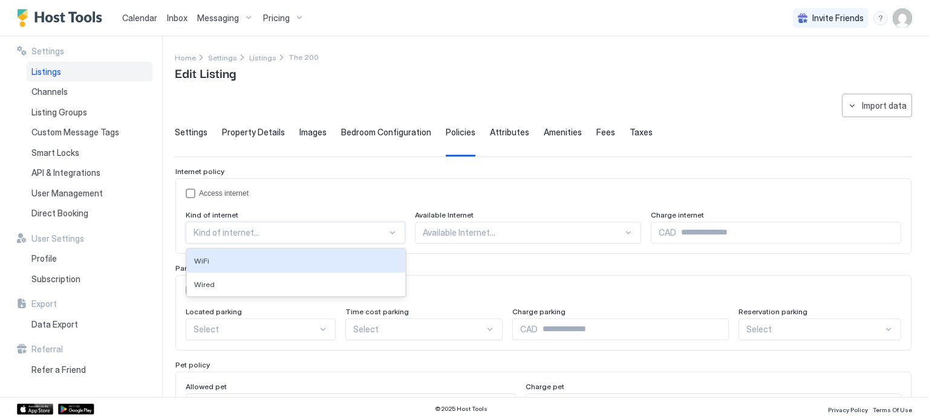
click at [372, 229] on div at bounding box center [289, 232] width 193 height 11
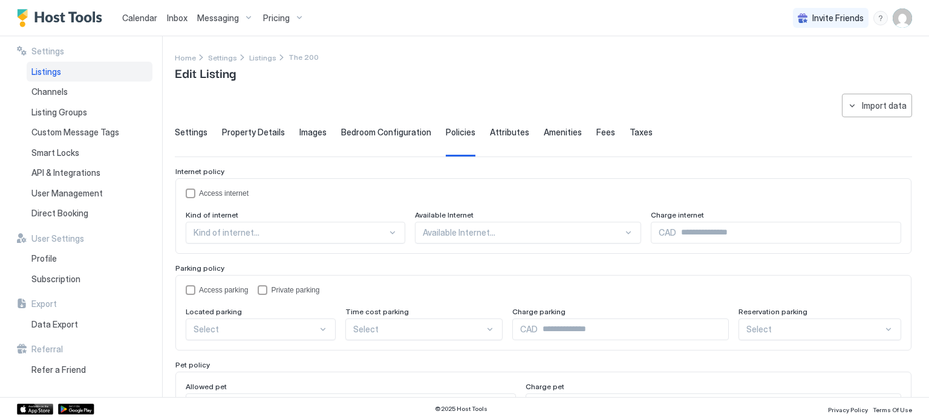
click at [444, 79] on div "Home Settings Listings The 200 Edit Listing" at bounding box center [543, 66] width 737 height 31
drag, startPoint x: 603, startPoint y: 135, endPoint x: 594, endPoint y: 133, distance: 9.8
click at [594, 133] on div "Settings Property Details Images Bedroom Configuration Policies Attributes Amen…" at bounding box center [543, 142] width 737 height 30
click at [596, 133] on span "Fees" at bounding box center [605, 132] width 19 height 11
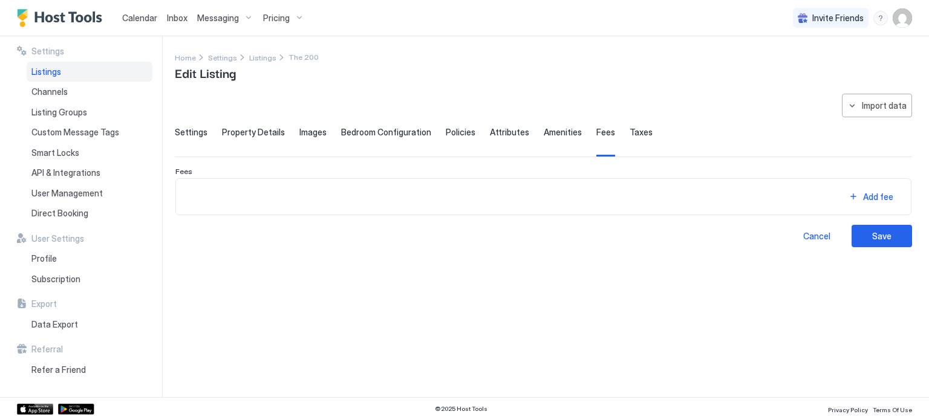
click at [629, 132] on span "Taxes" at bounding box center [640, 132] width 23 height 11
click at [193, 138] on div "Settings" at bounding box center [191, 142] width 33 height 30
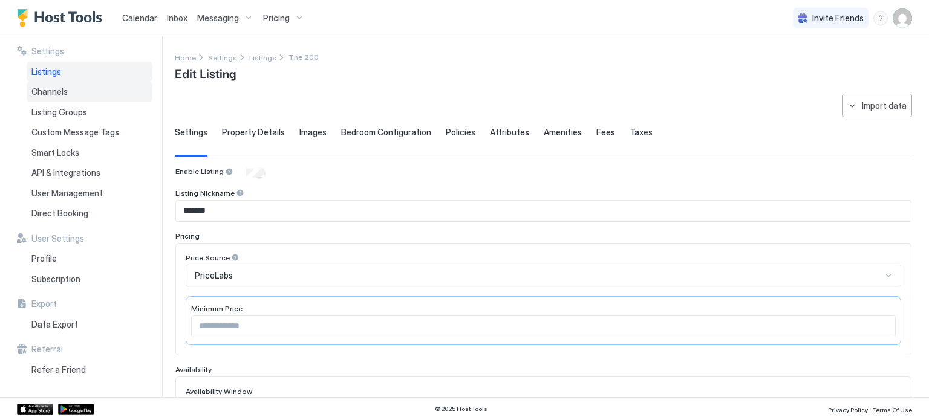
click at [48, 96] on span "Channels" at bounding box center [49, 91] width 36 height 11
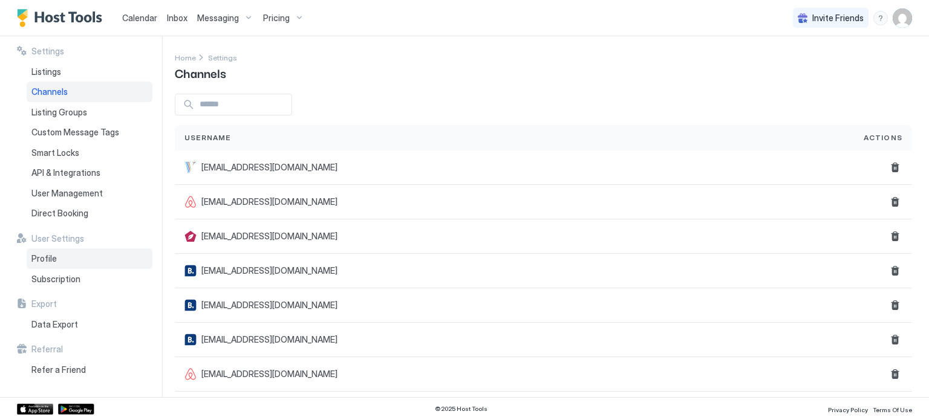
click at [54, 255] on span "Profile" at bounding box center [43, 258] width 25 height 11
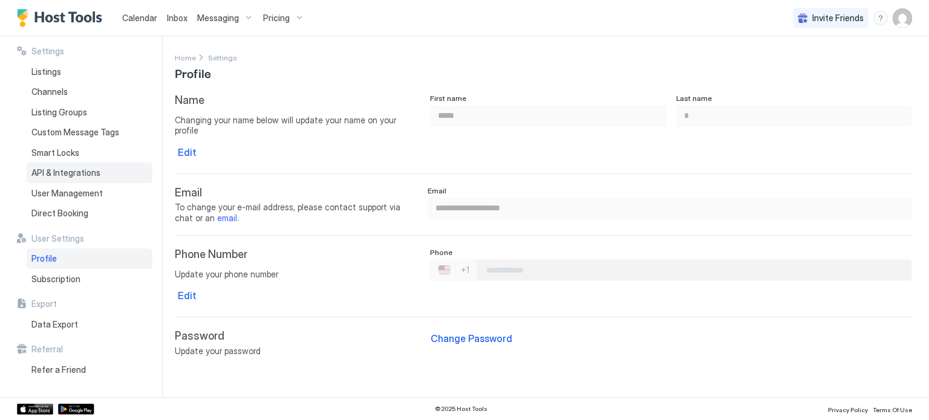
click at [54, 169] on span "API & Integrations" at bounding box center [65, 172] width 69 height 11
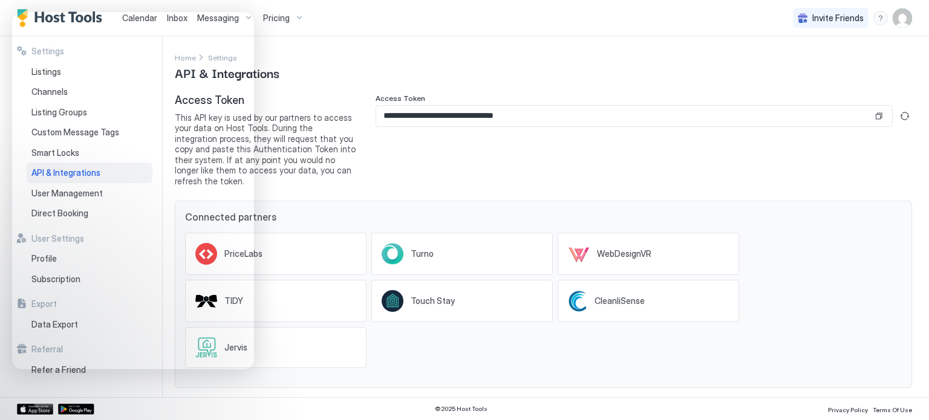
click at [568, 69] on div "Home Settings API & Integrations" at bounding box center [543, 66] width 737 height 31
click at [487, 163] on div "**********" at bounding box center [643, 140] width 536 height 93
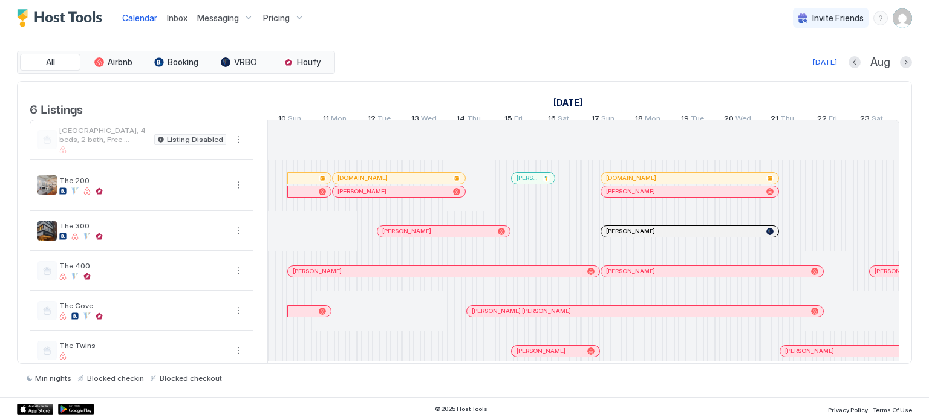
scroll to position [0, 672]
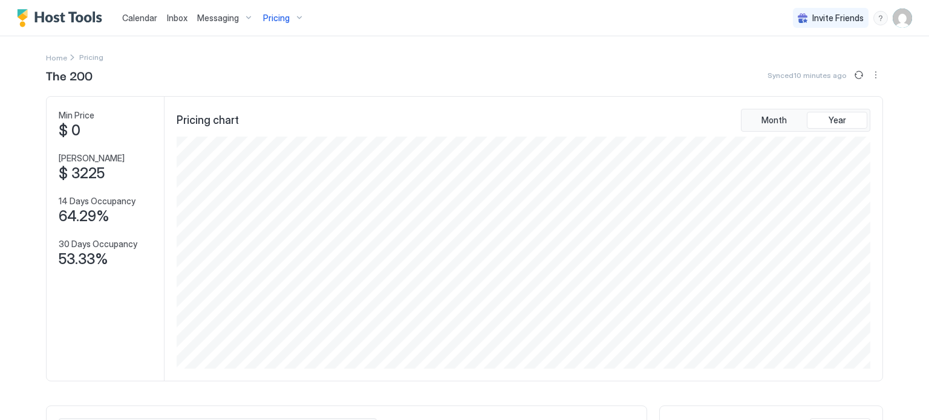
click at [273, 21] on span "Pricing" at bounding box center [276, 18] width 27 height 11
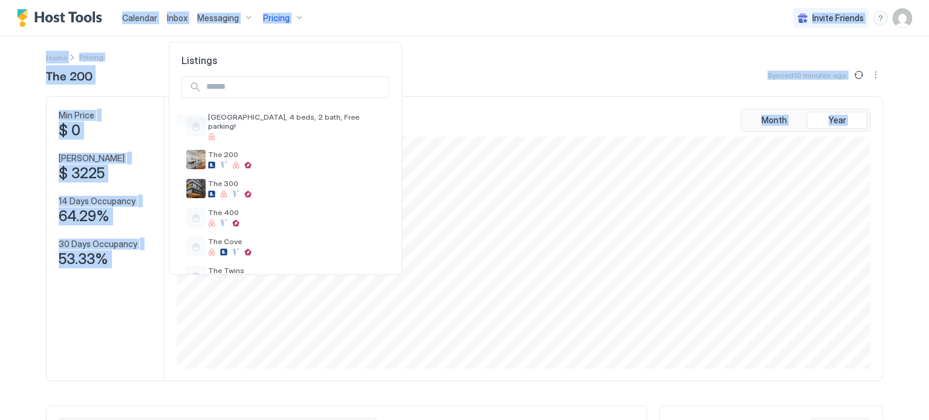
click at [273, 21] on div at bounding box center [464, 210] width 929 height 420
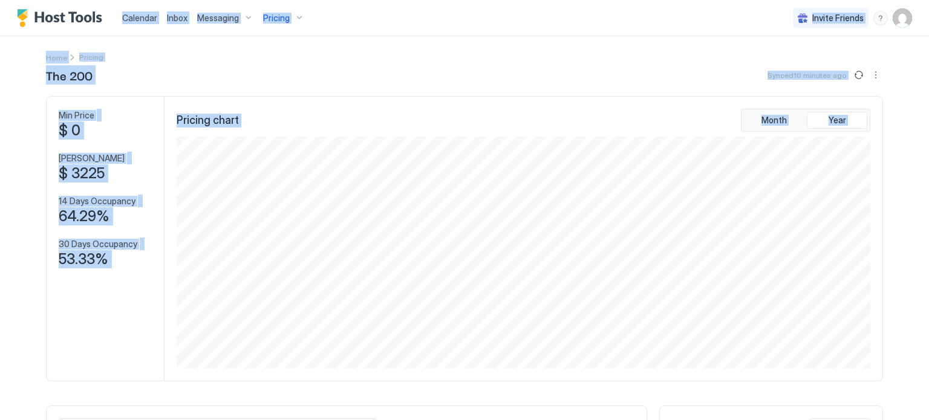
click at [276, 24] on div "Pricing" at bounding box center [283, 18] width 51 height 21
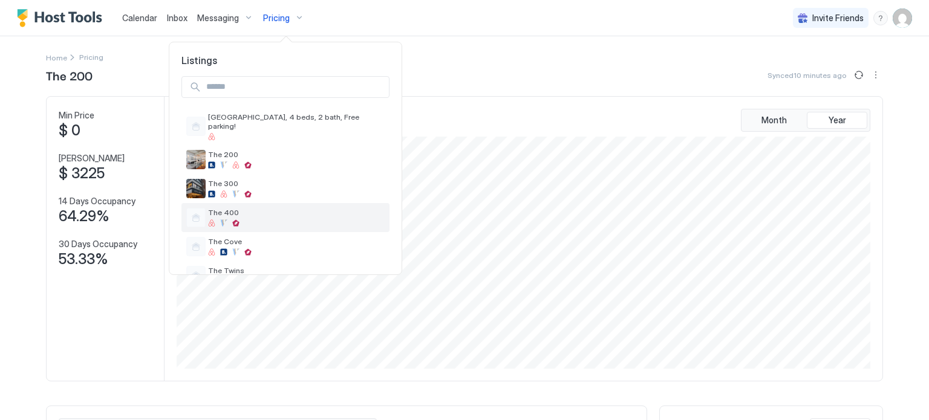
click at [256, 219] on div at bounding box center [296, 222] width 177 height 7
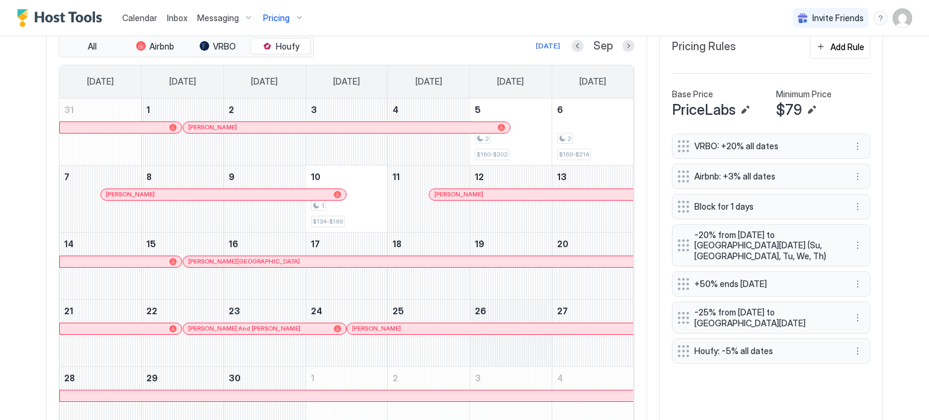
scroll to position [441, 0]
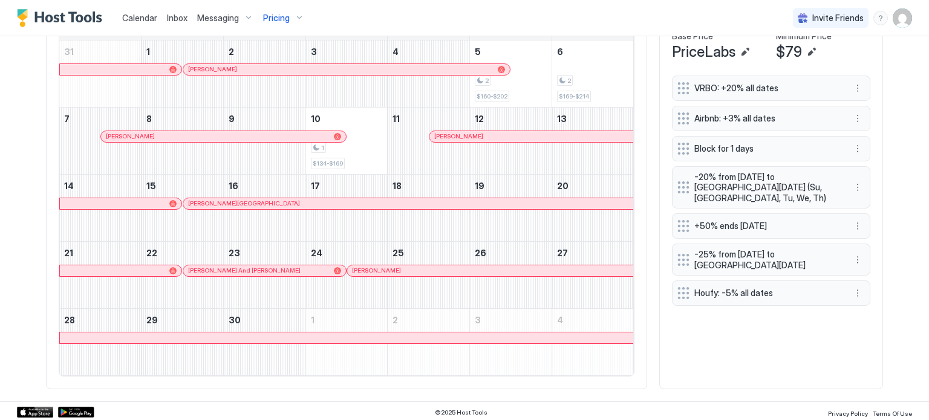
click at [731, 288] on span "Houfy: -5% all dates" at bounding box center [766, 293] width 144 height 11
click at [850, 286] on button "More options" at bounding box center [857, 293] width 15 height 15
click at [854, 297] on div "Edit" at bounding box center [864, 296] width 27 height 9
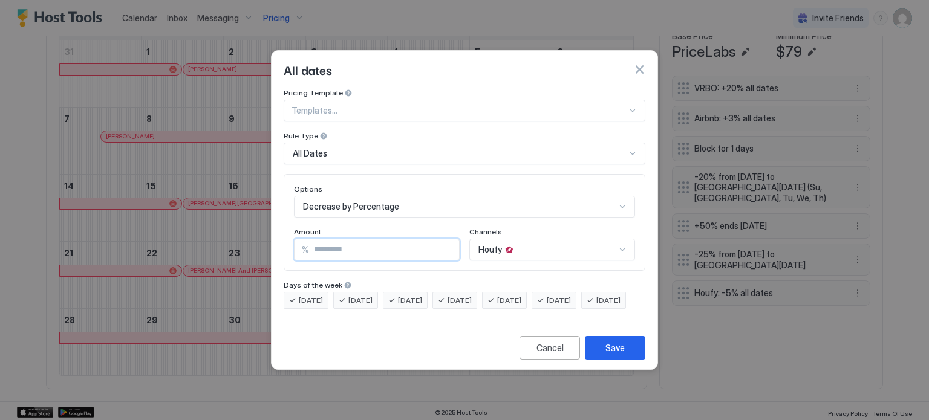
click at [360, 240] on input "*" at bounding box center [384, 249] width 150 height 21
type input "*"
click at [636, 353] on button "Save" at bounding box center [615, 348] width 60 height 24
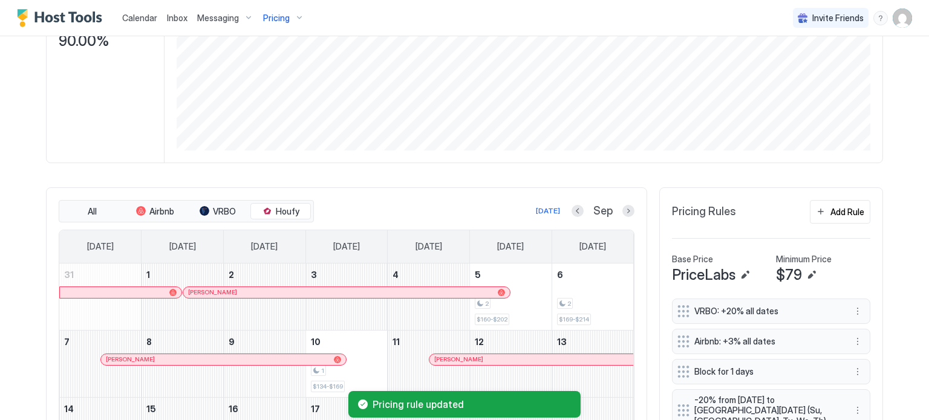
scroll to position [0, 0]
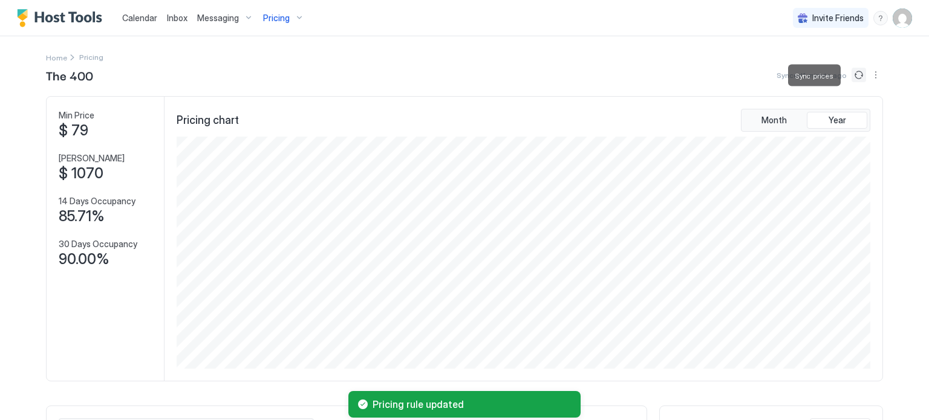
click at [852, 75] on button "Sync prices" at bounding box center [858, 75] width 15 height 15
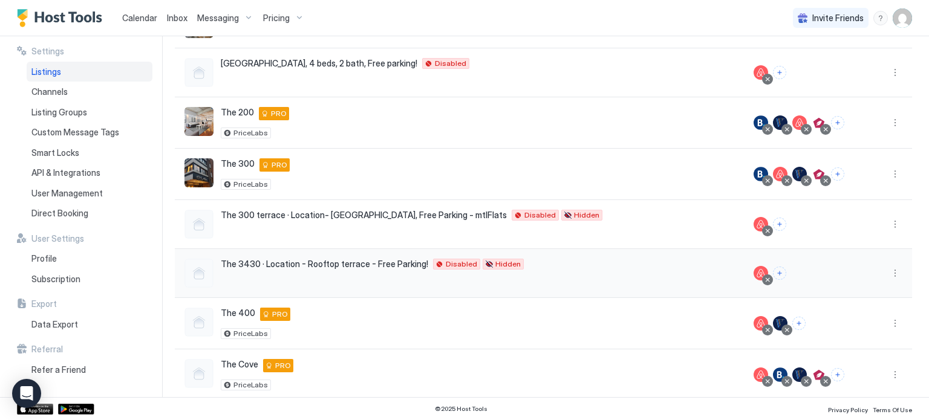
scroll to position [152, 0]
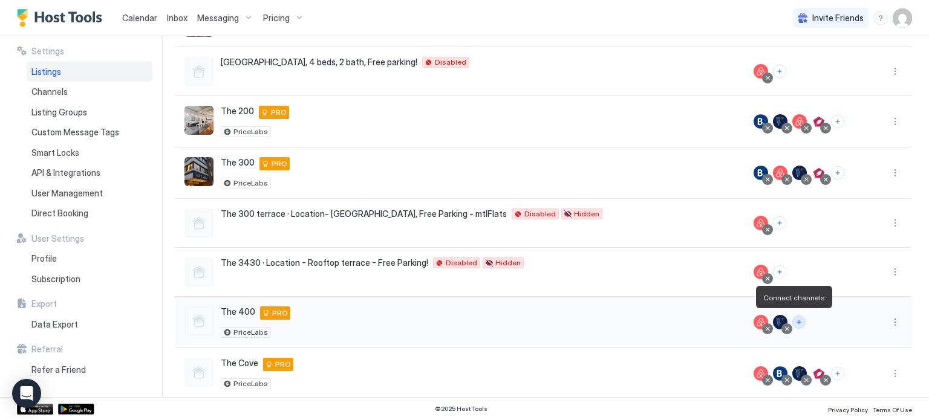
click at [792, 321] on button "Connect channels" at bounding box center [798, 322] width 13 height 13
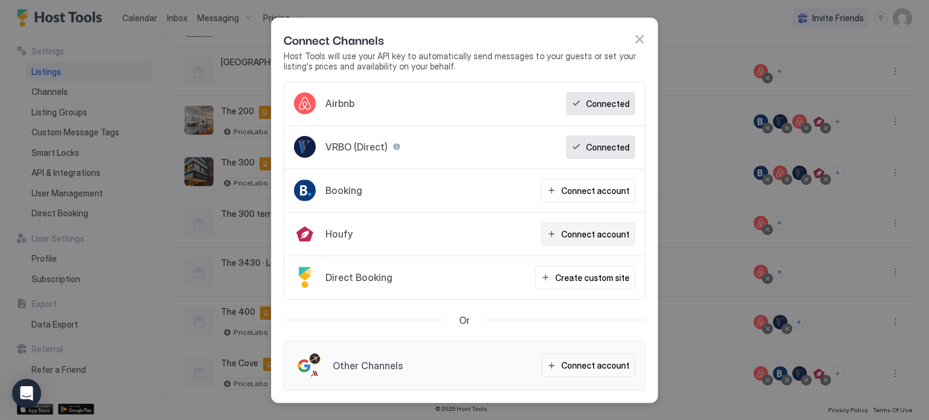
click at [577, 234] on div "Connect account" at bounding box center [595, 234] width 68 height 13
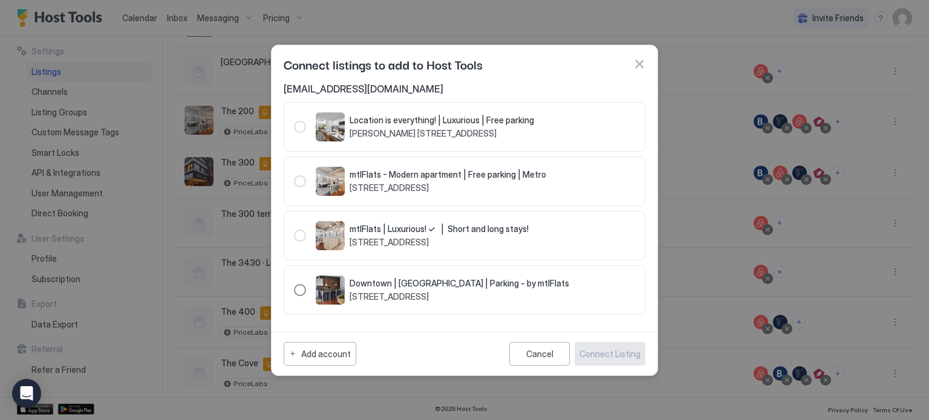
click at [301, 290] on div "222298" at bounding box center [300, 290] width 12 height 12
click at [594, 345] on button "Connect Listing" at bounding box center [609, 354] width 71 height 24
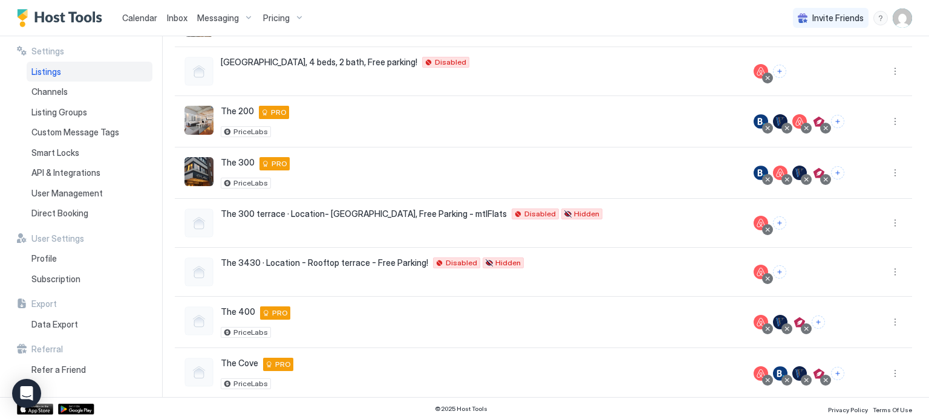
click at [288, 10] on div "Pricing" at bounding box center [283, 18] width 51 height 21
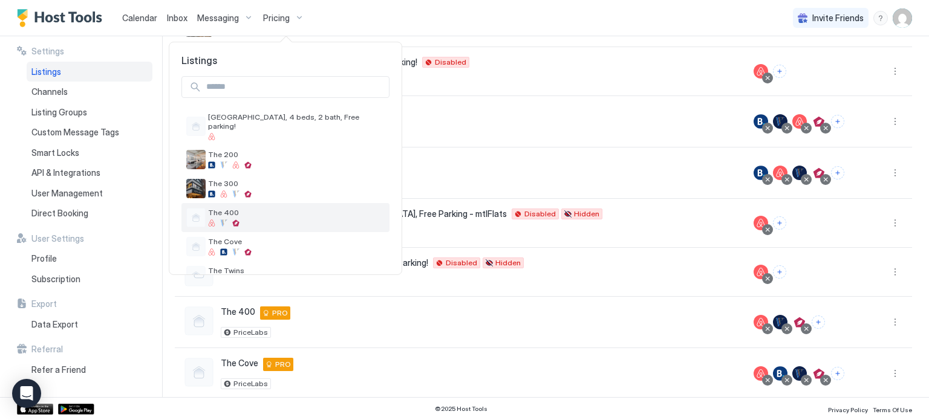
click at [237, 219] on div at bounding box center [235, 222] width 7 height 7
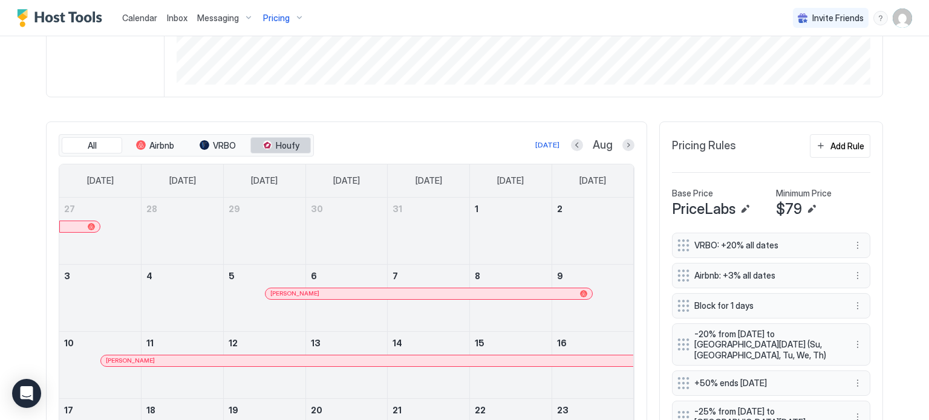
scroll to position [288, 0]
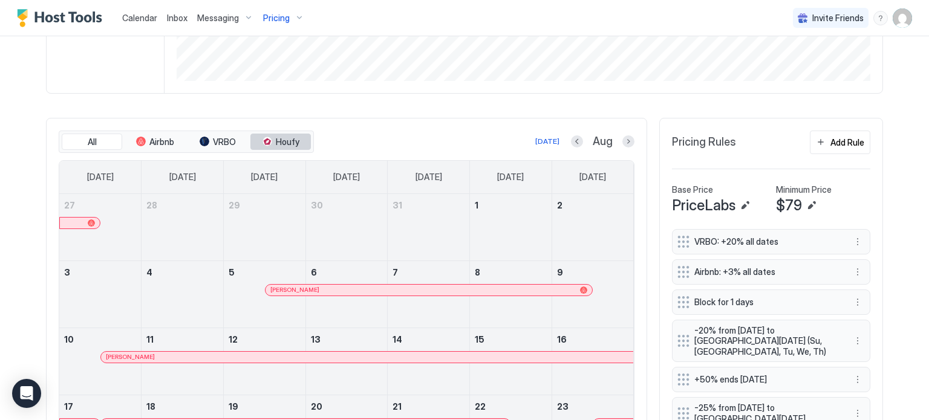
click at [276, 145] on span "Houfy" at bounding box center [288, 142] width 24 height 11
click at [622, 141] on button "Next month" at bounding box center [628, 141] width 12 height 12
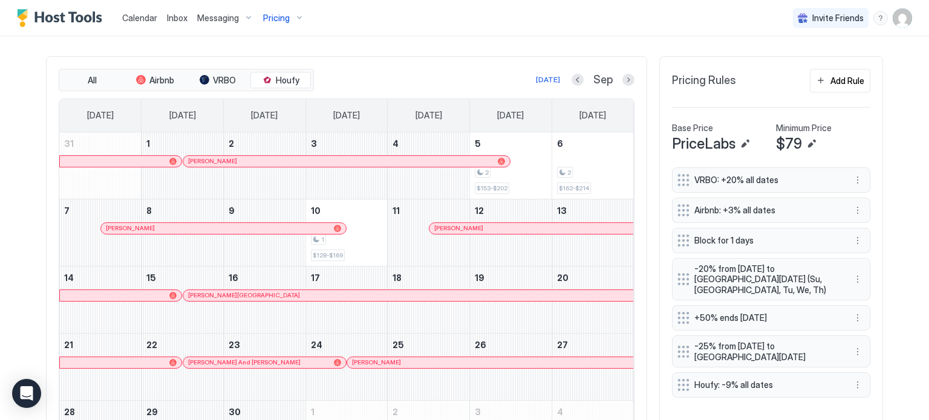
scroll to position [345, 0]
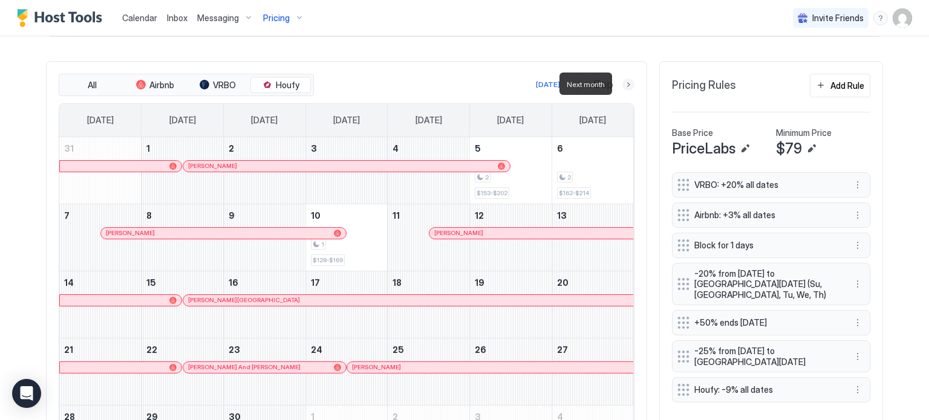
click at [623, 79] on button "Next month" at bounding box center [628, 85] width 12 height 12
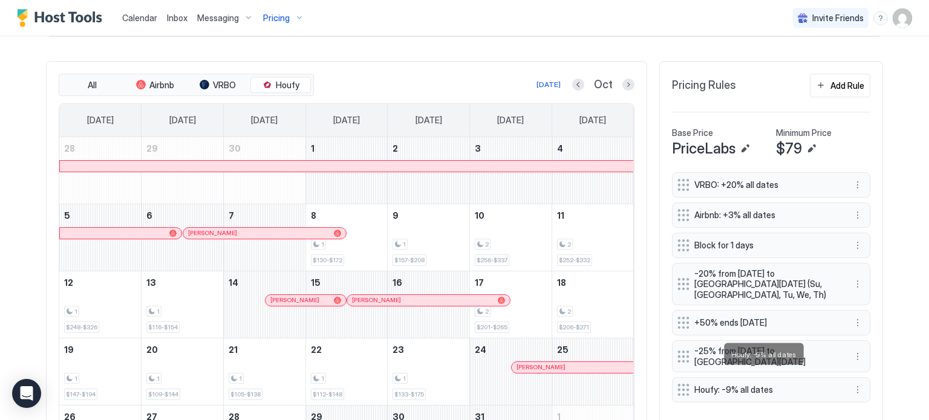
click at [714, 385] on span "Houfy: -9% all dates" at bounding box center [766, 390] width 144 height 11
click at [850, 383] on button "More options" at bounding box center [857, 390] width 15 height 15
click at [863, 321] on div "Edit" at bounding box center [864, 320] width 27 height 9
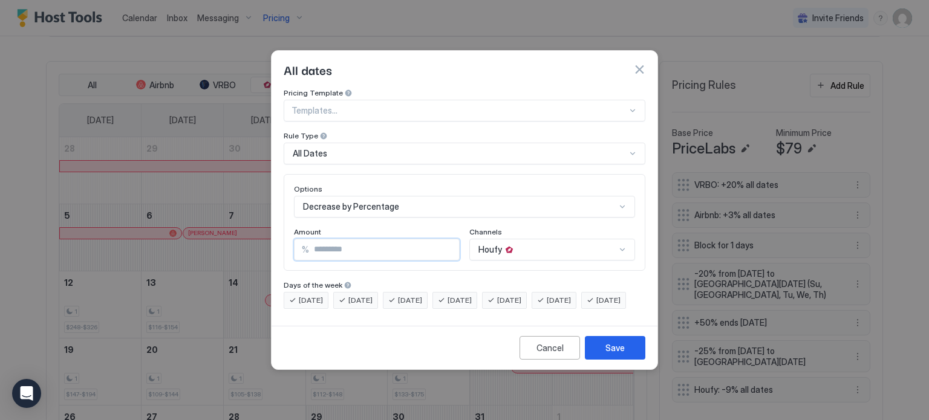
click at [334, 247] on input "*" at bounding box center [384, 249] width 150 height 21
click at [525, 239] on div "Houfy" at bounding box center [552, 250] width 166 height 22
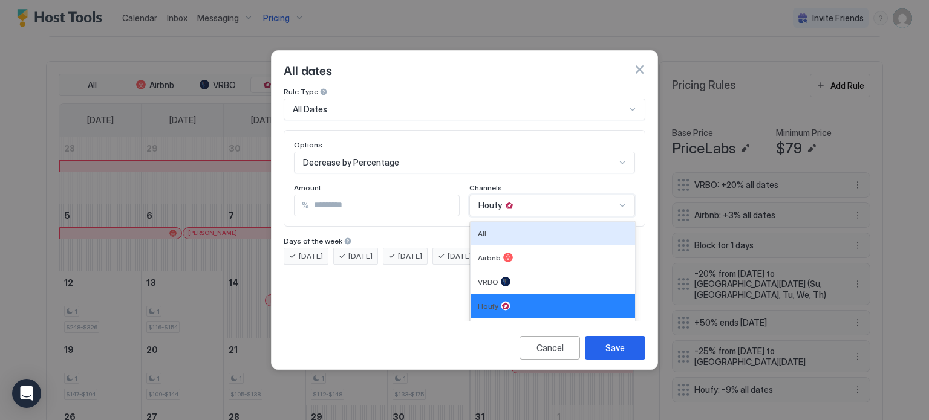
scroll to position [0, 0]
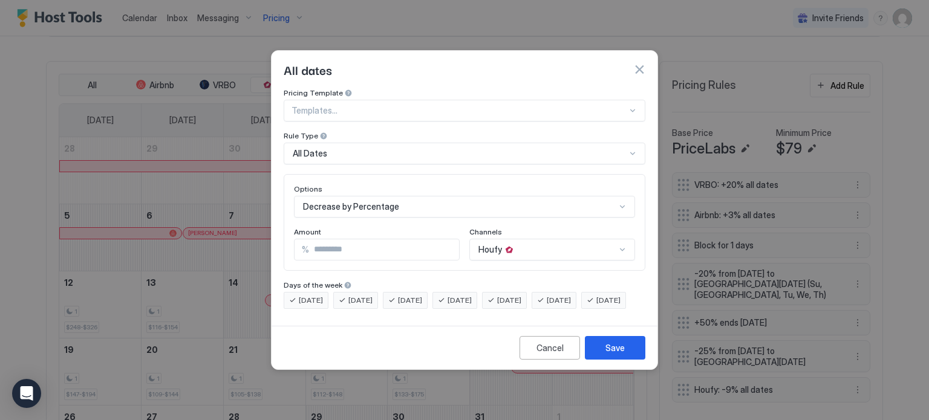
click at [359, 207] on div "Options Decrease by Percentage Amount % * Channels Houfy" at bounding box center [465, 222] width 362 height 97
click at [342, 239] on input "*" at bounding box center [384, 249] width 150 height 21
type input "**"
click at [602, 350] on button "Save" at bounding box center [615, 348] width 60 height 24
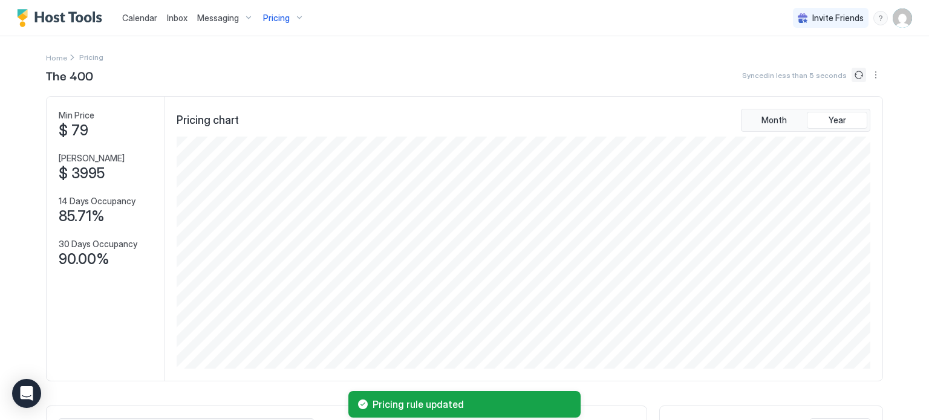
click at [851, 74] on button "Sync prices" at bounding box center [858, 75] width 15 height 15
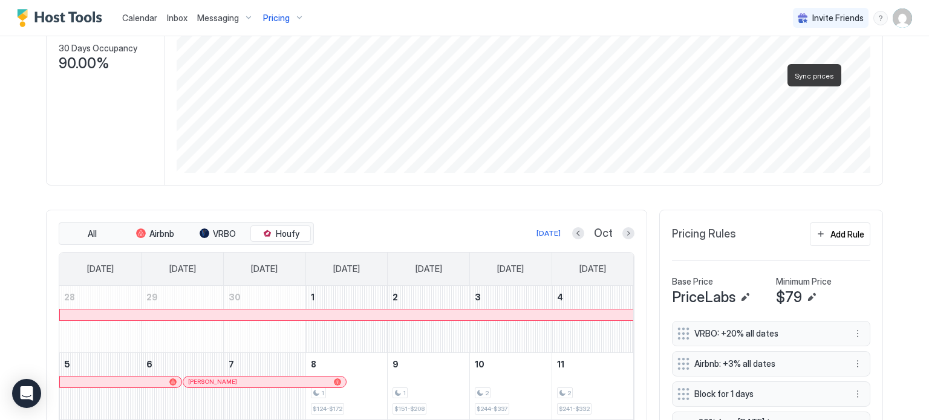
scroll to position [299, 0]
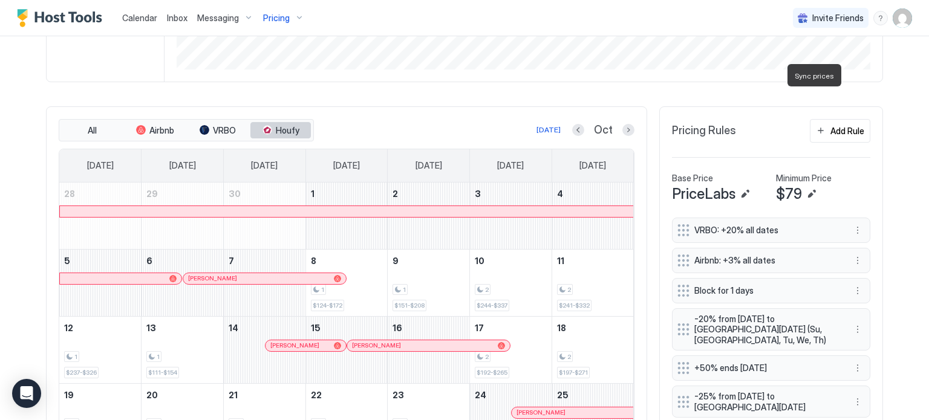
click at [291, 125] on span "Houfy" at bounding box center [288, 130] width 24 height 11
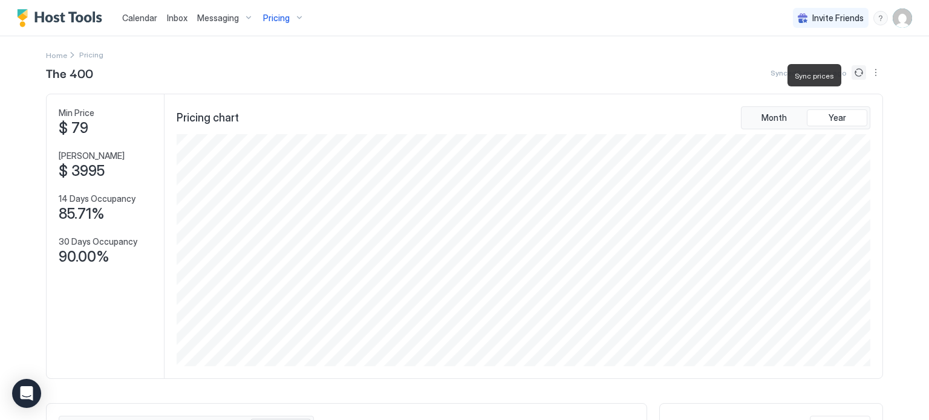
scroll to position [0, 0]
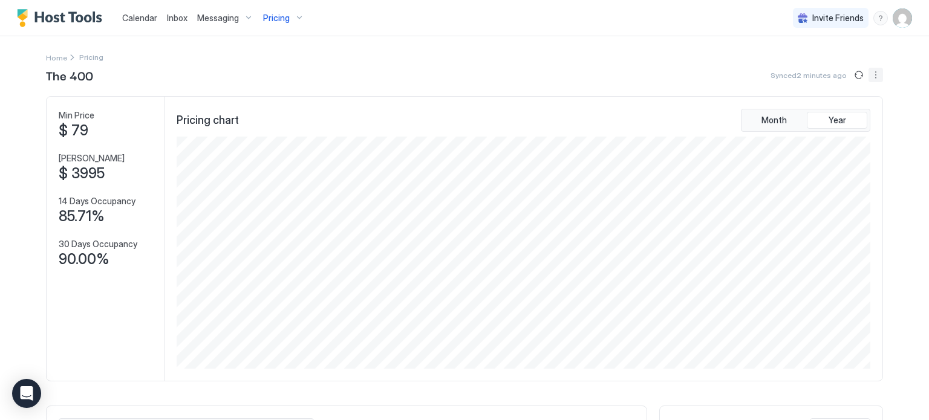
click at [870, 73] on button "More options" at bounding box center [875, 75] width 15 height 15
click at [842, 112] on span "Listing Settings" at bounding box center [851, 111] width 54 height 9
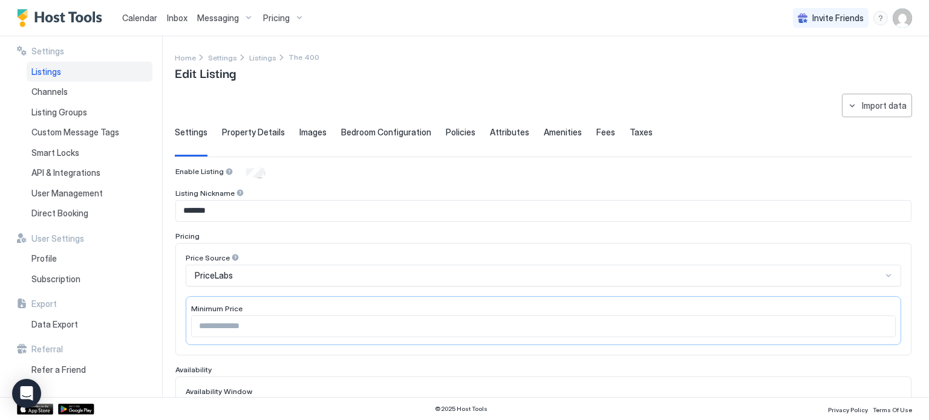
click at [334, 270] on div "PriceLabs" at bounding box center [543, 276] width 715 height 22
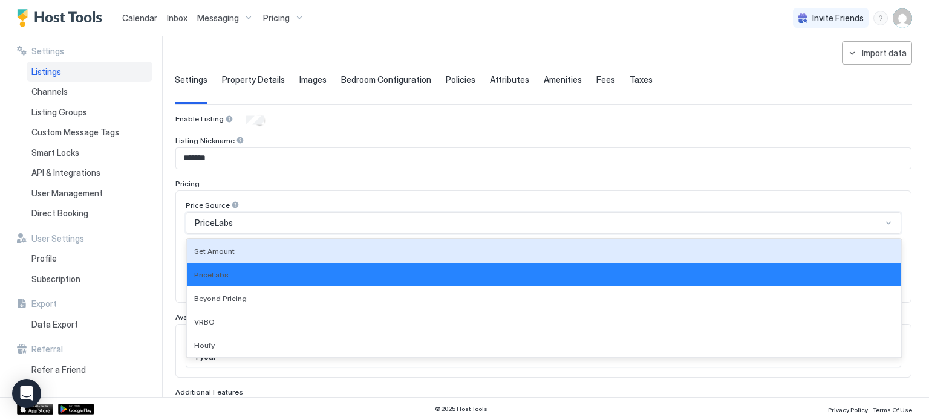
click at [395, 46] on div "**********" at bounding box center [543, 387] width 737 height 692
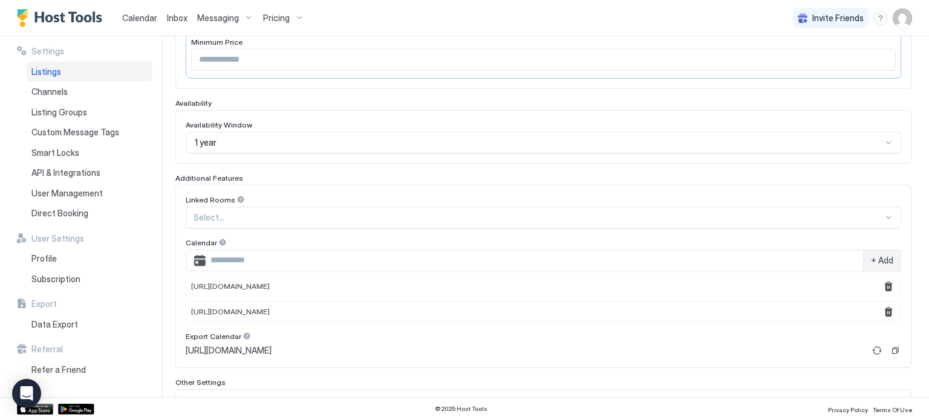
scroll to position [271, 0]
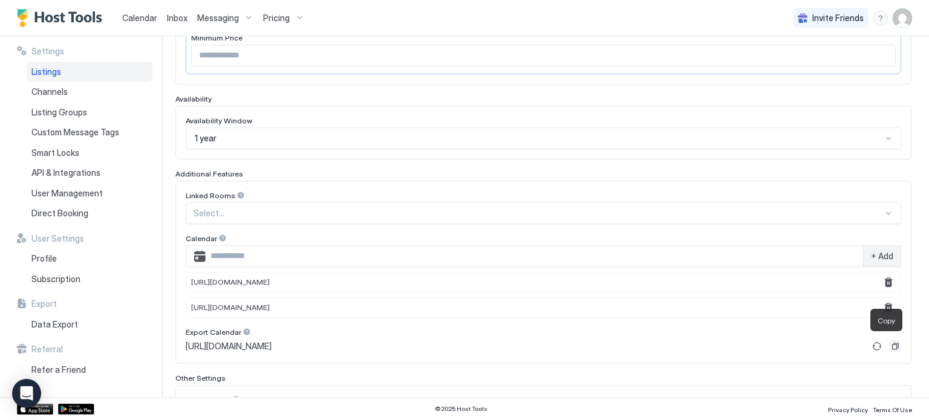
click at [889, 345] on button "Copy" at bounding box center [895, 346] width 12 height 12
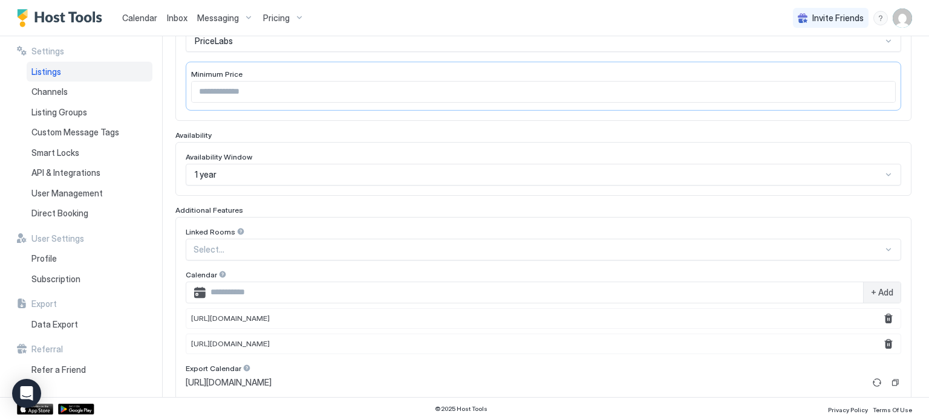
scroll to position [0, 0]
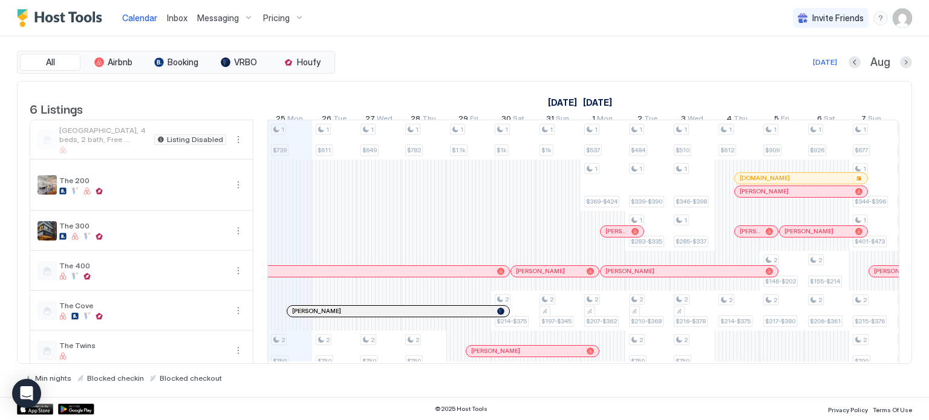
scroll to position [24, 0]
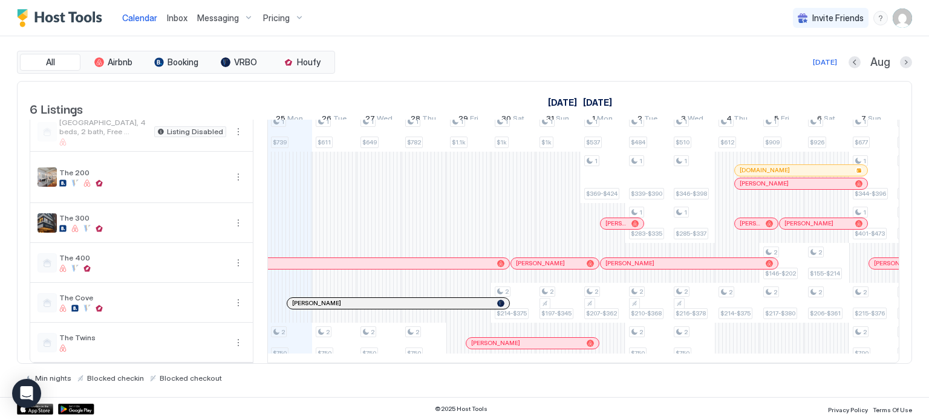
click at [909, 21] on img "User profile" at bounding box center [901, 17] width 19 height 19
click at [875, 22] on div at bounding box center [464, 210] width 929 height 420
click at [880, 19] on div "menu" at bounding box center [880, 18] width 15 height 15
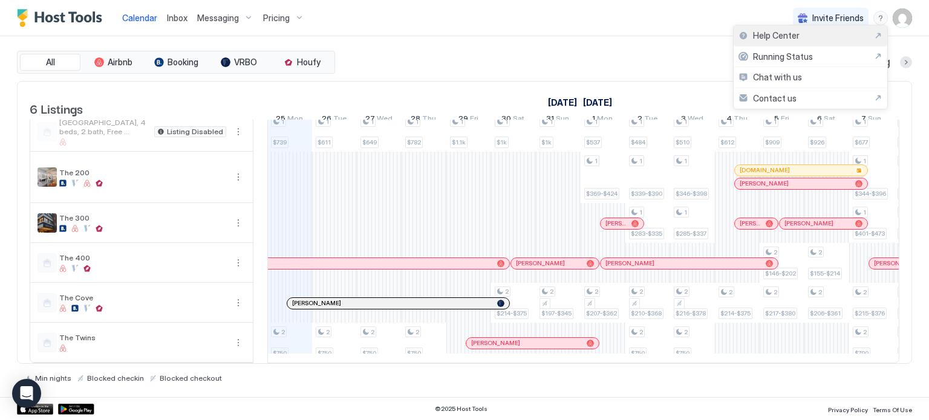
click at [766, 36] on span "Help Center" at bounding box center [776, 35] width 47 height 11
